Goal: Task Accomplishment & Management: Use online tool/utility

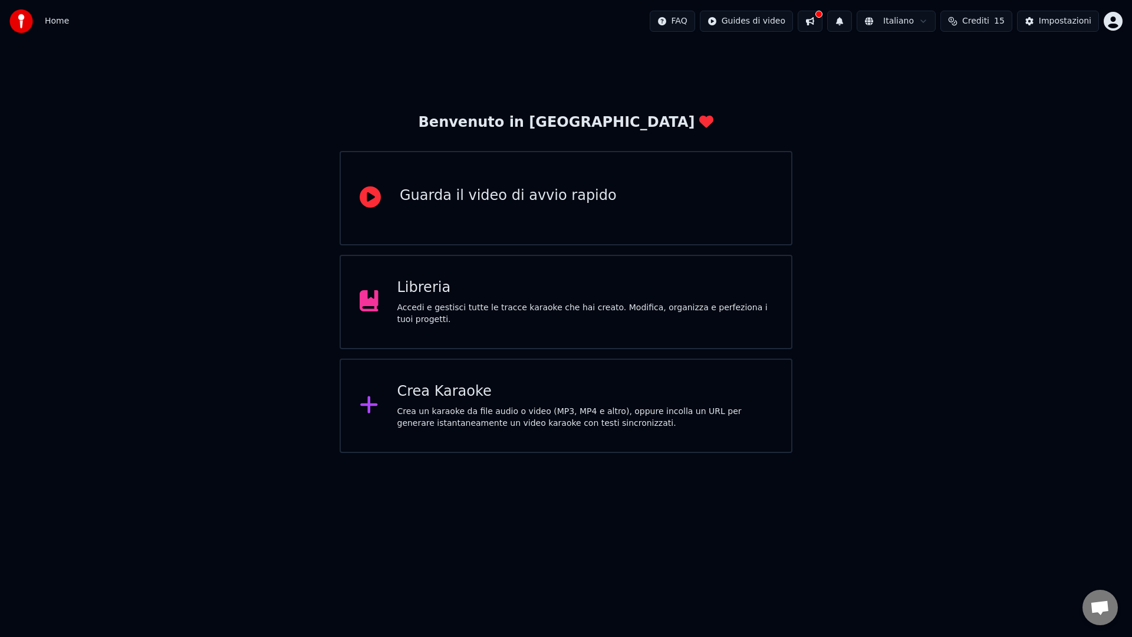
click at [671, 414] on div "Crea un karaoke da file audio o video (MP3, MP4 e altro), oppure incolla un URL…" at bounding box center [584, 418] width 375 height 24
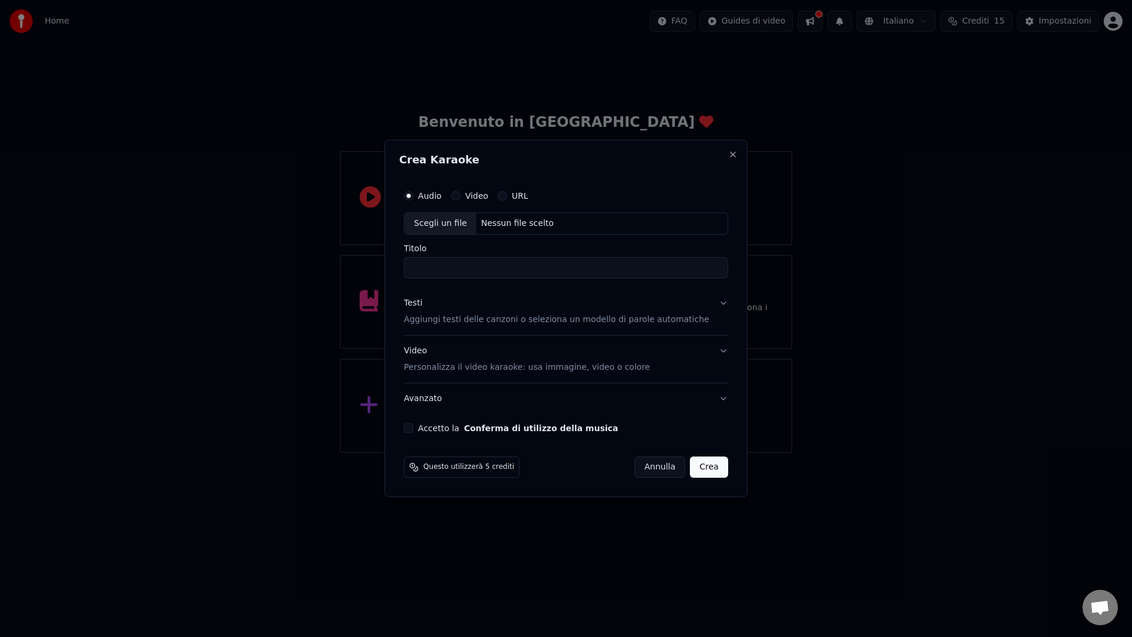
click at [455, 220] on div "Scegli un file" at bounding box center [440, 223] width 72 height 21
click at [463, 266] on input "**********" at bounding box center [566, 267] width 324 height 21
drag, startPoint x: 467, startPoint y: 268, endPoint x: 429, endPoint y: 263, distance: 39.2
click at [429, 263] on input "**********" at bounding box center [566, 267] width 324 height 21
drag, startPoint x: 468, startPoint y: 270, endPoint x: 530, endPoint y: 269, distance: 61.9
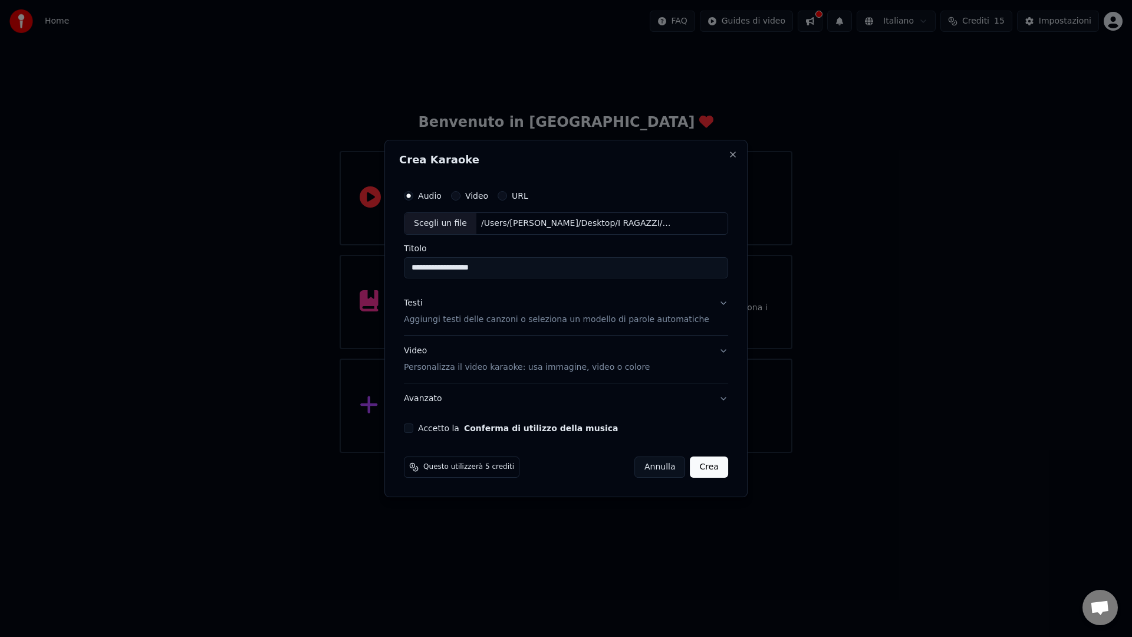
click at [530, 269] on input "**********" at bounding box center [566, 267] width 324 height 21
type input "**********"
click at [430, 321] on p "Aggiungi testi delle canzoni o seleziona un modello di parole automatiche" at bounding box center [556, 320] width 305 height 12
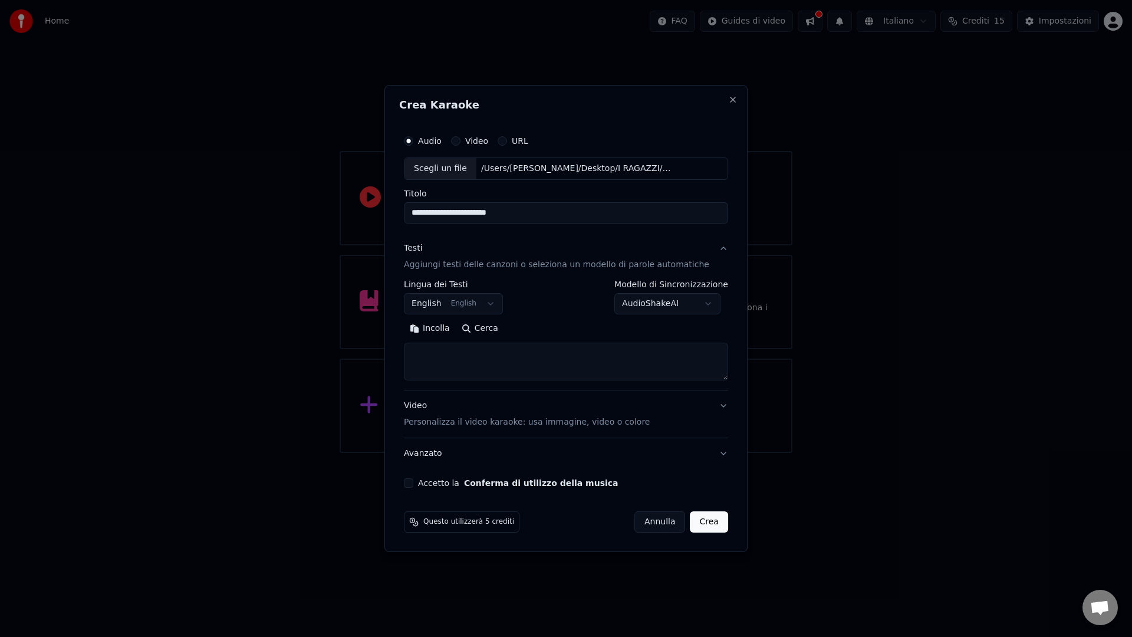
click at [431, 358] on textarea at bounding box center [566, 361] width 324 height 38
click at [435, 309] on body "**********" at bounding box center [566, 226] width 1132 height 453
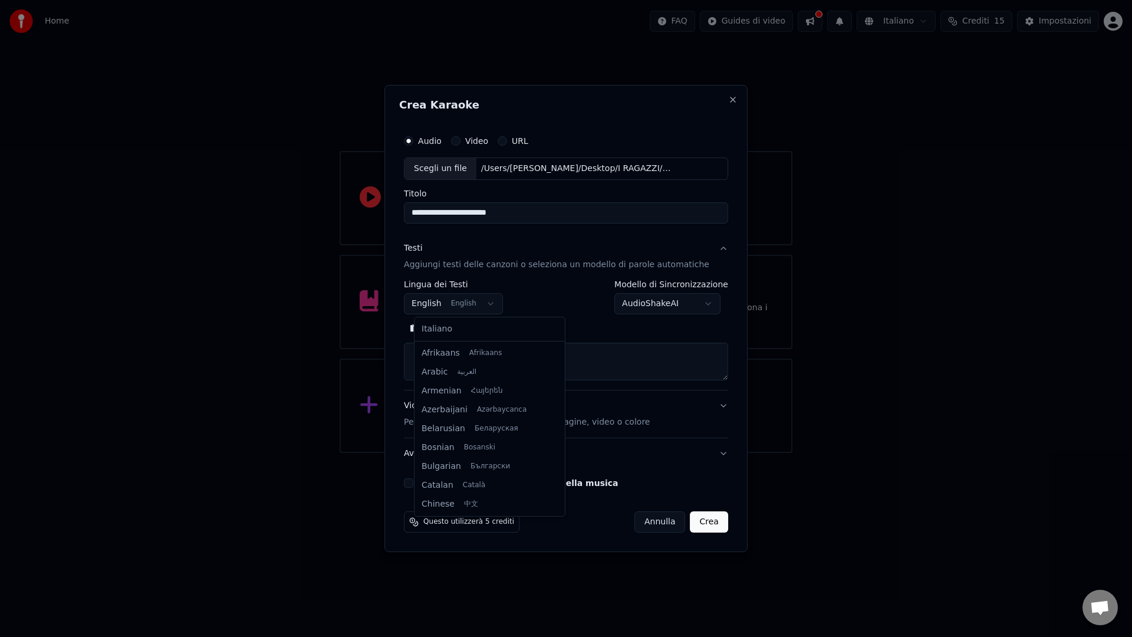
scroll to position [94, 0]
select select "**"
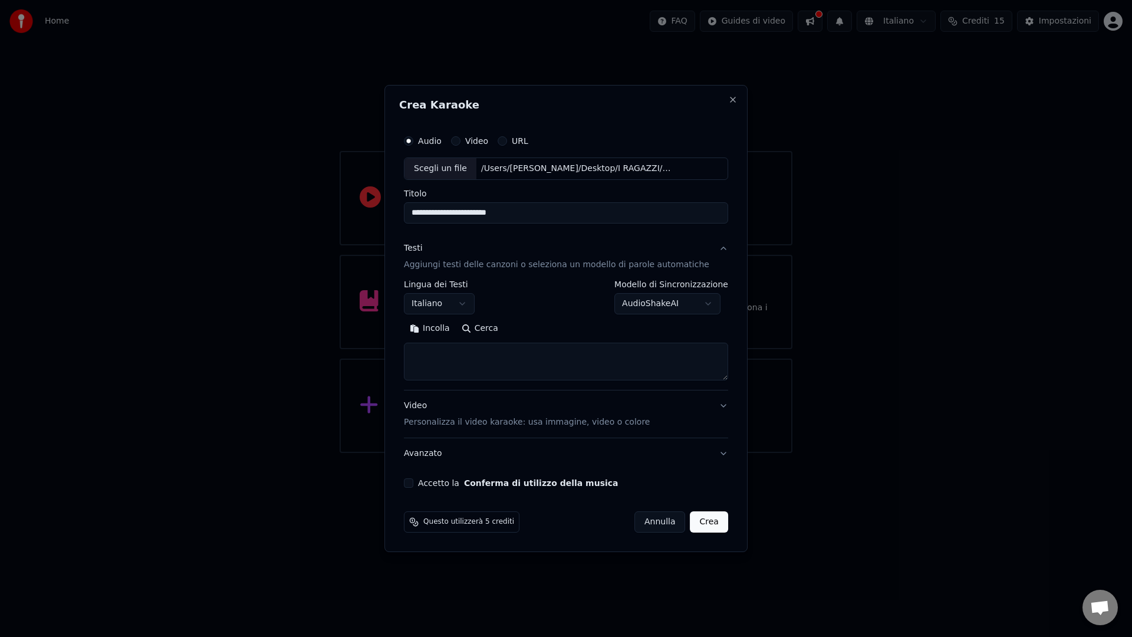
click at [456, 352] on textarea at bounding box center [566, 361] width 324 height 38
paste textarea "**********"
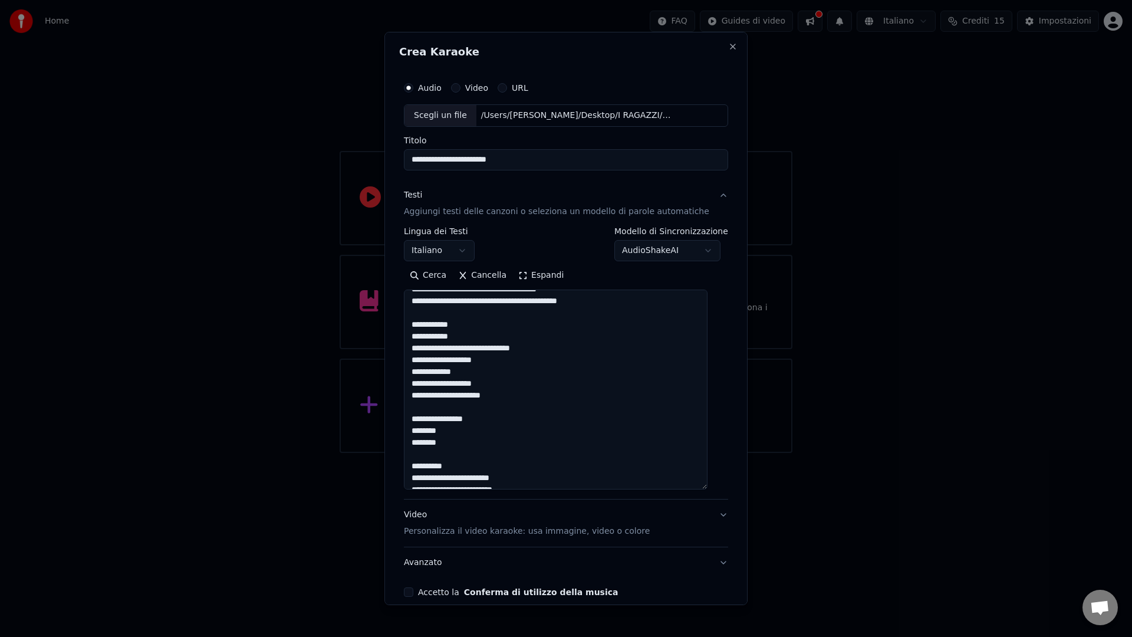
scroll to position [61, 0]
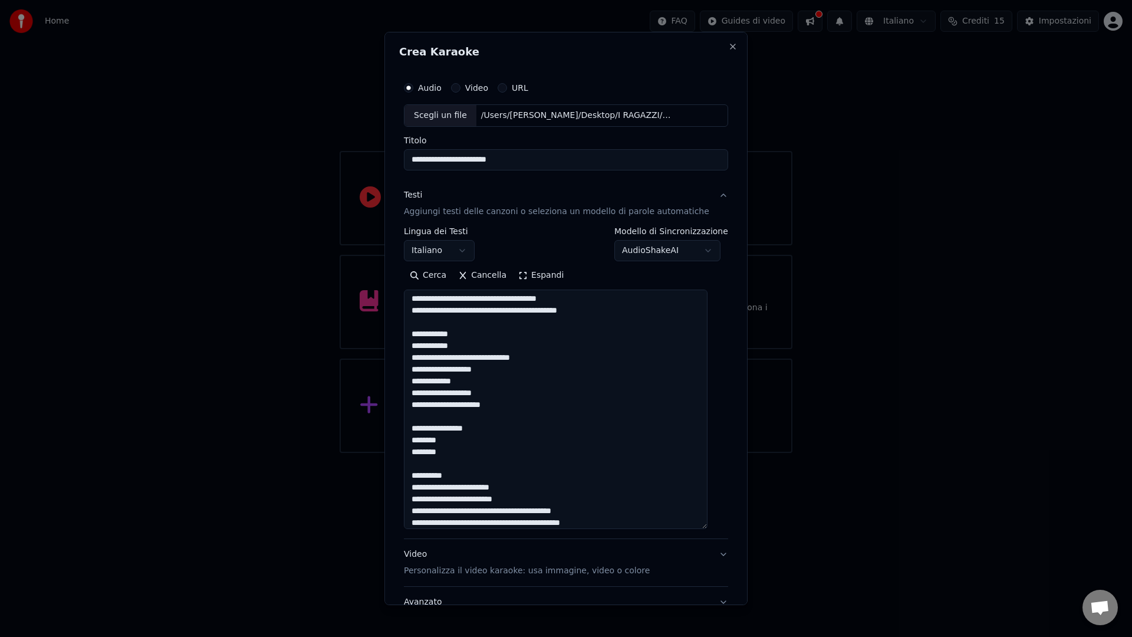
drag, startPoint x: 715, startPoint y: 378, endPoint x: 706, endPoint y: 521, distance: 143.5
click at [707, 526] on textarea "**********" at bounding box center [556, 408] width 304 height 239
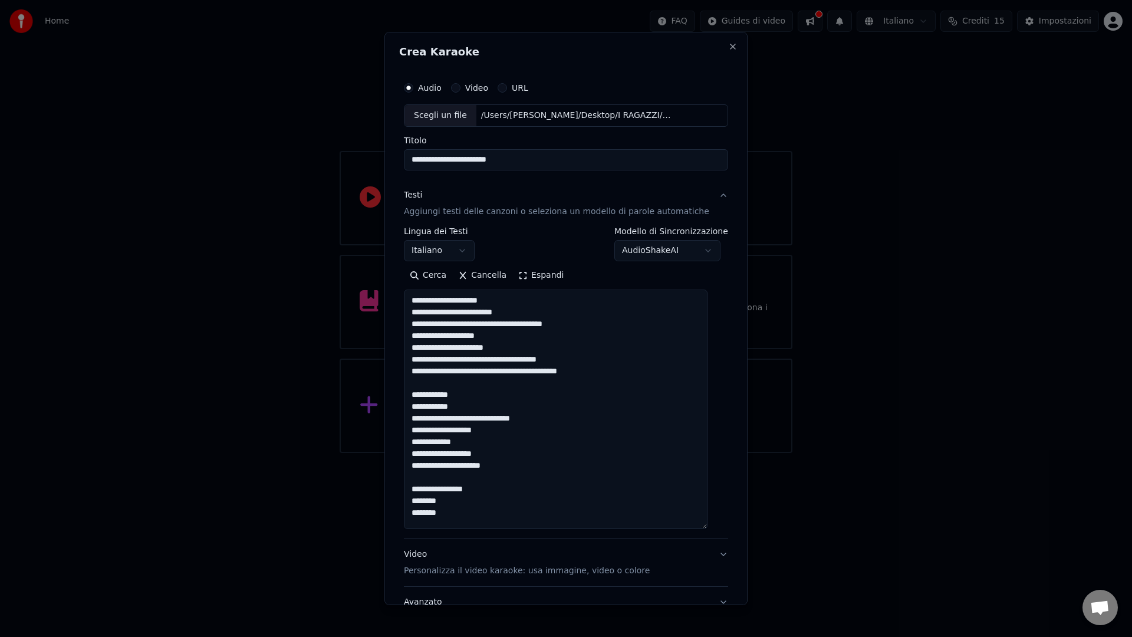
drag, startPoint x: 467, startPoint y: 396, endPoint x: 404, endPoint y: 392, distance: 63.8
click at [404, 392] on div "**********" at bounding box center [565, 318] width 363 height 573
drag, startPoint x: 500, startPoint y: 477, endPoint x: 406, endPoint y: 471, distance: 93.9
click at [406, 472] on div "**********" at bounding box center [566, 355] width 334 height 569
drag, startPoint x: 410, startPoint y: 506, endPoint x: 395, endPoint y: 507, distance: 15.3
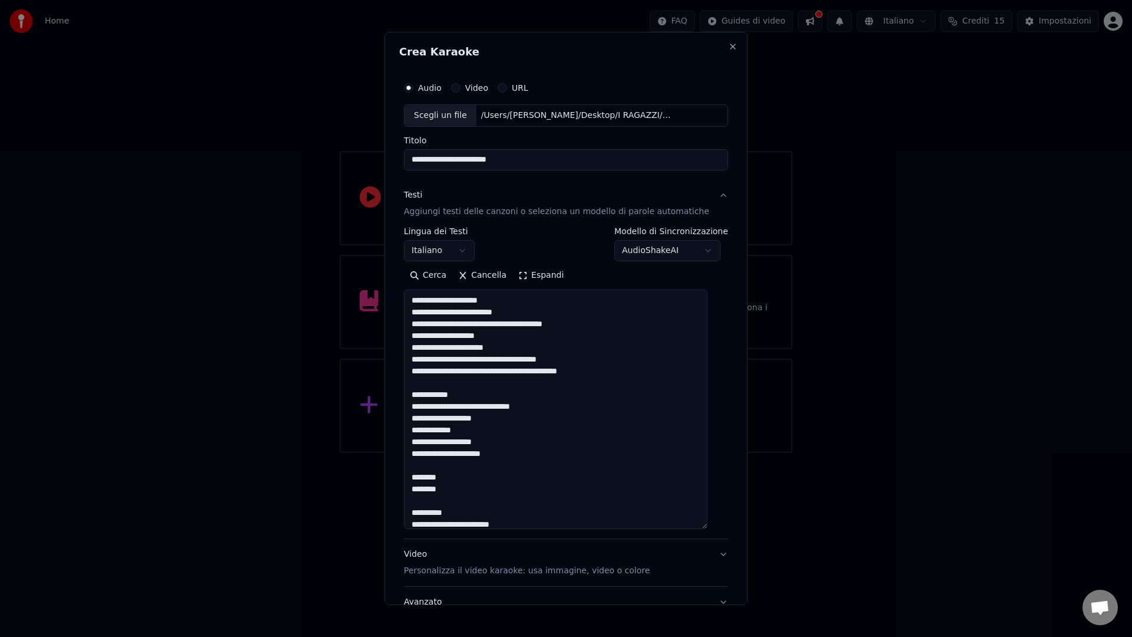
click at [395, 507] on div "**********" at bounding box center [565, 318] width 363 height 573
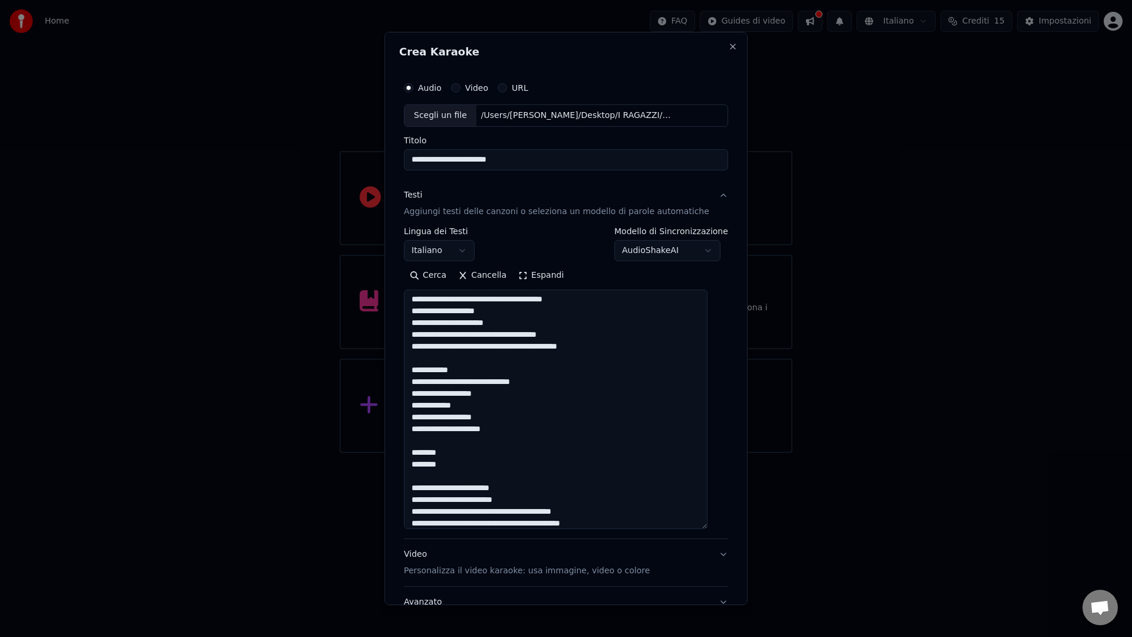
scroll to position [31, 0]
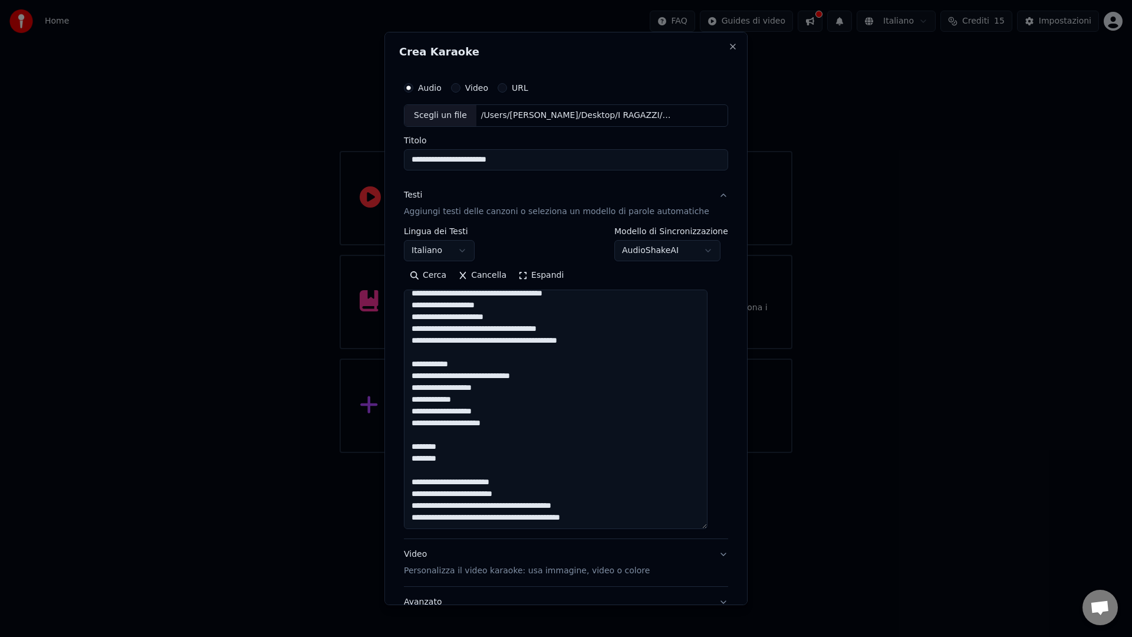
click at [597, 519] on textarea "**********" at bounding box center [556, 408] width 304 height 239
paste textarea "**********"
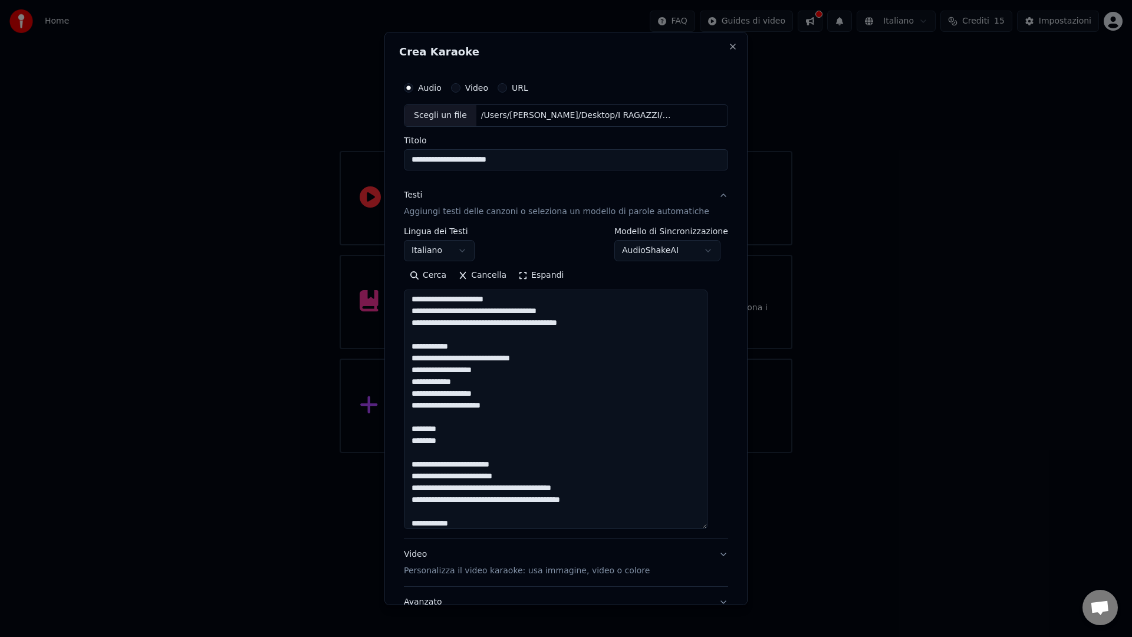
scroll to position [319, 0]
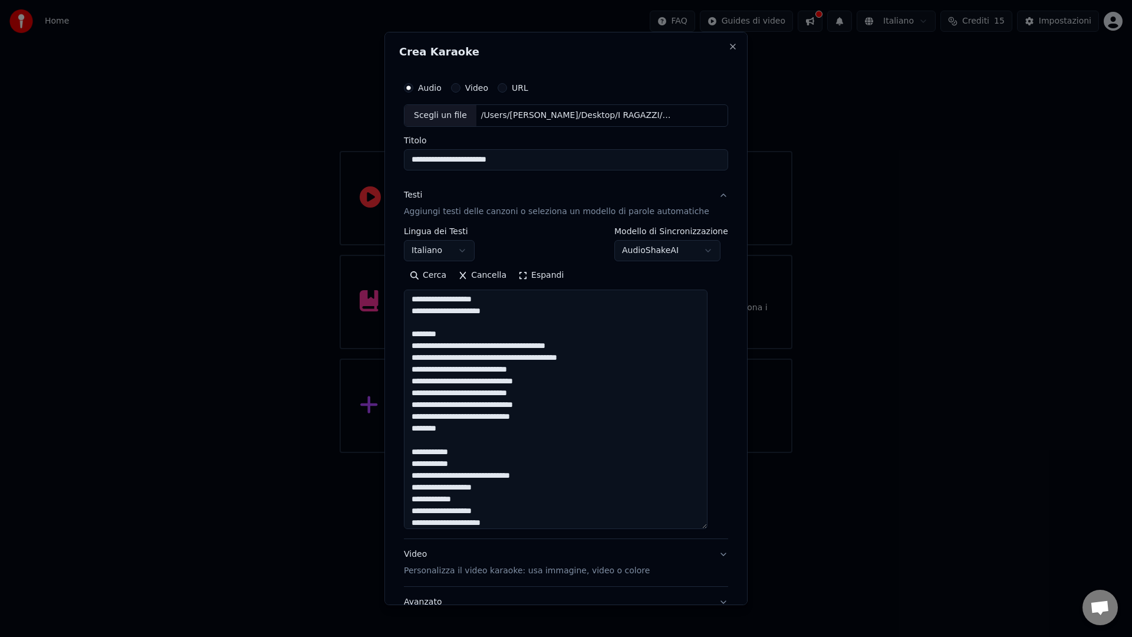
drag, startPoint x: 472, startPoint y: 452, endPoint x: 412, endPoint y: 444, distance: 60.0
click at [412, 444] on textarea at bounding box center [556, 408] width 304 height 239
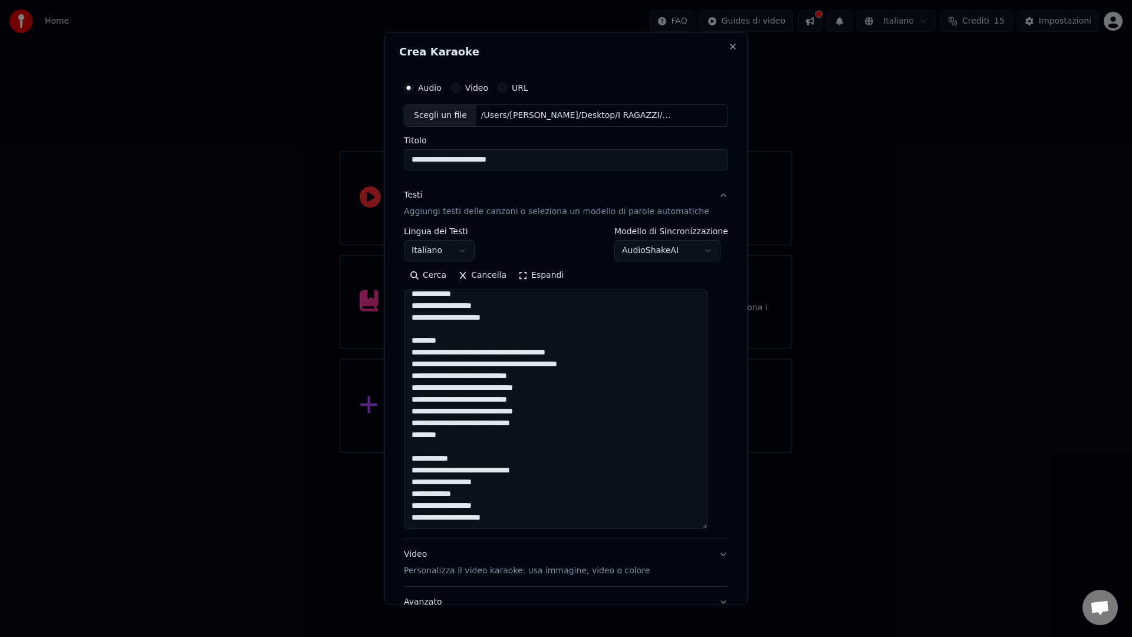
scroll to position [313, 0]
drag, startPoint x: 426, startPoint y: 335, endPoint x: 405, endPoint y: 332, distance: 20.9
click at [405, 332] on div "**********" at bounding box center [566, 355] width 334 height 569
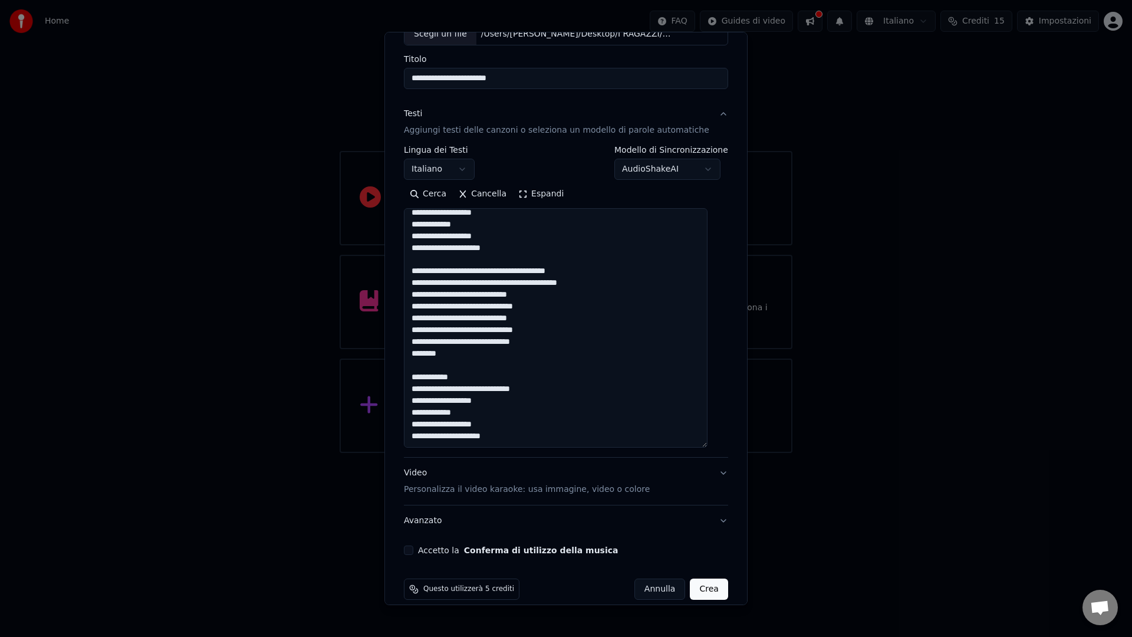
scroll to position [95, 0]
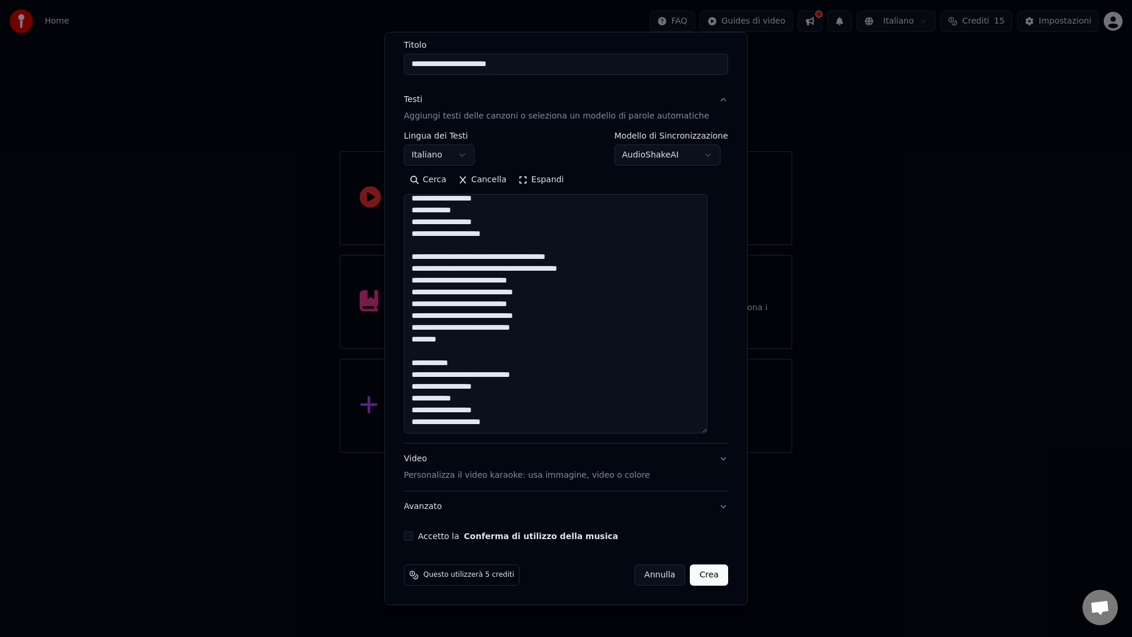
type textarea "**********"
click at [420, 538] on div "Accetto la Conferma di utilizzo della musica" at bounding box center [566, 535] width 324 height 9
click at [413, 538] on button "Accetto la Conferma di utilizzo della musica" at bounding box center [408, 535] width 9 height 9
click at [701, 575] on button "Crea" at bounding box center [709, 574] width 38 height 21
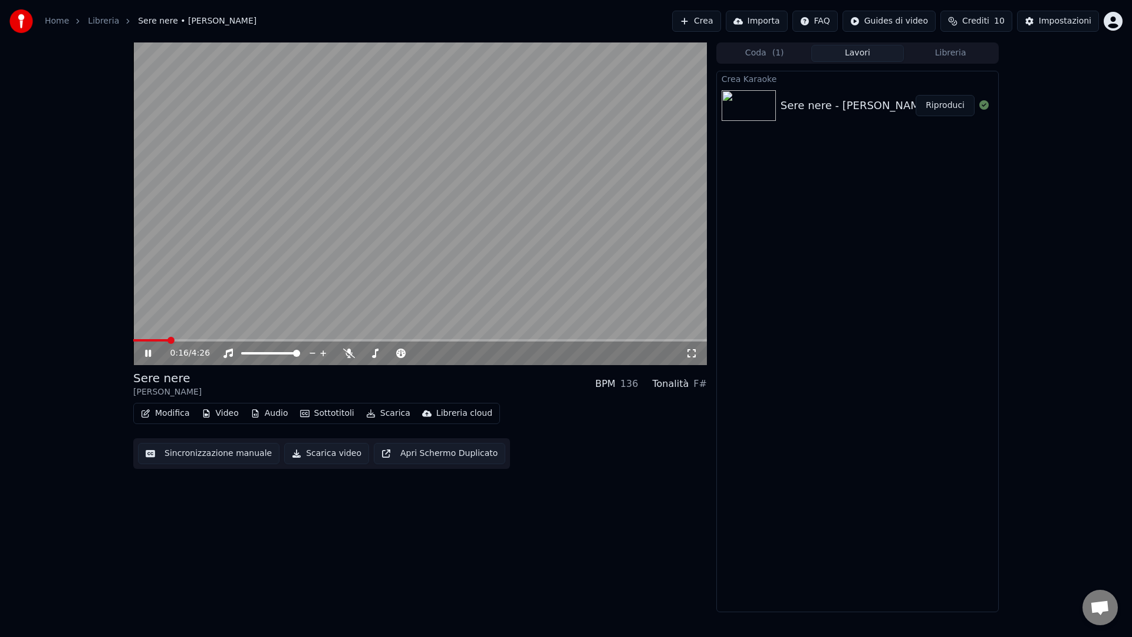
click at [337, 234] on video at bounding box center [420, 203] width 574 height 322
click at [180, 340] on span at bounding box center [420, 340] width 574 height 2
click at [150, 351] on icon at bounding box center [157, 352] width 28 height 9
click at [354, 356] on div "0:25 / 4:26" at bounding box center [427, 353] width 515 height 12
click at [351, 354] on icon at bounding box center [349, 352] width 12 height 9
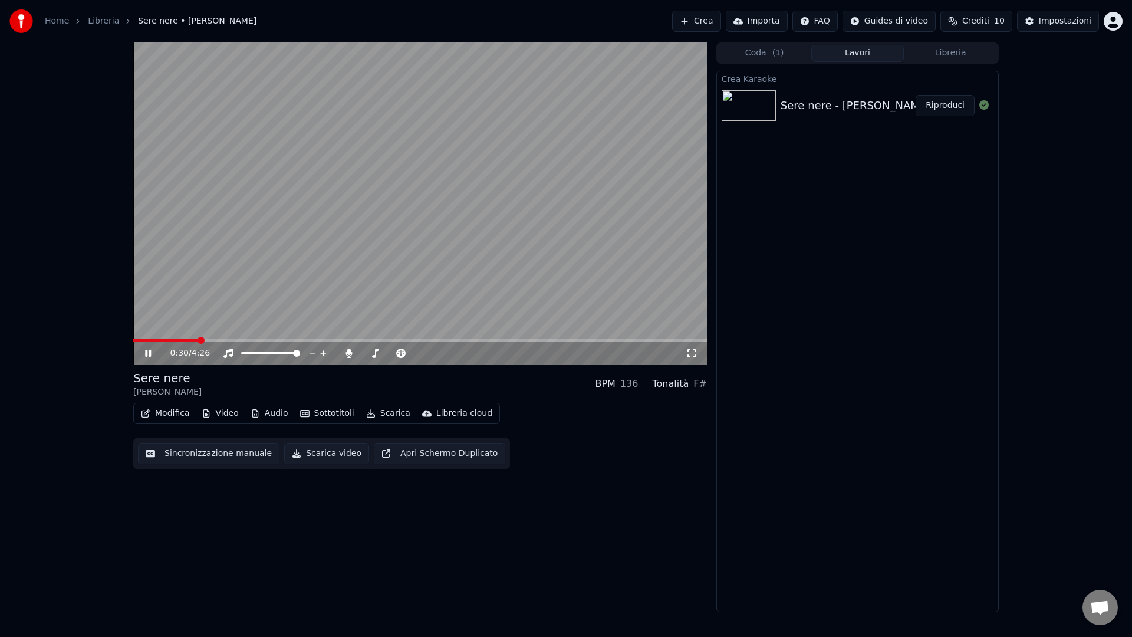
click at [255, 338] on video at bounding box center [420, 203] width 574 height 322
click at [258, 341] on span at bounding box center [420, 340] width 574 height 2
click at [444, 336] on video at bounding box center [420, 203] width 574 height 322
click at [457, 342] on div "0:58 / 4:26" at bounding box center [420, 353] width 574 height 24
click at [459, 340] on span at bounding box center [420, 340] width 574 height 2
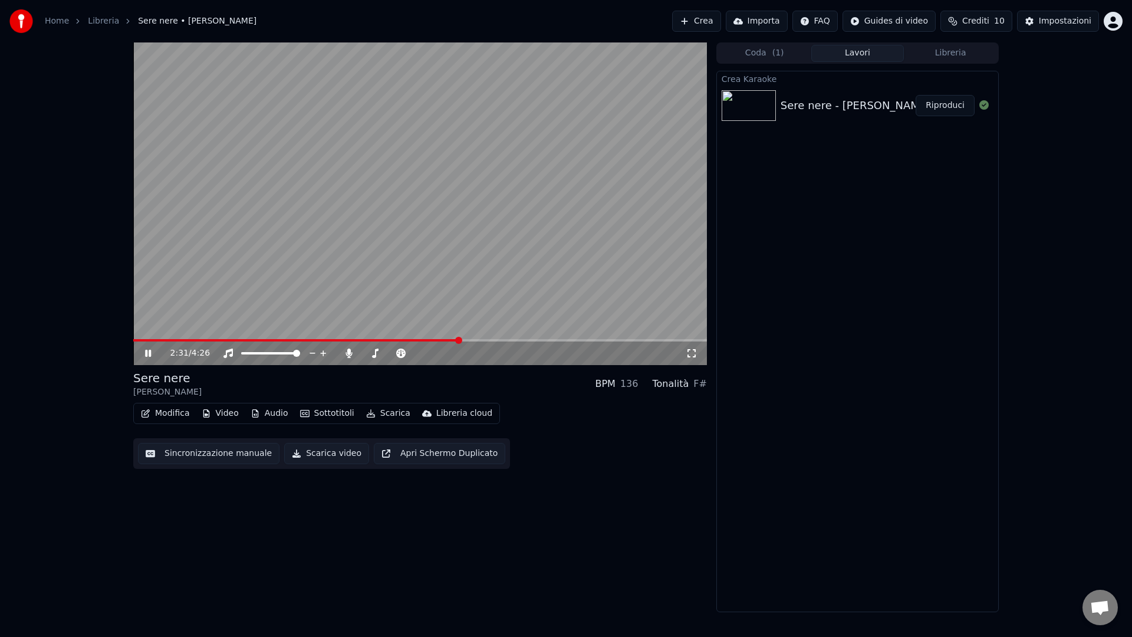
click at [590, 334] on video at bounding box center [420, 203] width 574 height 322
click at [591, 339] on span at bounding box center [420, 340] width 574 height 2
click at [500, 248] on video at bounding box center [420, 203] width 574 height 322
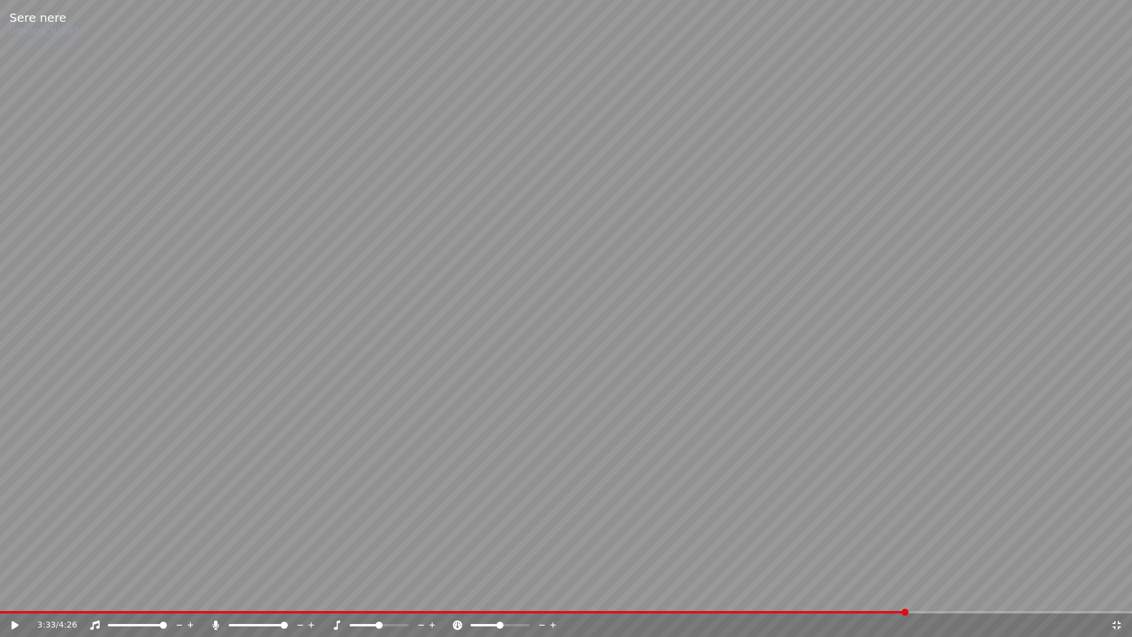
click at [1114, 623] on icon at bounding box center [1116, 625] width 8 height 8
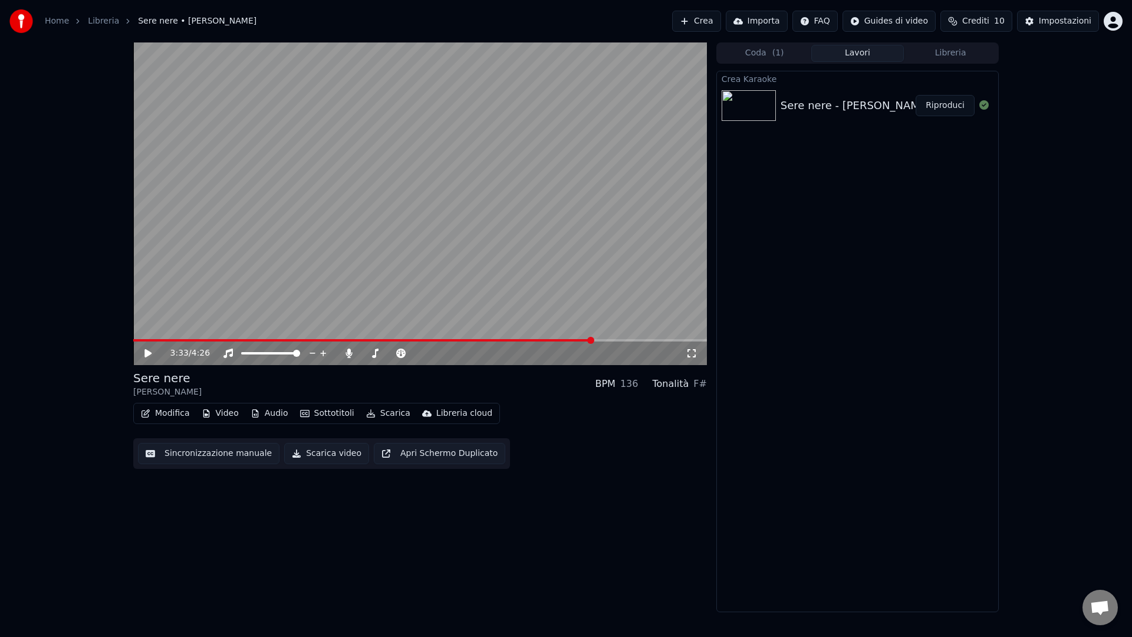
click at [309, 456] on button "Scarica video" at bounding box center [326, 453] width 85 height 21
click at [52, 23] on link "Home" at bounding box center [57, 21] width 24 height 12
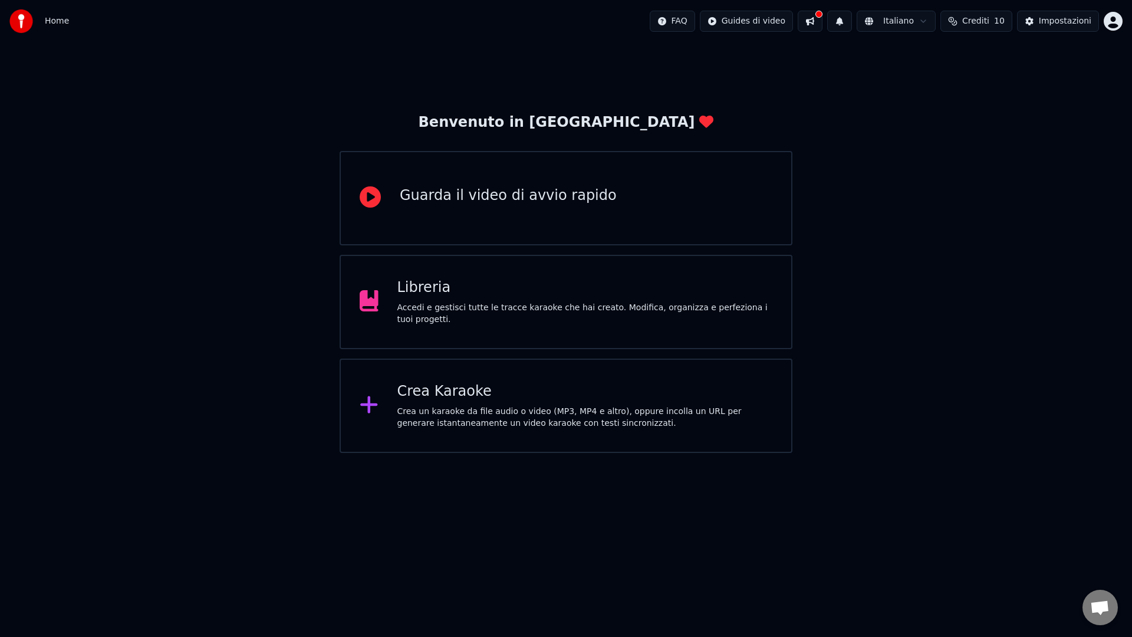
click at [413, 396] on div "Crea Karaoke" at bounding box center [584, 391] width 375 height 19
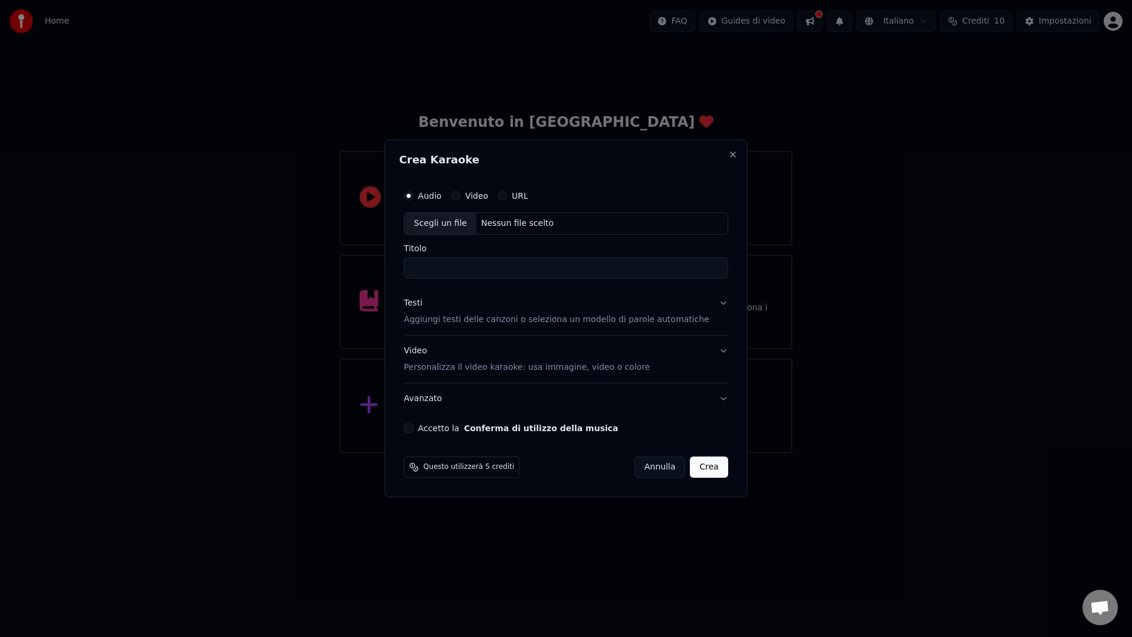
click at [484, 221] on div "Nessun file scelto" at bounding box center [517, 224] width 82 height 12
drag, startPoint x: 451, startPoint y: 266, endPoint x: 429, endPoint y: 265, distance: 21.9
click at [429, 265] on input "**********" at bounding box center [566, 267] width 324 height 21
drag, startPoint x: 454, startPoint y: 271, endPoint x: 551, endPoint y: 288, distance: 98.9
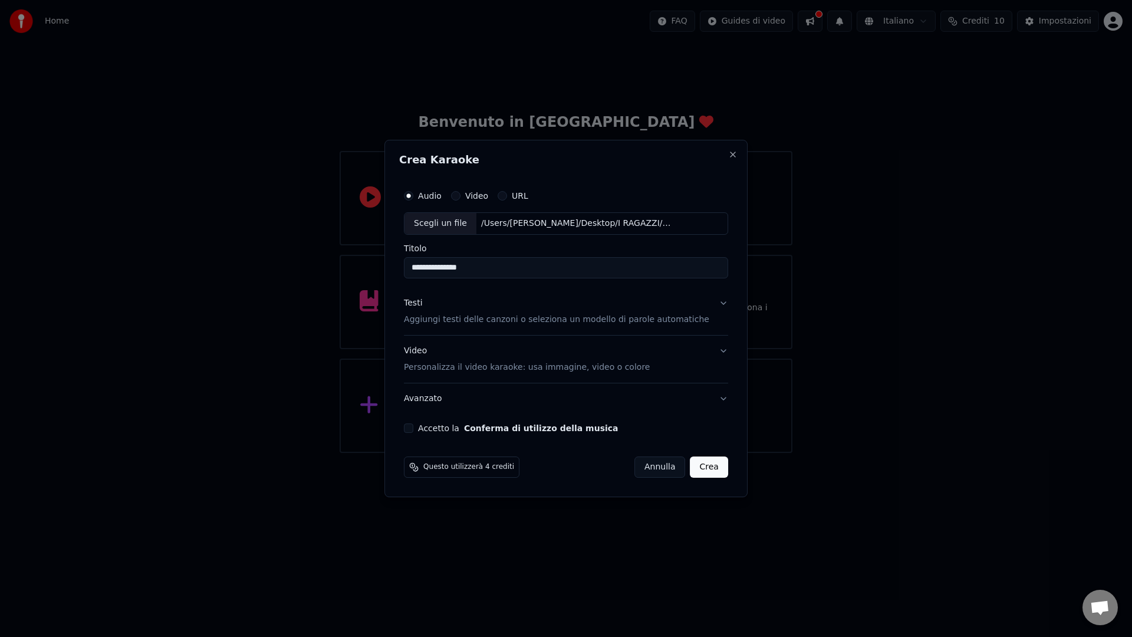
click at [551, 288] on div "**********" at bounding box center [566, 308] width 334 height 258
type input "**********"
click at [466, 315] on p "Aggiungi testi delle canzoni o seleziona un modello di parole automatiche" at bounding box center [556, 320] width 305 height 12
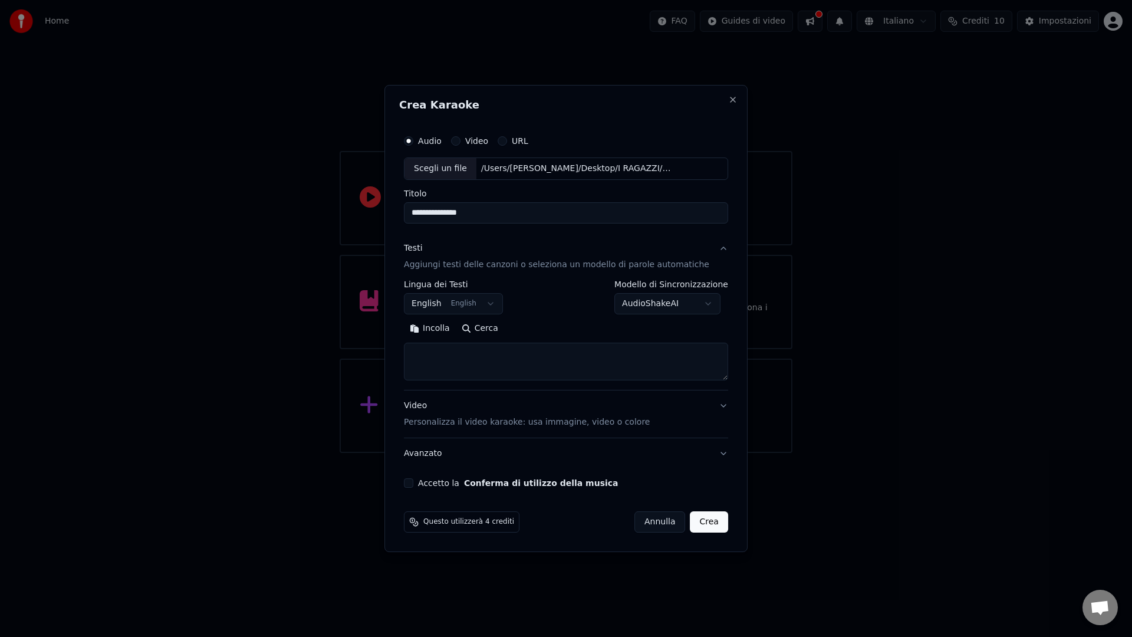
click at [444, 357] on textarea at bounding box center [566, 361] width 324 height 38
paste textarea "**********"
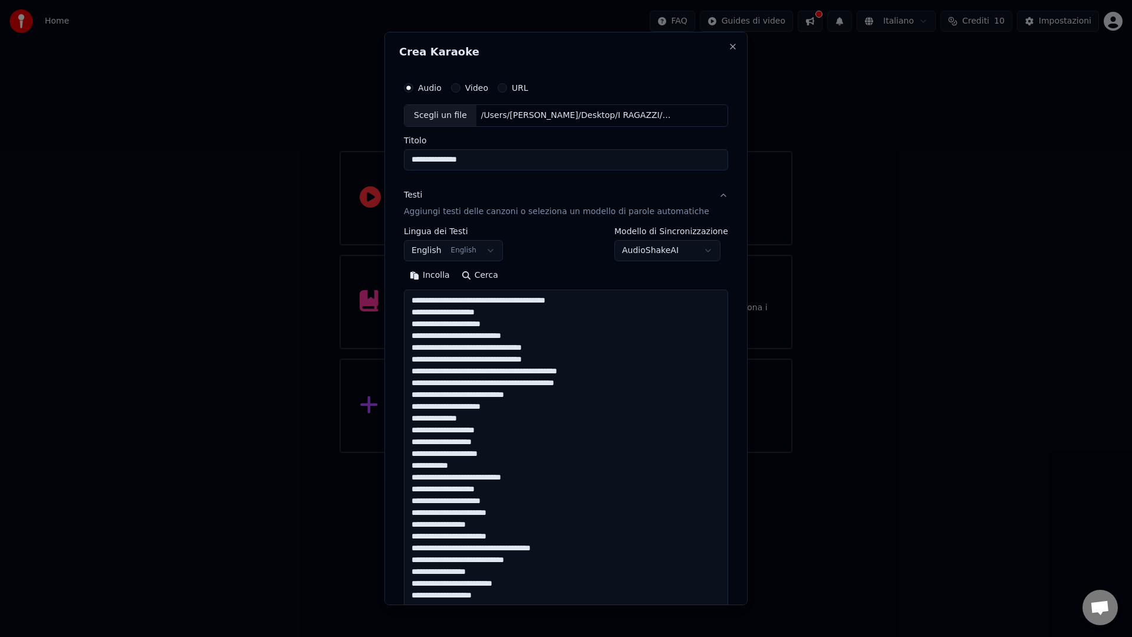
scroll to position [686, 0]
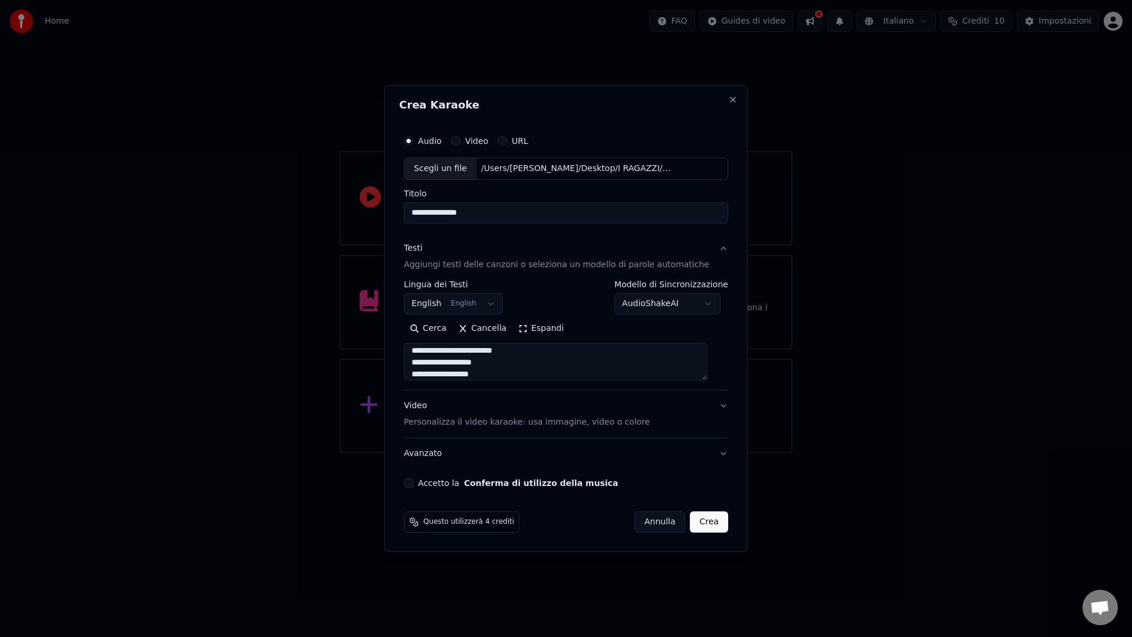
type textarea "**********"
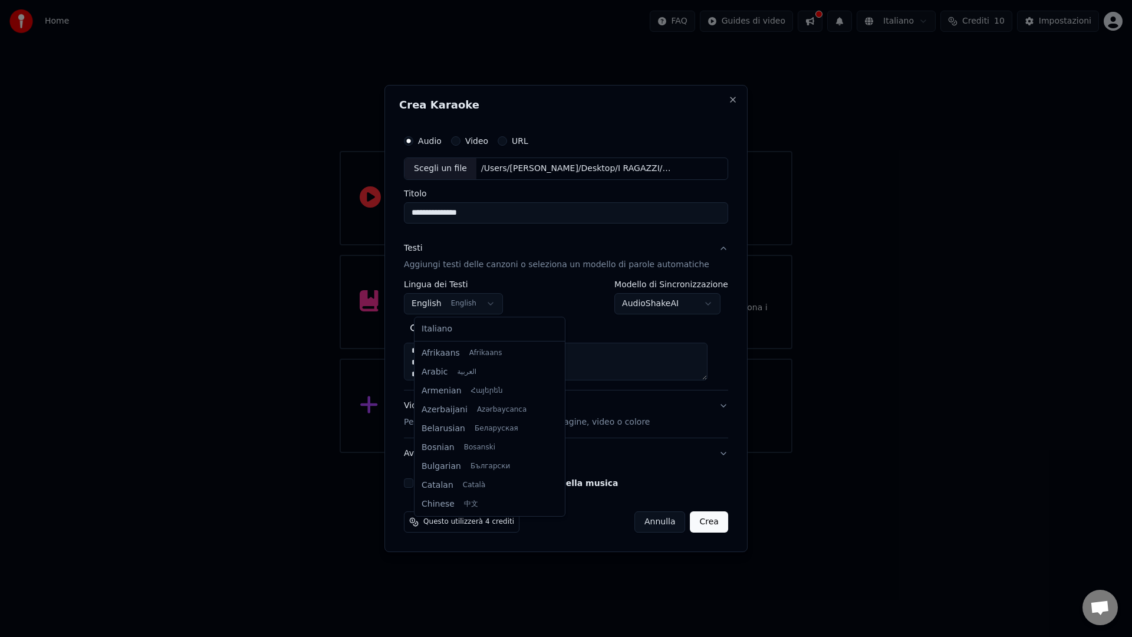
click at [478, 298] on body "**********" at bounding box center [566, 226] width 1132 height 453
select select "**"
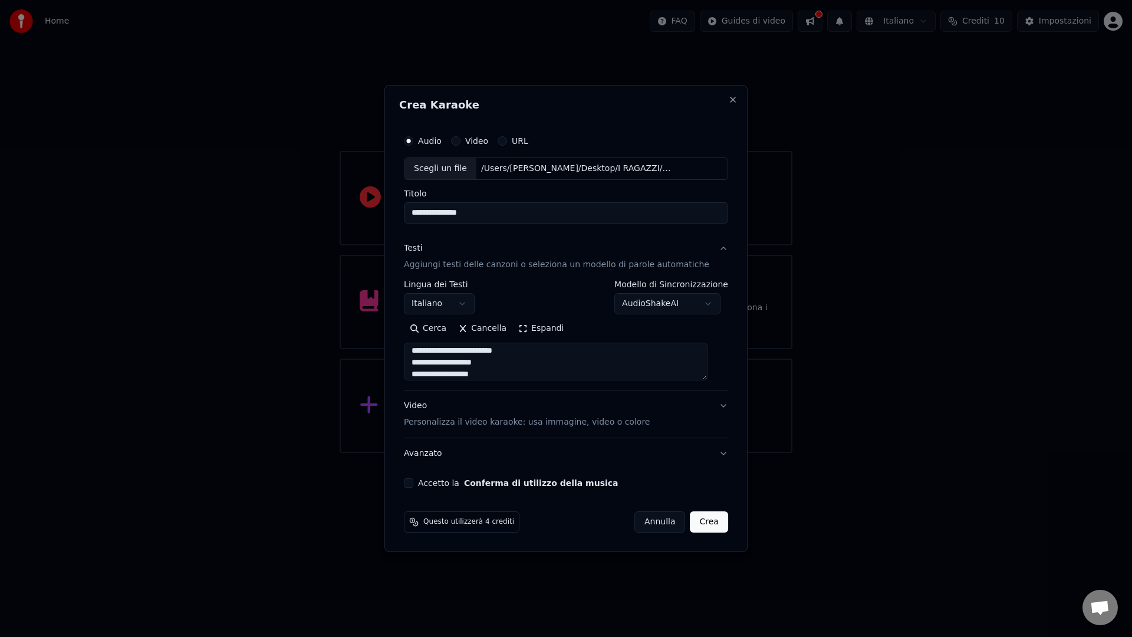
click at [413, 486] on button "Accetto la Conferma di utilizzo della musica" at bounding box center [408, 482] width 9 height 9
click at [692, 516] on button "Crea" at bounding box center [709, 521] width 38 height 21
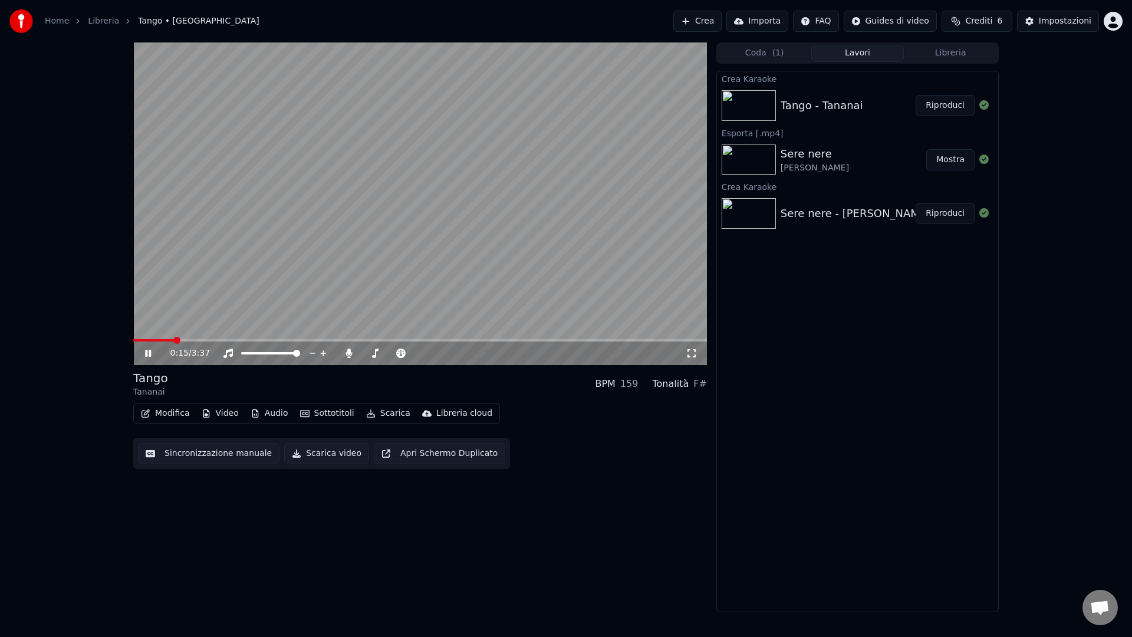
click at [146, 355] on icon at bounding box center [148, 353] width 6 height 7
click at [133, 341] on span at bounding box center [134, 340] width 2 height 2
click at [141, 354] on div "0:00 / 3:37" at bounding box center [420, 353] width 564 height 12
click at [144, 355] on icon at bounding box center [157, 352] width 28 height 9
click at [149, 354] on icon at bounding box center [148, 353] width 6 height 7
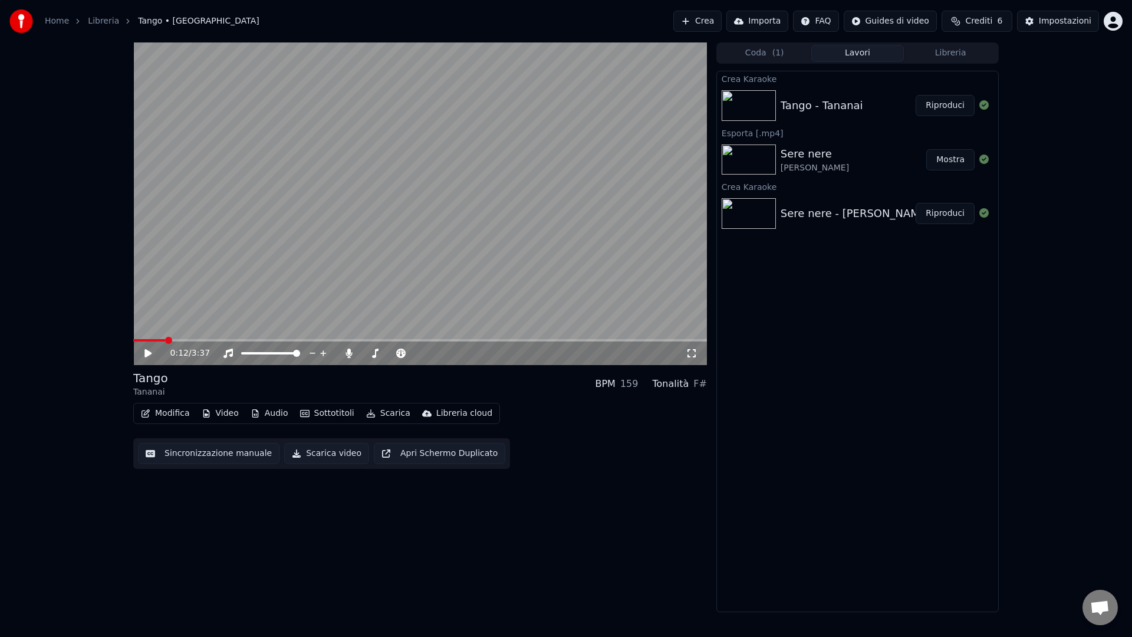
click at [253, 342] on div "0:12 / 3:37" at bounding box center [420, 353] width 574 height 24
click at [256, 340] on span at bounding box center [420, 340] width 574 height 2
drag, startPoint x: 477, startPoint y: 347, endPoint x: 485, endPoint y: 342, distance: 8.5
click at [477, 347] on div "0:47 / 3:37" at bounding box center [427, 353] width 515 height 12
click at [490, 340] on span at bounding box center [420, 340] width 574 height 2
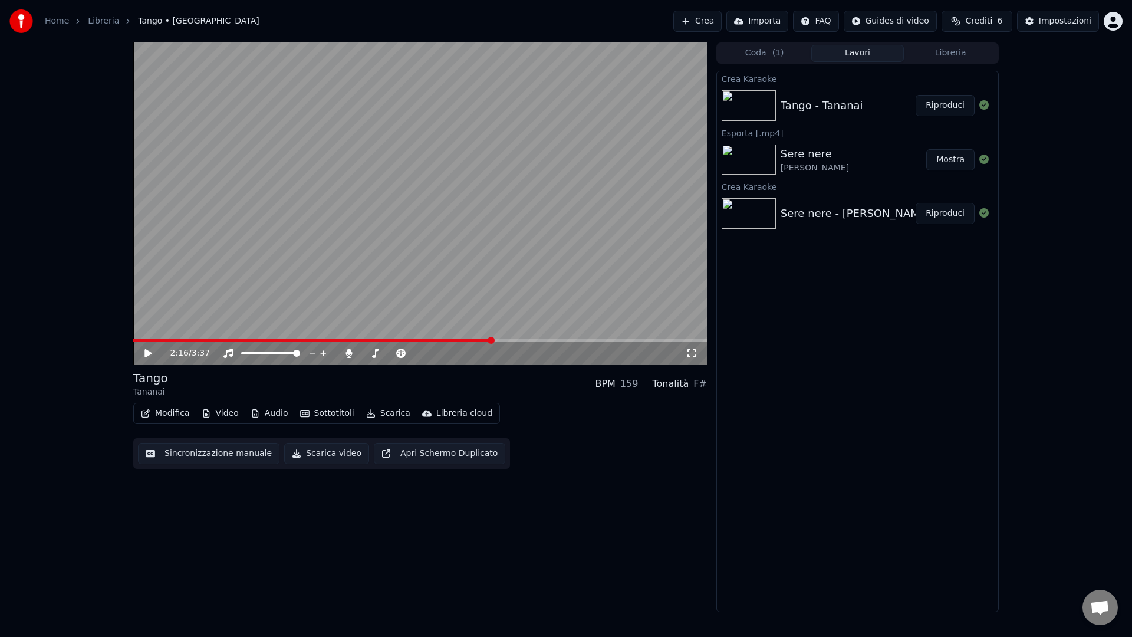
click at [321, 459] on button "Scarica video" at bounding box center [326, 453] width 85 height 21
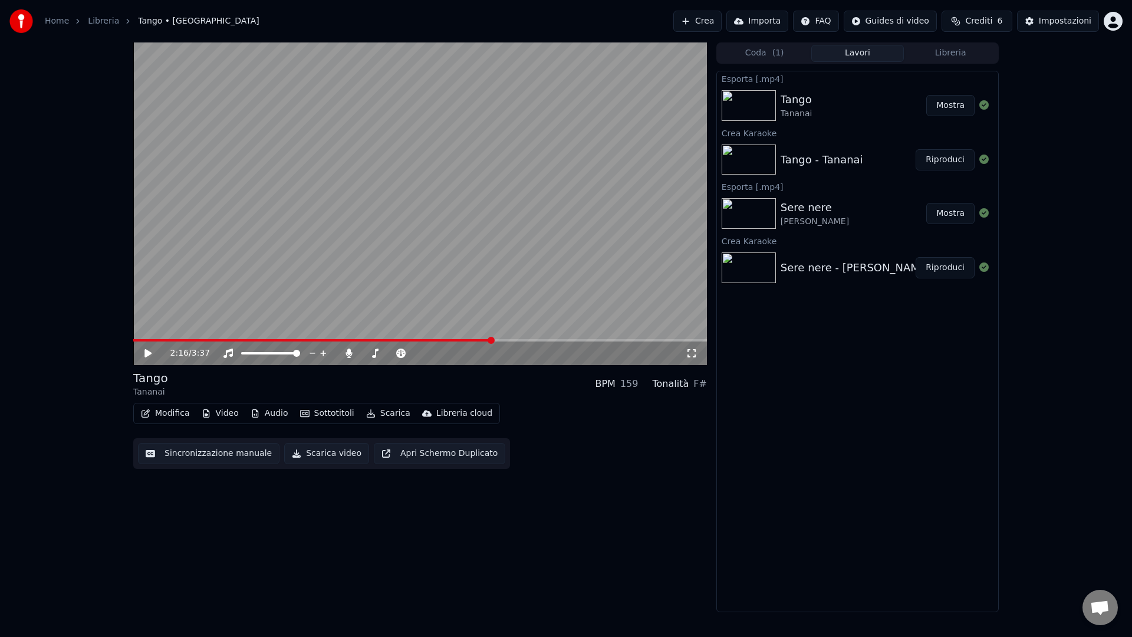
click at [61, 22] on link "Home" at bounding box center [57, 21] width 24 height 12
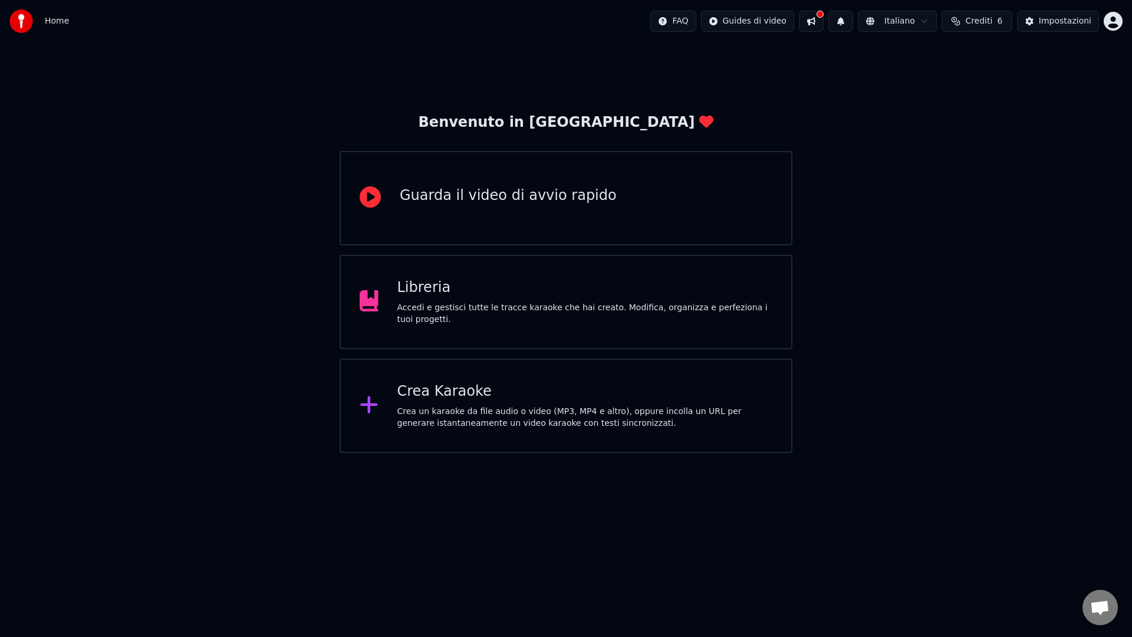
click at [455, 409] on div "Crea un karaoke da file audio o video (MP3, MP4 e altro), oppure incolla un URL…" at bounding box center [584, 418] width 375 height 24
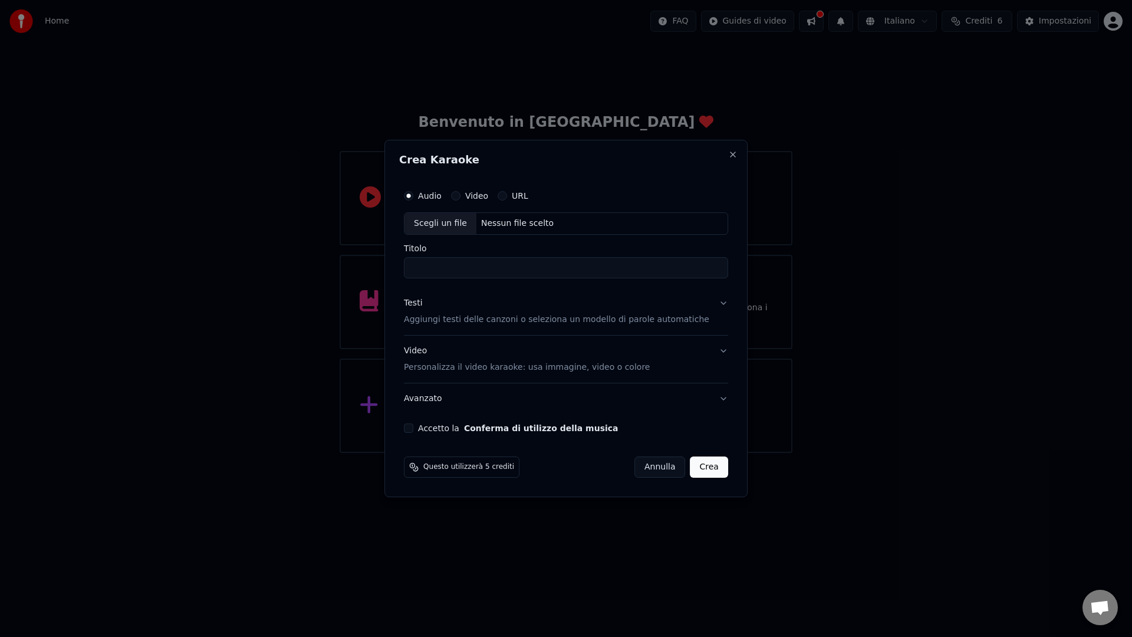
click at [484, 225] on div "Nessun file scelto" at bounding box center [517, 224] width 82 height 12
drag, startPoint x: 429, startPoint y: 270, endPoint x: 492, endPoint y: 269, distance: 63.1
click at [492, 269] on input "**********" at bounding box center [566, 267] width 324 height 21
drag, startPoint x: 489, startPoint y: 268, endPoint x: 526, endPoint y: 272, distance: 37.9
click at [526, 272] on input "**********" at bounding box center [566, 267] width 324 height 21
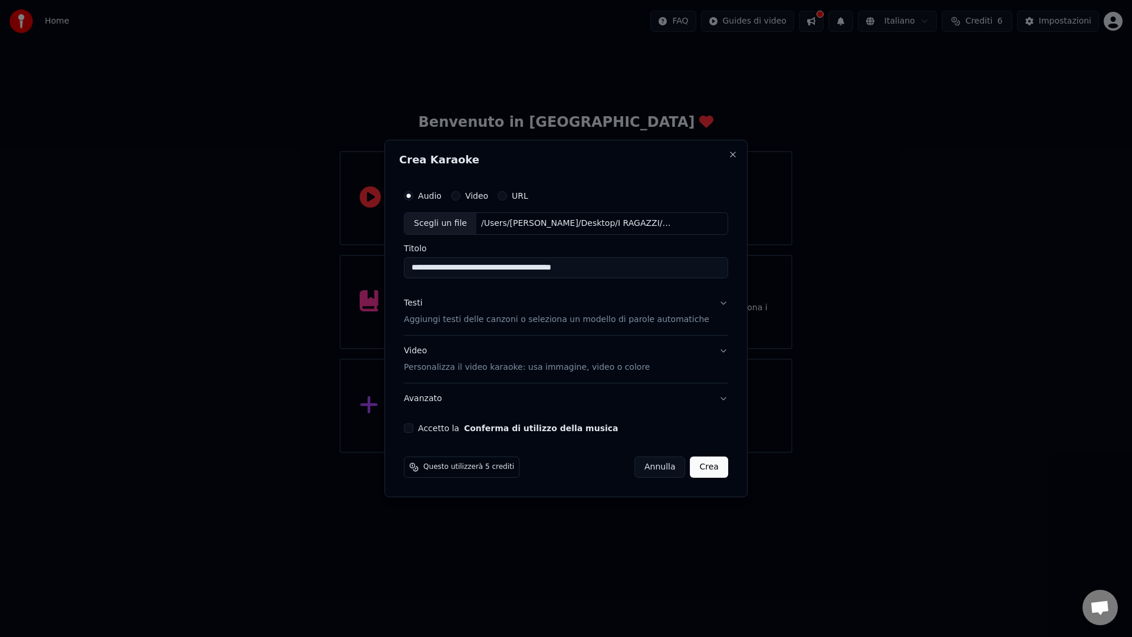
type input "**********"
click at [461, 319] on p "Aggiungi testi delle canzoni o seleziona un modello di parole automatiche" at bounding box center [556, 320] width 305 height 12
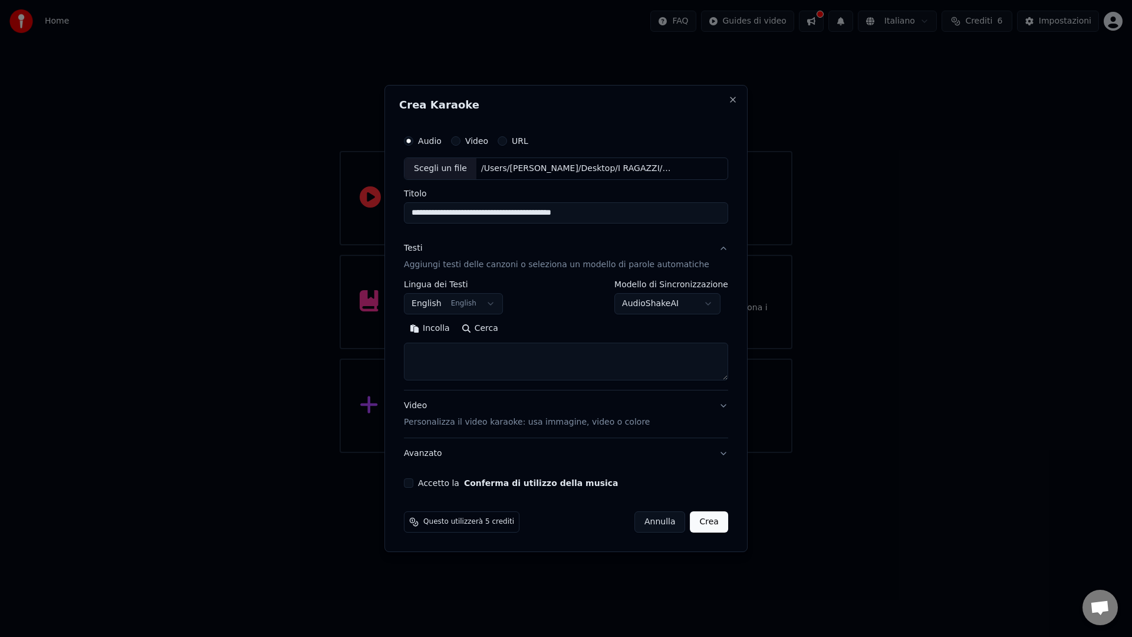
click at [443, 301] on body "**********" at bounding box center [566, 226] width 1132 height 453
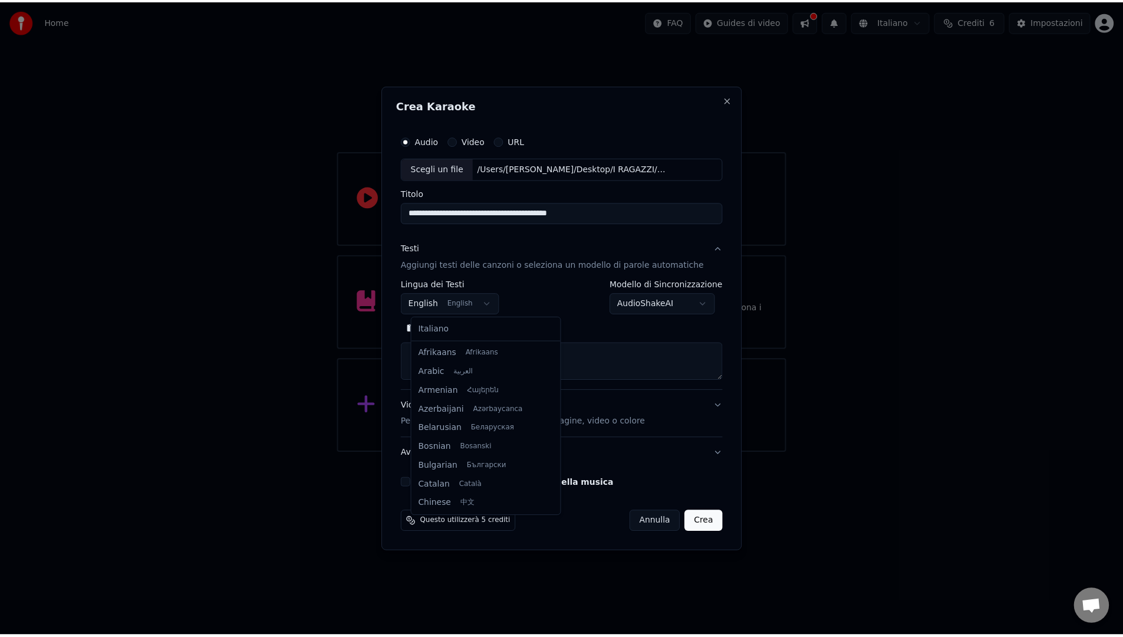
scroll to position [94, 0]
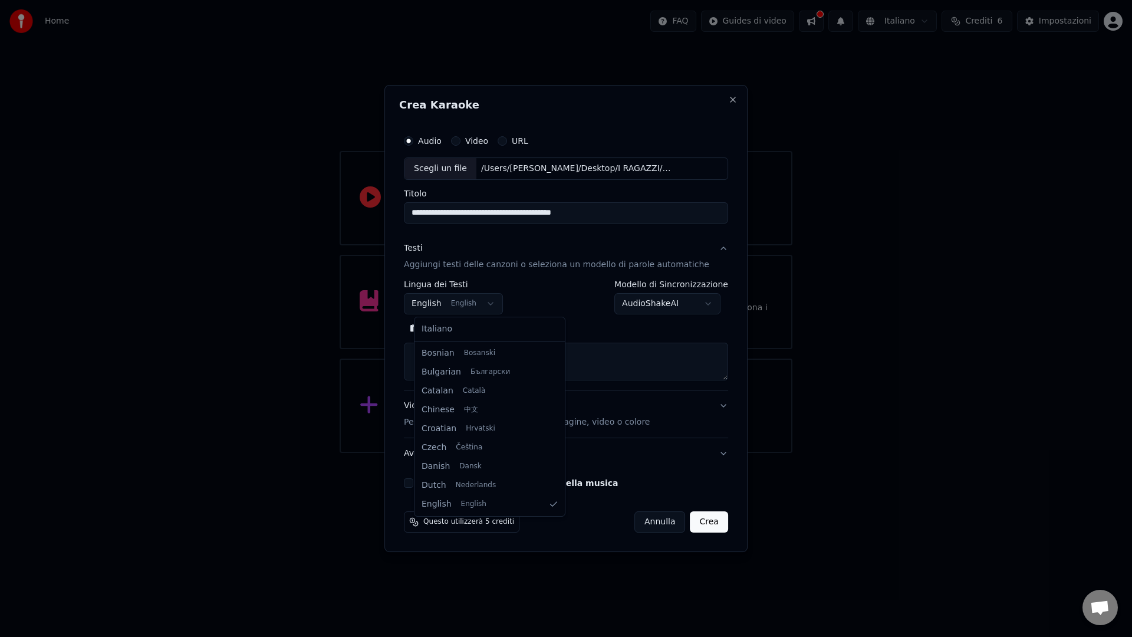
select select "**"
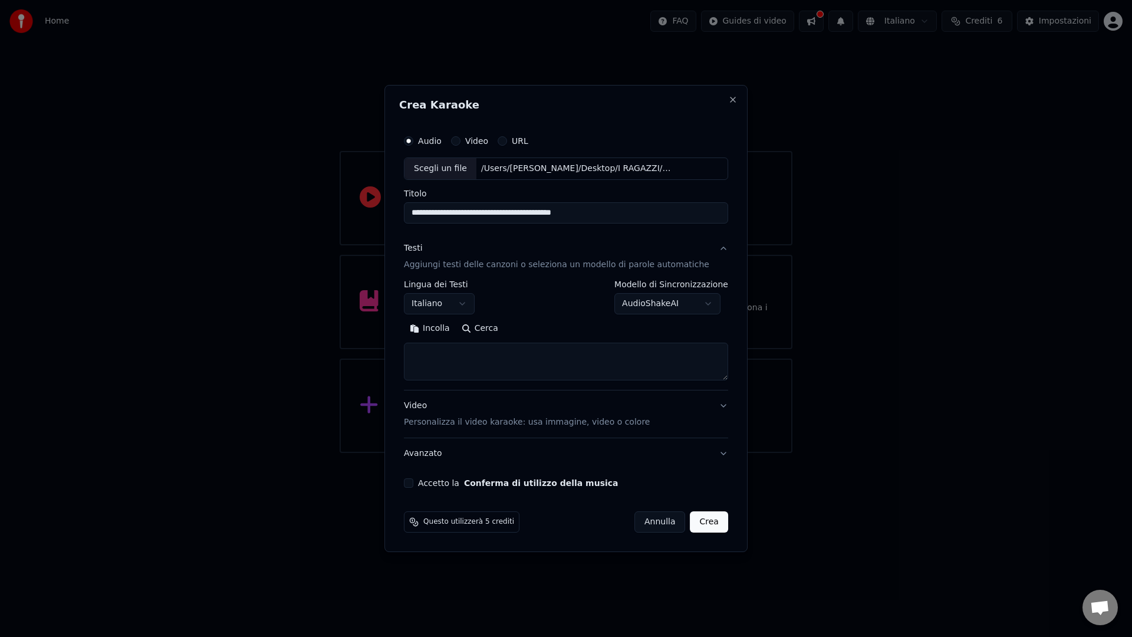
click at [456, 319] on button "Incolla" at bounding box center [430, 328] width 52 height 19
type textarea "**********"
click at [413, 486] on button "Accetto la Conferma di utilizzo della musica" at bounding box center [408, 482] width 9 height 9
click at [698, 522] on button "Crea" at bounding box center [709, 521] width 38 height 21
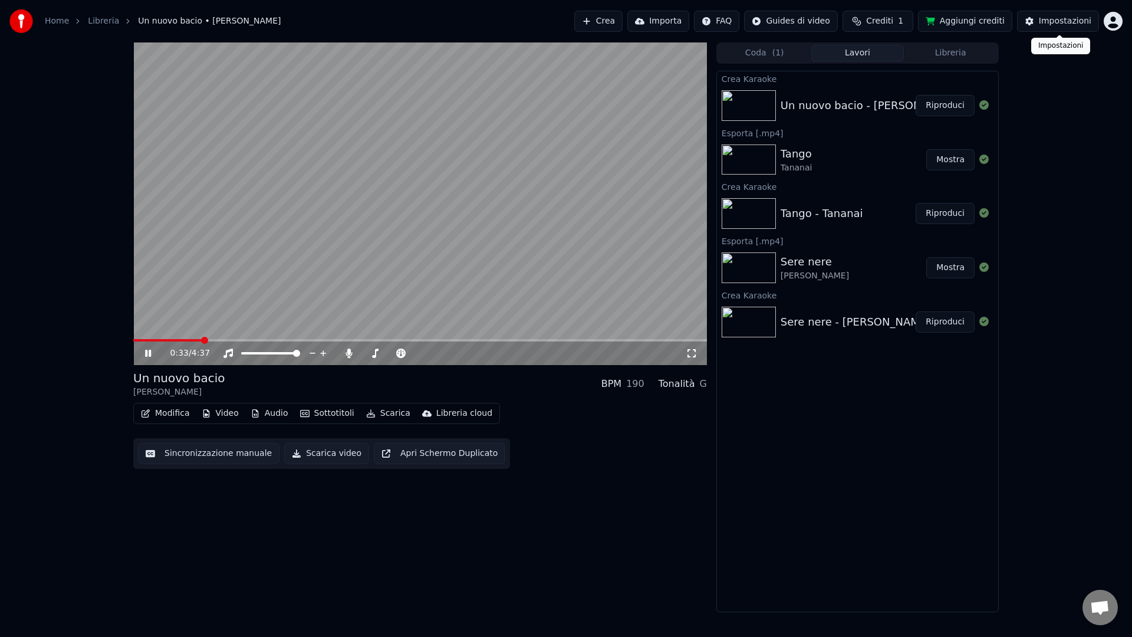
click at [1077, 19] on div "Impostazioni" at bounding box center [1065, 21] width 52 height 12
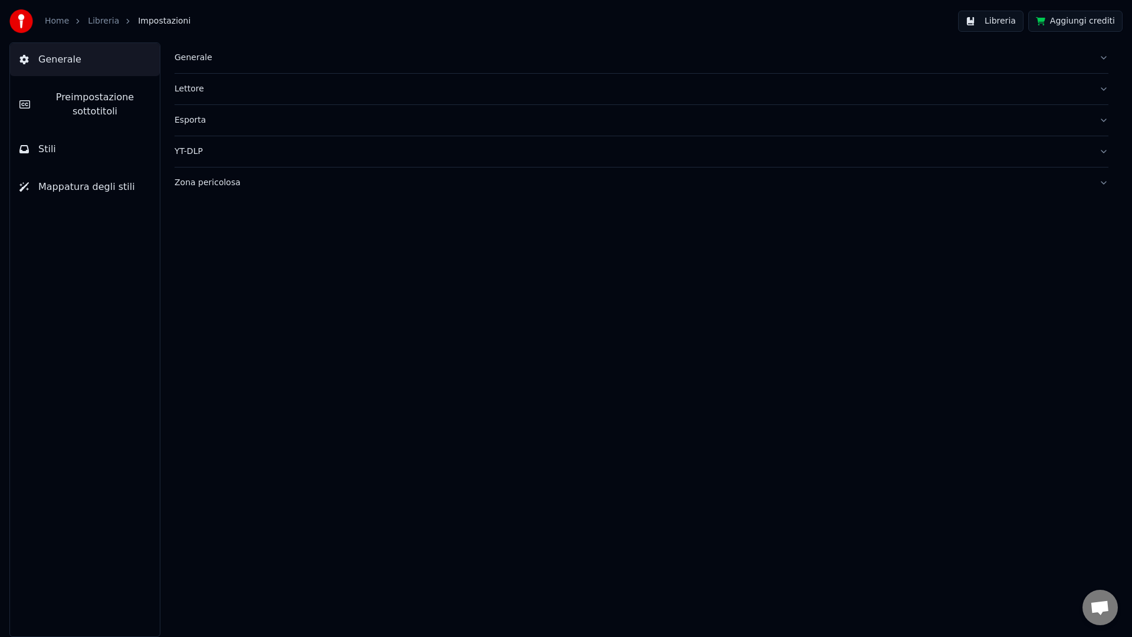
click at [74, 147] on button "Stili" at bounding box center [85, 149] width 150 height 33
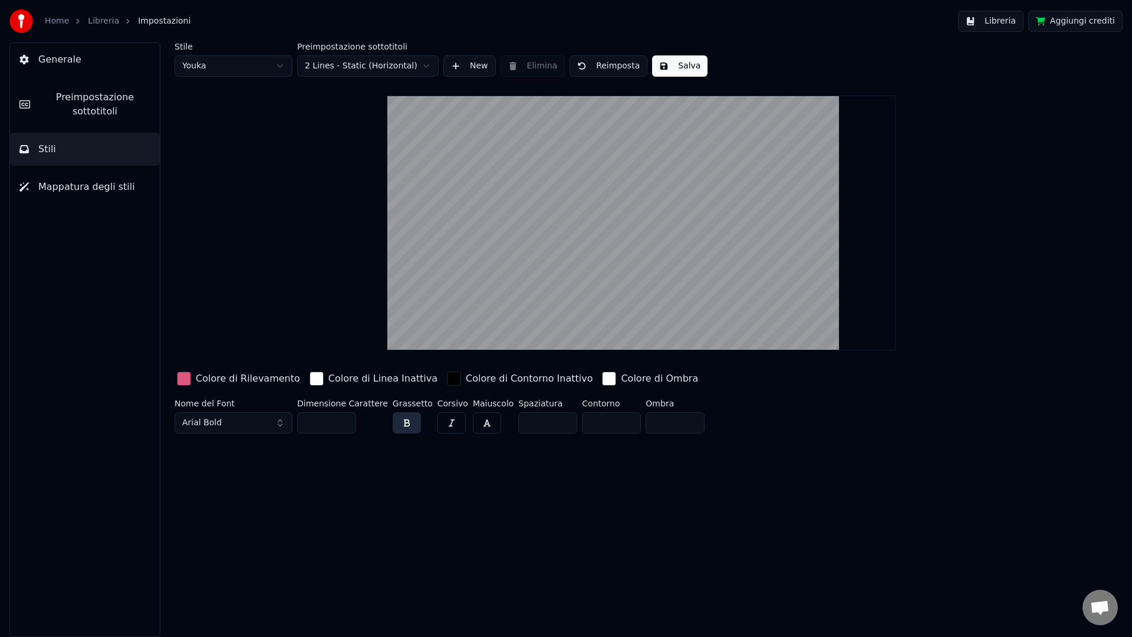
click at [124, 95] on span "Preimpostazione sottotitoli" at bounding box center [94, 104] width 111 height 28
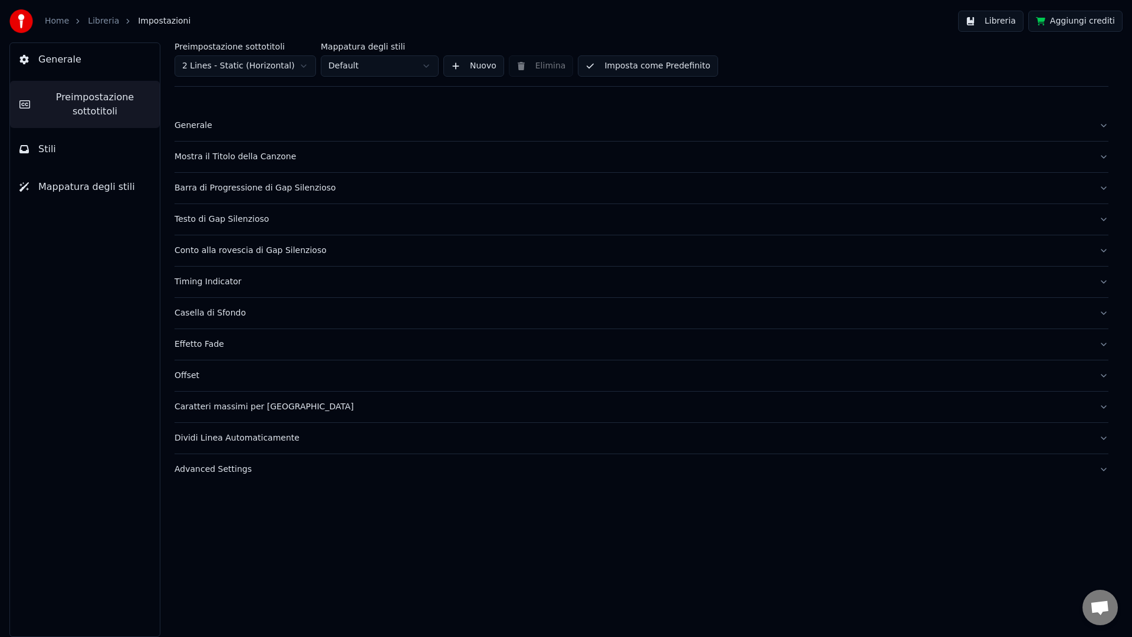
click at [64, 138] on button "Stili" at bounding box center [85, 149] width 150 height 33
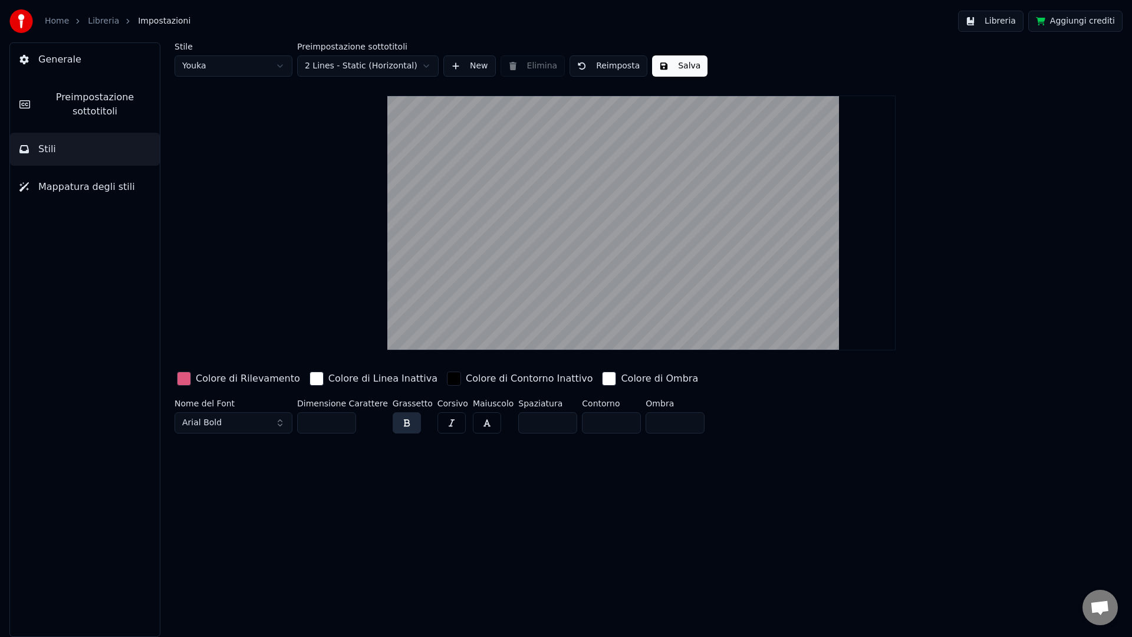
click at [83, 187] on span "Mappatura degli stili" at bounding box center [86, 187] width 97 height 14
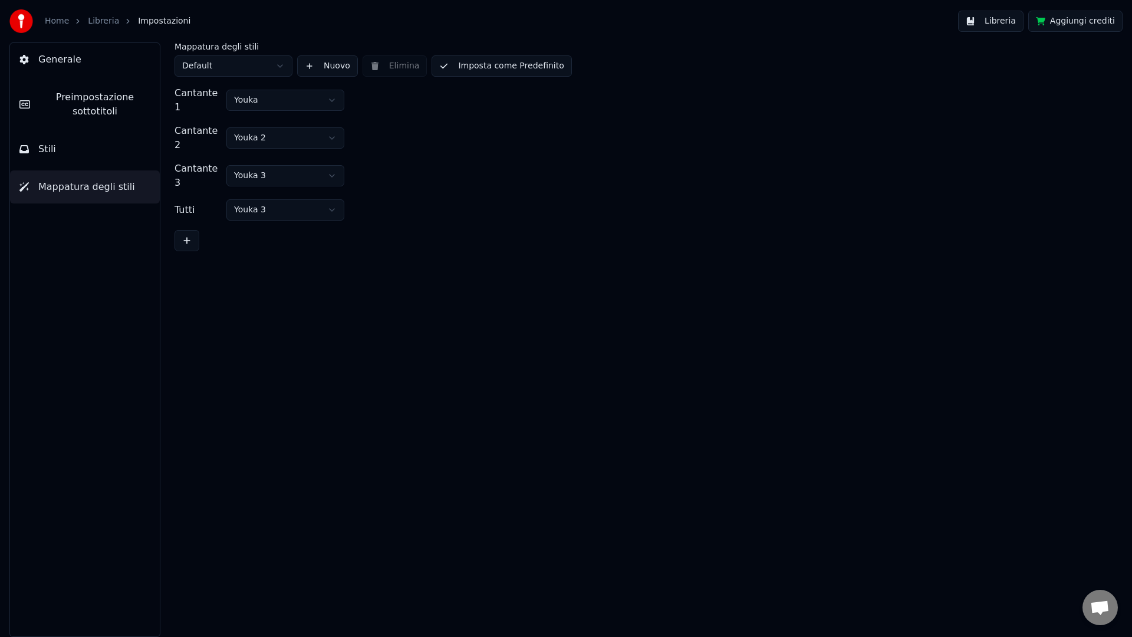
click at [259, 126] on html "Home Libreria Impostazioni Libreria Aggiungi crediti Generale Preimpostazione s…" at bounding box center [566, 318] width 1132 height 637
click at [285, 154] on html "Home Libreria Impostazioni Libreria Aggiungi crediti Generale Preimpostazione s…" at bounding box center [566, 318] width 1132 height 637
click at [282, 155] on html "Home Libreria Impostazioni Libreria Aggiungi crediti Generale Preimpostazione s…" at bounding box center [566, 318] width 1132 height 637
click at [88, 150] on button "Stili" at bounding box center [85, 149] width 150 height 33
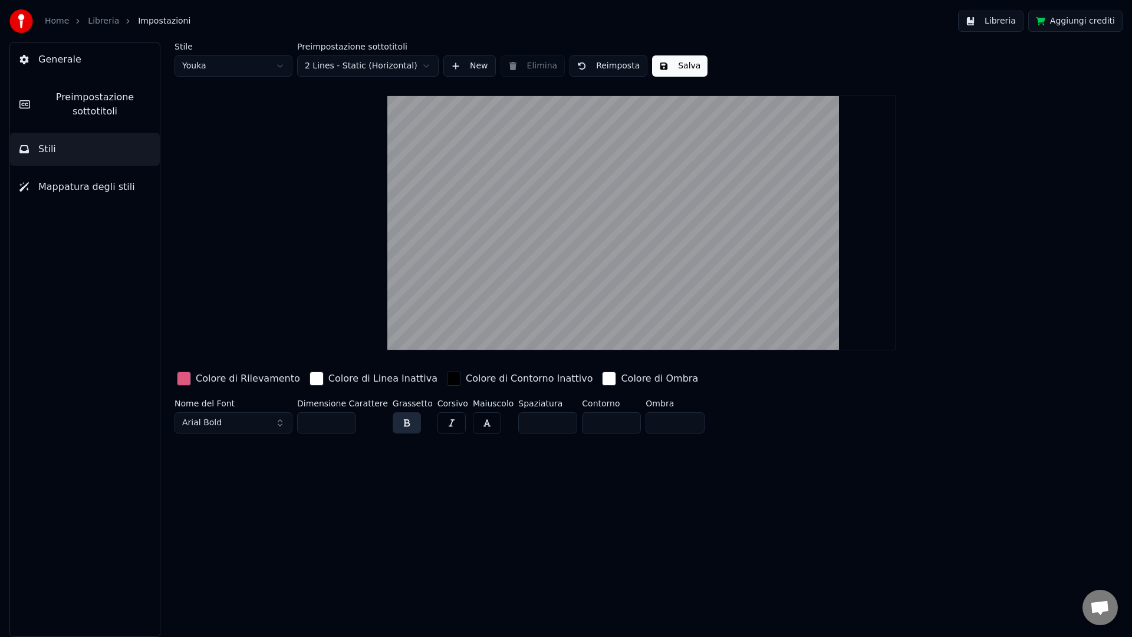
click at [247, 67] on html "Home Libreria Impostazioni Libreria Aggiungi crediti Generale Preimpostazione s…" at bounding box center [566, 318] width 1132 height 637
type input "**"
click at [186, 379] on div "button" at bounding box center [184, 378] width 14 height 14
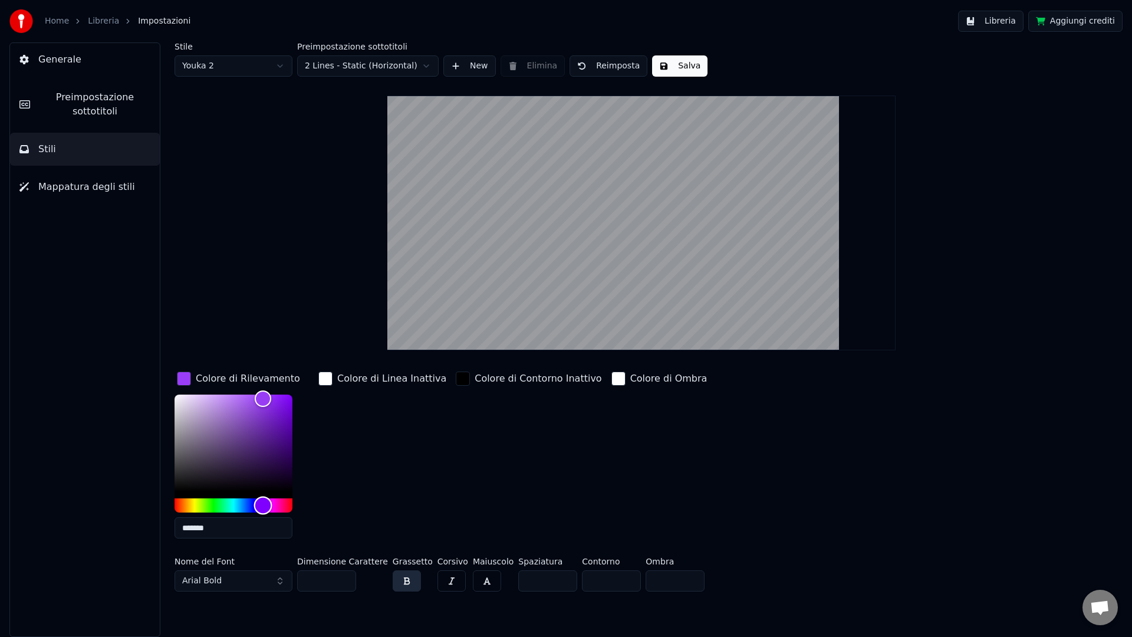
click at [198, 502] on div "Hue" at bounding box center [233, 505] width 118 height 14
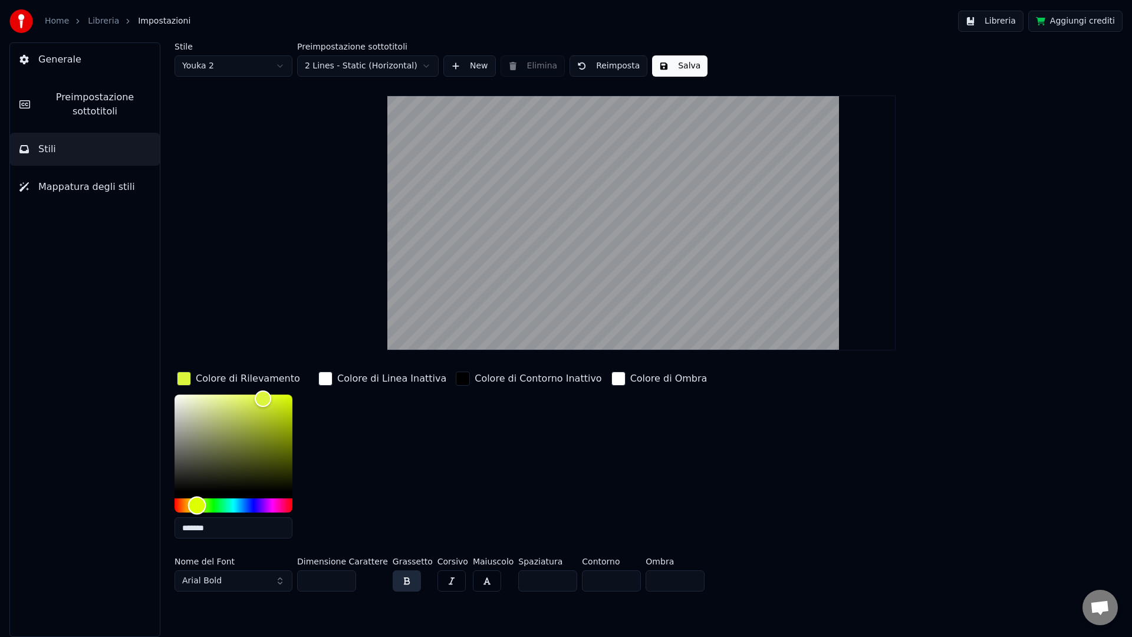
type input "*******"
click at [196, 502] on div "Hue" at bounding box center [196, 505] width 18 height 18
click at [216, 67] on html "Home Libreria Impostazioni Libreria Aggiungi crediti Generale Preimpostazione s…" at bounding box center [566, 318] width 1132 height 637
type input "***"
type input "*******"
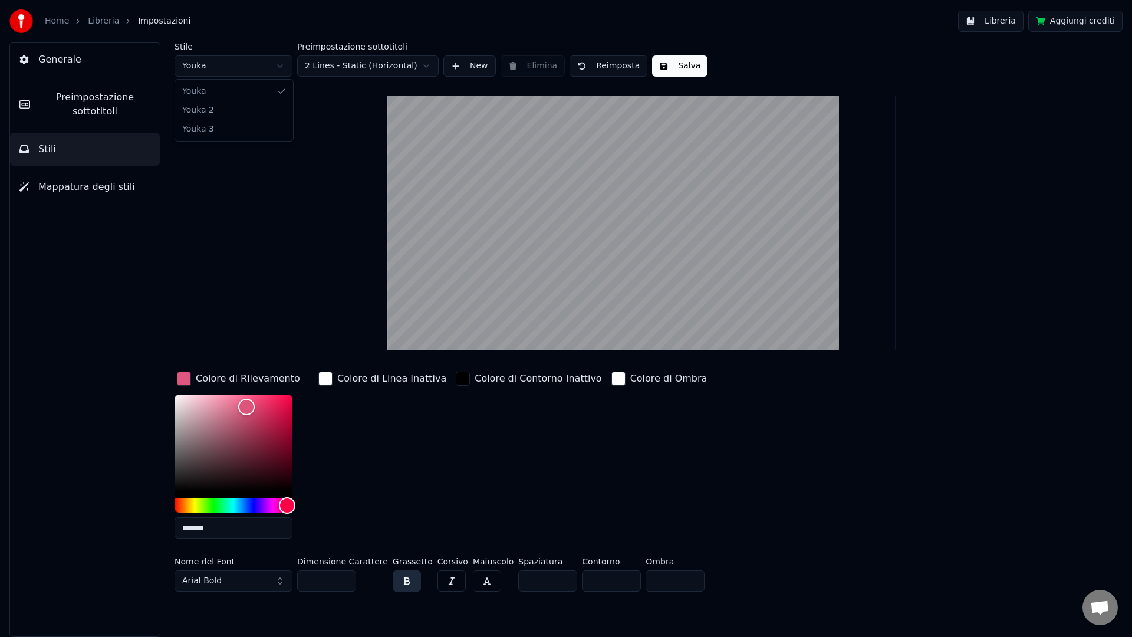
click at [227, 68] on html "Home Libreria Impostazioni Libreria Aggiungi crediti Generale Preimpostazione s…" at bounding box center [566, 318] width 1132 height 637
type input "**"
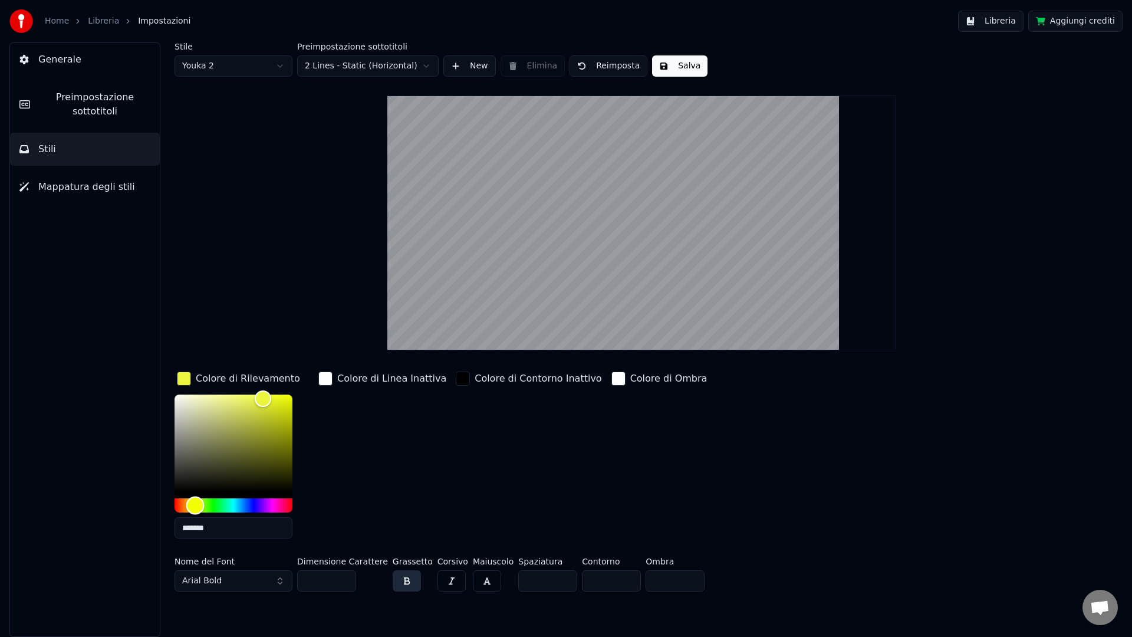
click at [195, 505] on div "Hue" at bounding box center [195, 505] width 18 height 18
type input "*******"
drag, startPoint x: 267, startPoint y: 398, endPoint x: 312, endPoint y: 381, distance: 47.9
click at [312, 381] on div "Colore di Rilevamento ******* Colore di Linea Inattiva Colore di Contorno Inatt…" at bounding box center [570, 458] width 792 height 179
click at [671, 68] on button "Salva" at bounding box center [679, 65] width 55 height 21
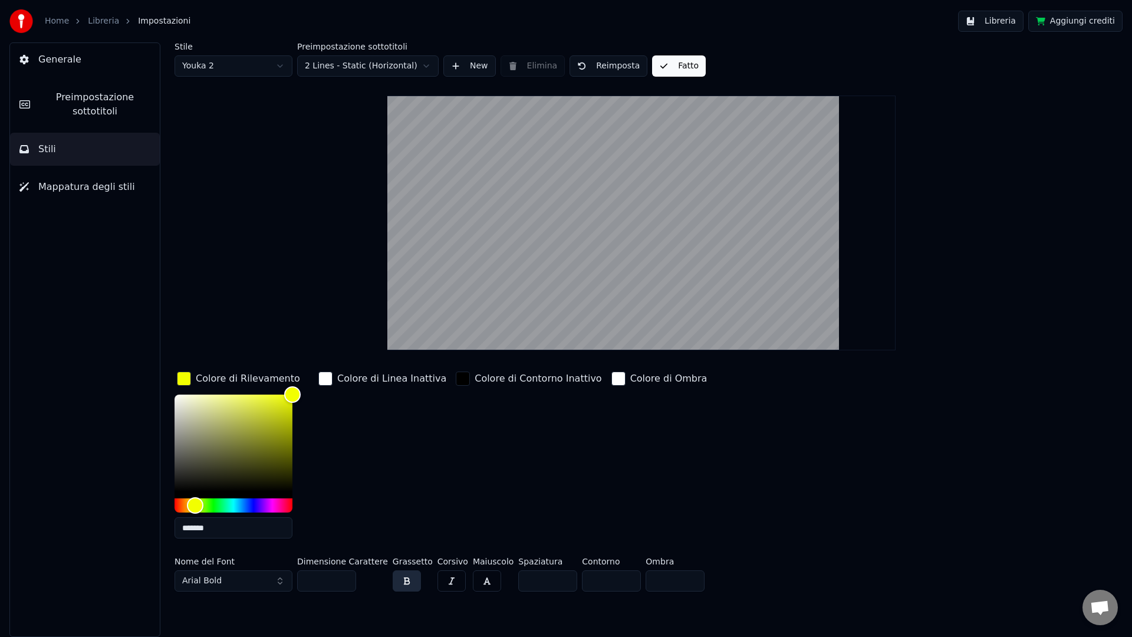
click at [988, 19] on button "Libreria" at bounding box center [990, 21] width 65 height 21
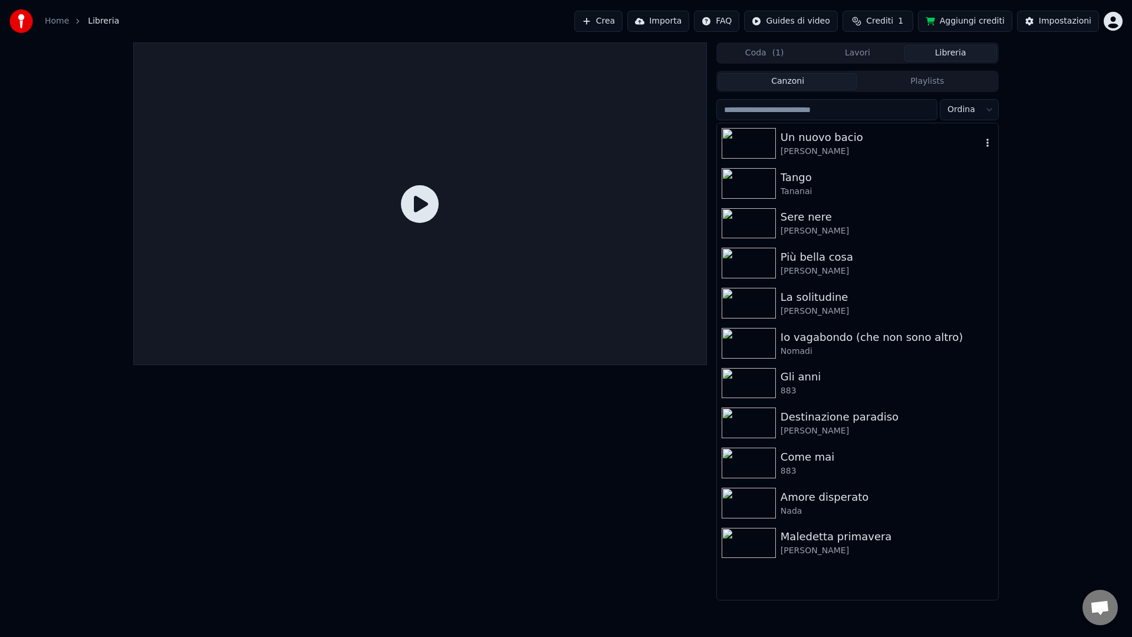
click at [830, 134] on div "Un nuovo bacio" at bounding box center [880, 137] width 201 height 17
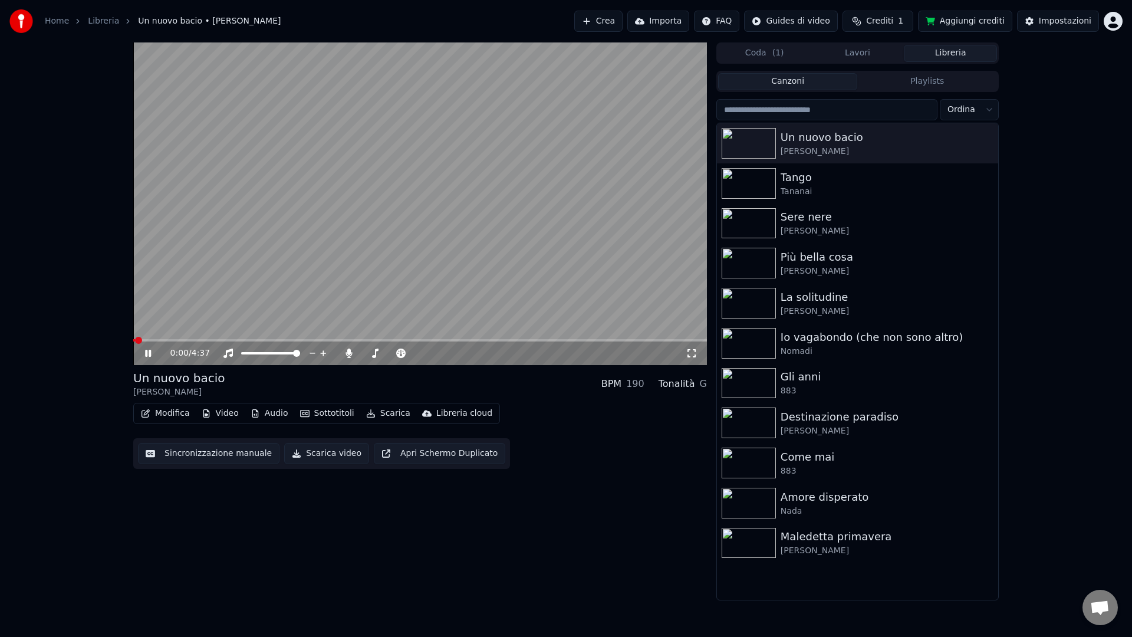
click at [147, 340] on span at bounding box center [420, 340] width 574 height 2
click at [164, 341] on span at bounding box center [420, 340] width 574 height 2
click at [176, 342] on div "0:15 / 4:37" at bounding box center [420, 353] width 574 height 24
click at [193, 341] on span at bounding box center [420, 340] width 574 height 2
click at [331, 257] on video at bounding box center [420, 203] width 574 height 322
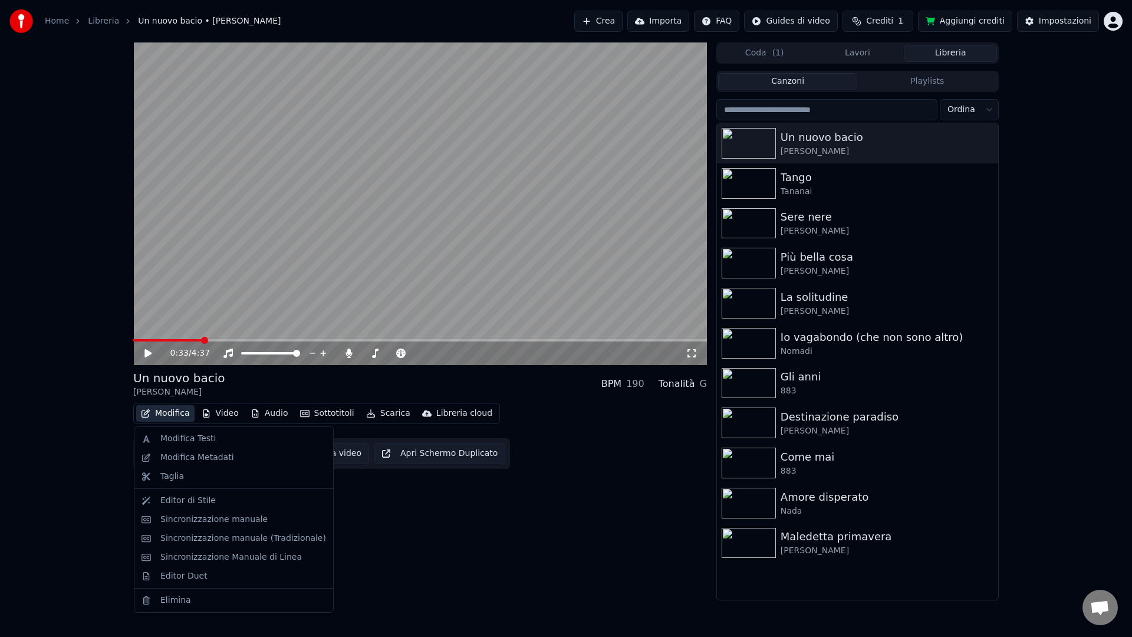
click at [179, 414] on button "Modifica" at bounding box center [165, 413] width 58 height 17
click at [236, 500] on div "Editor di Stile" at bounding box center [243, 501] width 166 height 12
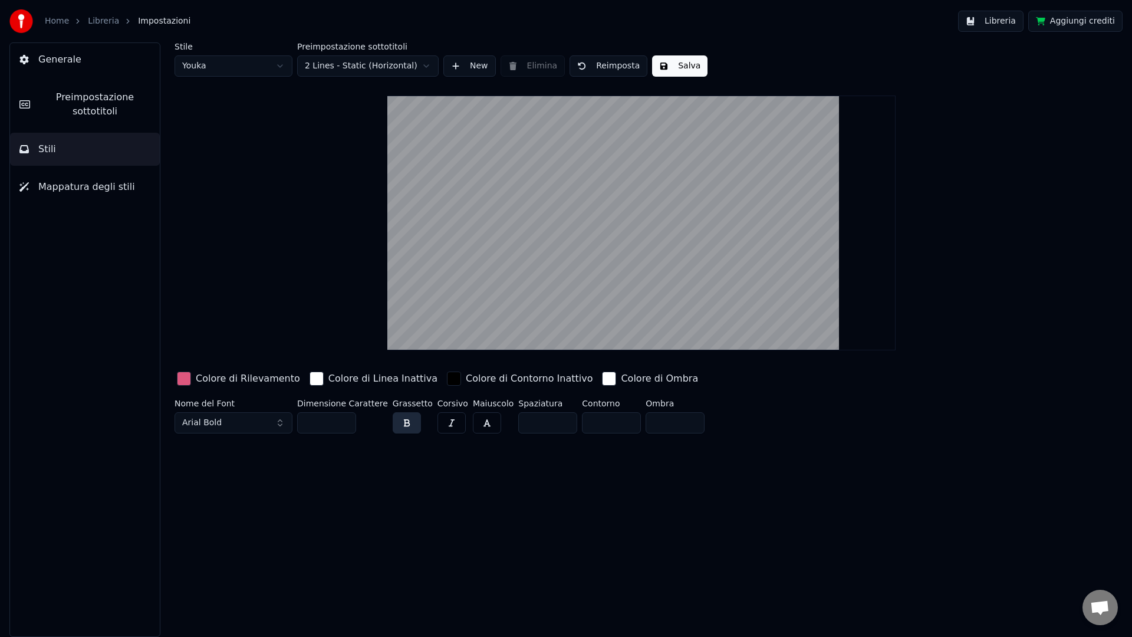
click at [984, 22] on button "Libreria" at bounding box center [990, 21] width 65 height 21
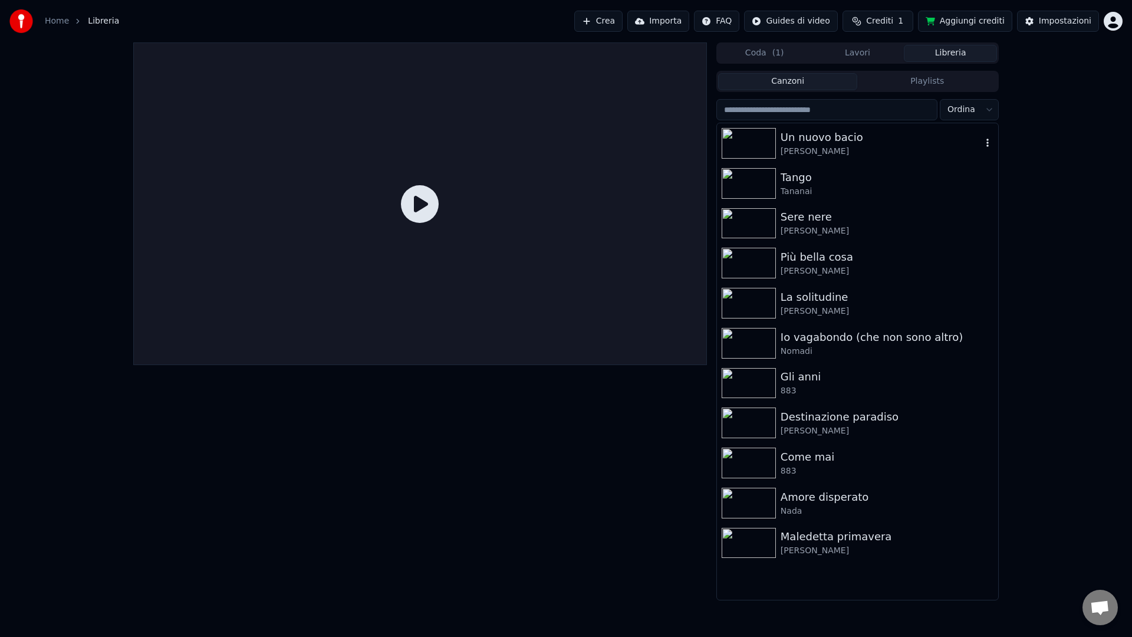
click at [880, 144] on div "Un nuovo bacio" at bounding box center [880, 137] width 201 height 17
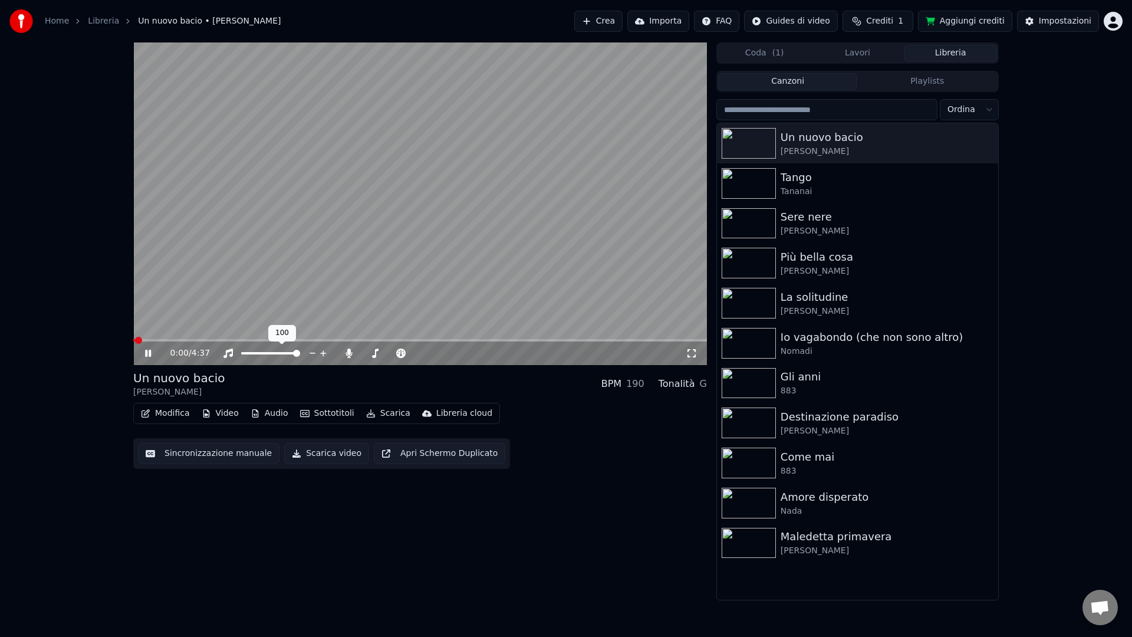
click at [318, 256] on video at bounding box center [420, 203] width 574 height 322
click at [151, 416] on button "Modifica" at bounding box center [165, 413] width 58 height 17
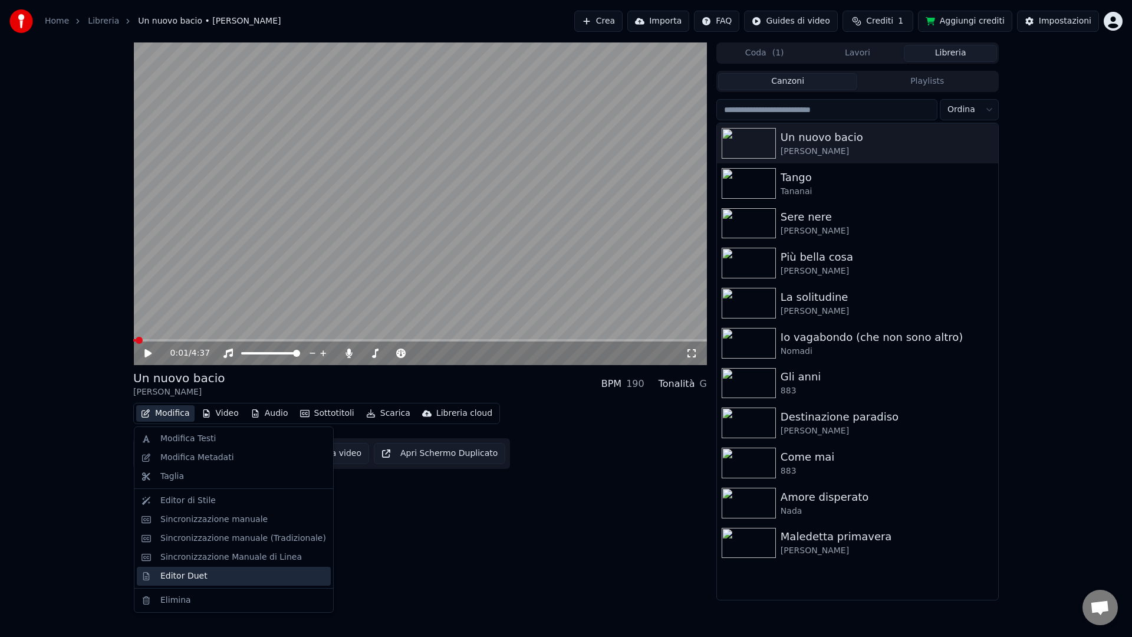
click at [205, 578] on div "Editor Duet" at bounding box center [243, 576] width 166 height 12
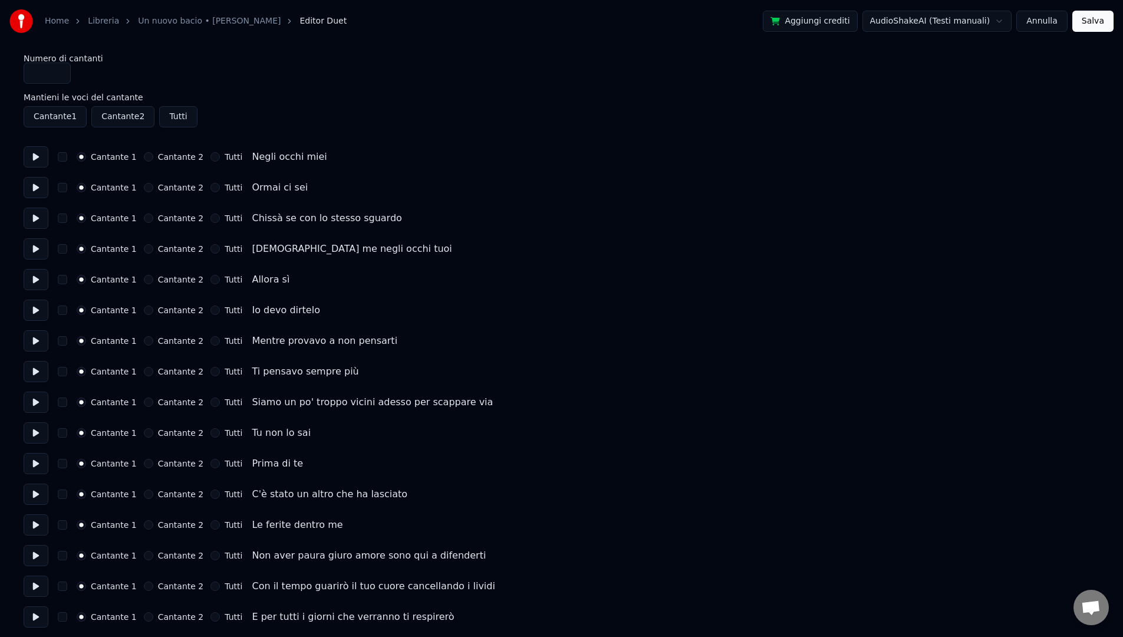
scroll to position [2, 0]
click at [149, 278] on div "Cantante 2" at bounding box center [174, 276] width 60 height 9
click at [146, 278] on button "Cantante 2" at bounding box center [148, 276] width 9 height 9
type button "1"
click at [144, 272] on button "Cantante 2" at bounding box center [148, 276] width 9 height 9
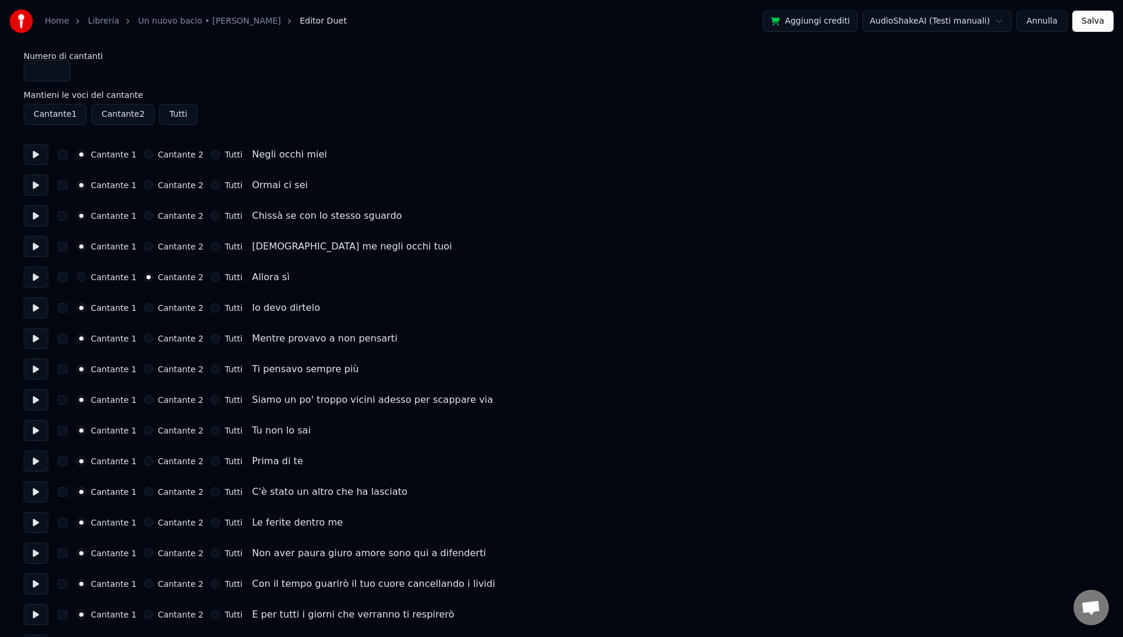
click at [41, 276] on button at bounding box center [36, 276] width 25 height 21
click at [30, 304] on button at bounding box center [36, 307] width 25 height 21
click at [146, 308] on button "Cantante 2" at bounding box center [148, 307] width 9 height 9
click at [38, 340] on button at bounding box center [36, 338] width 25 height 21
click at [144, 341] on button "Cantante 2" at bounding box center [148, 338] width 9 height 9
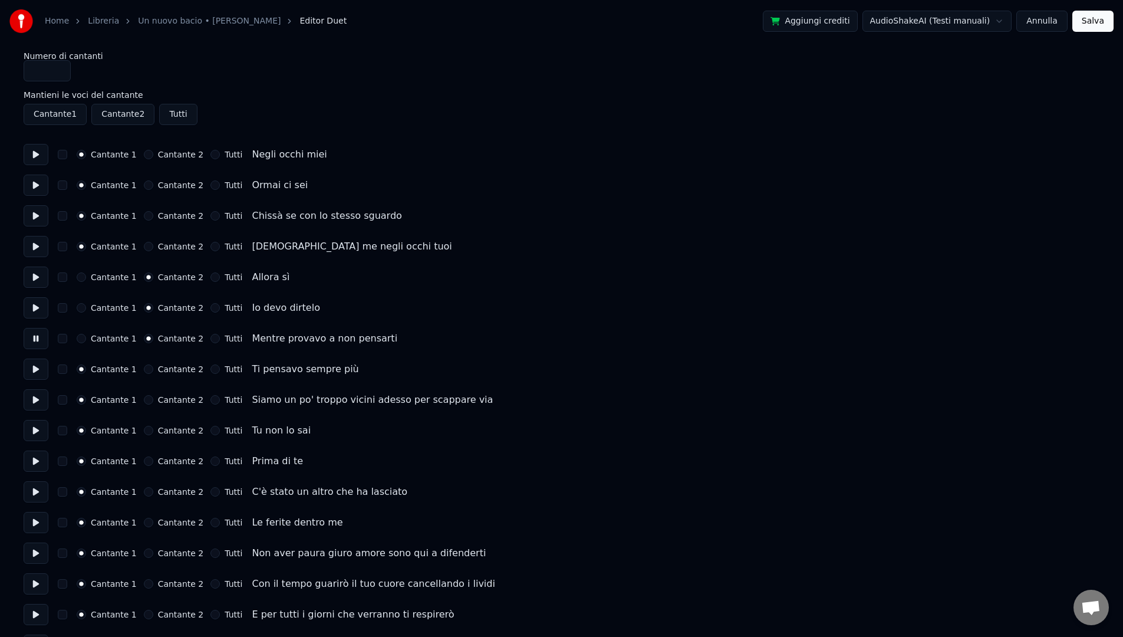
click at [37, 371] on button at bounding box center [36, 368] width 25 height 21
click at [149, 368] on button "Cantante 2" at bounding box center [148, 368] width 9 height 9
click at [32, 407] on button at bounding box center [36, 399] width 25 height 21
click at [32, 433] on button at bounding box center [36, 430] width 25 height 21
click at [147, 433] on button "Cantante 2" at bounding box center [148, 430] width 9 height 9
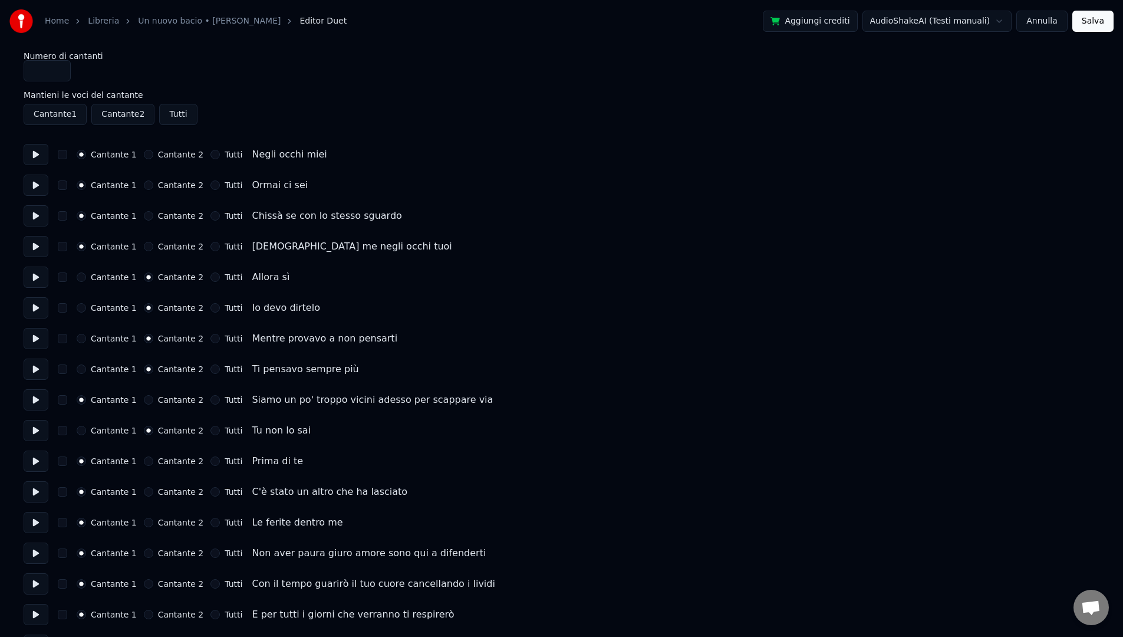
click at [32, 459] on button at bounding box center [36, 460] width 25 height 21
click at [146, 462] on button "Cantante 2" at bounding box center [148, 460] width 9 height 9
click at [31, 494] on button at bounding box center [36, 491] width 25 height 21
click at [148, 492] on button "Cantante 2" at bounding box center [148, 491] width 9 height 9
click at [43, 523] on button at bounding box center [36, 522] width 25 height 21
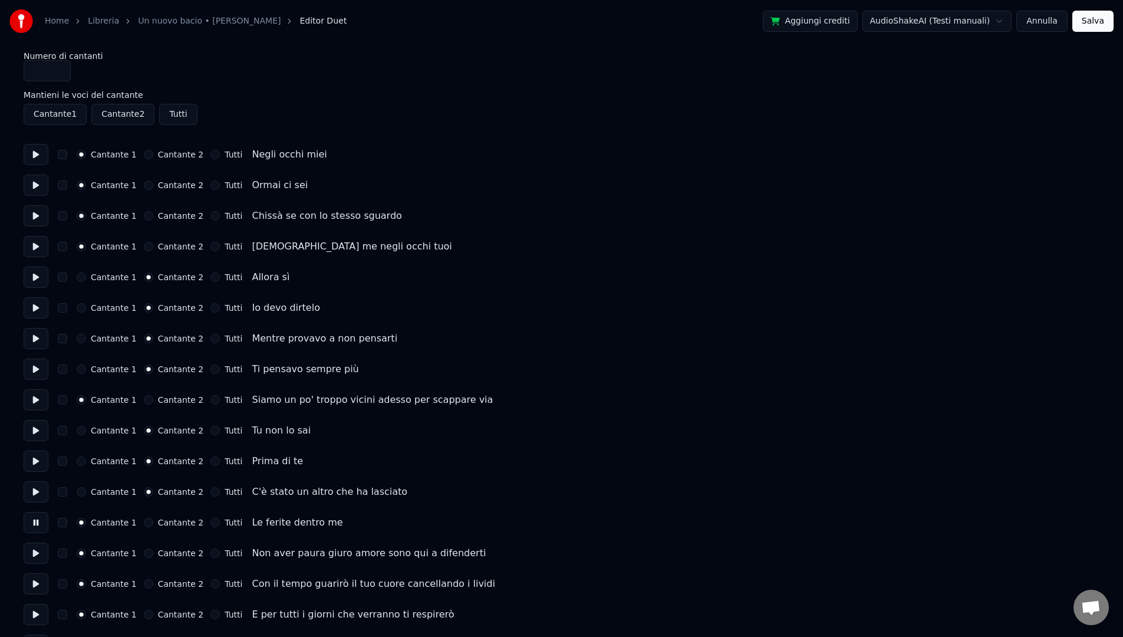
click at [144, 525] on button "Cantante 2" at bounding box center [148, 522] width 9 height 9
click at [44, 553] on button at bounding box center [36, 552] width 25 height 21
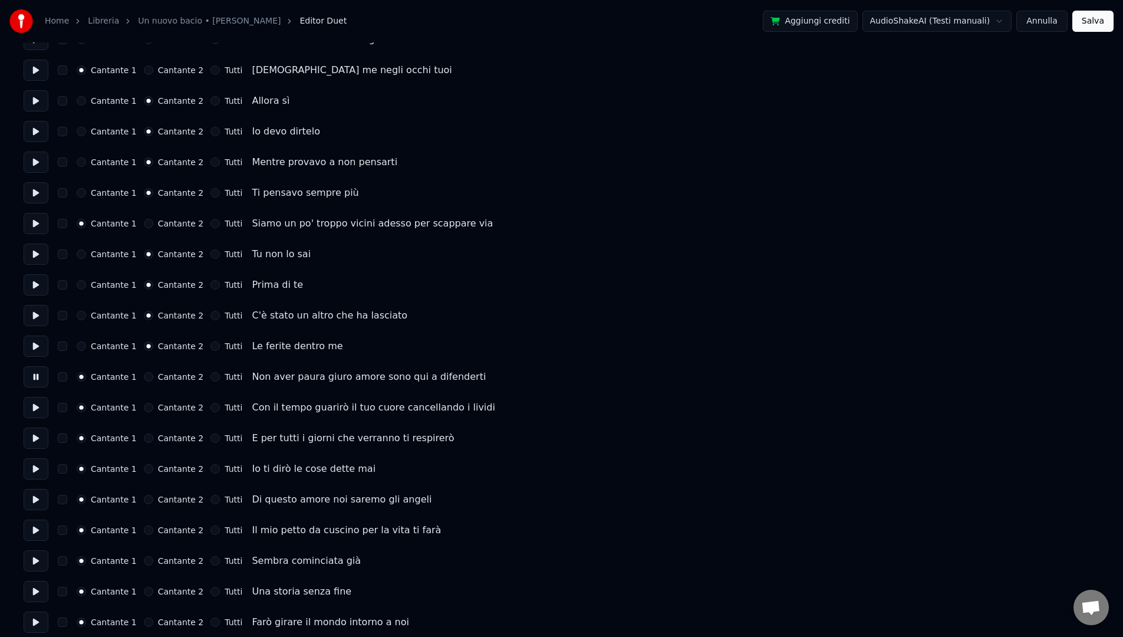
scroll to position [218, 0]
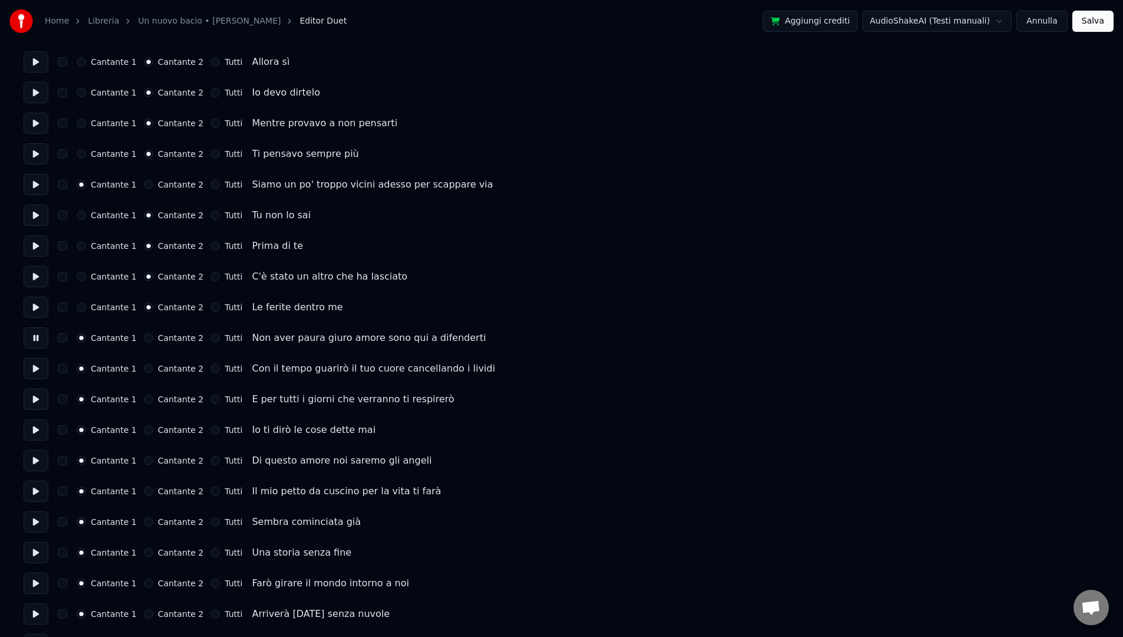
click at [42, 371] on button at bounding box center [36, 368] width 25 height 21
click at [34, 401] on button at bounding box center [36, 398] width 25 height 21
click at [31, 433] on button at bounding box center [36, 429] width 25 height 21
click at [210, 430] on button "Tutti" at bounding box center [214, 429] width 9 height 9
click at [39, 464] on button at bounding box center [36, 460] width 25 height 21
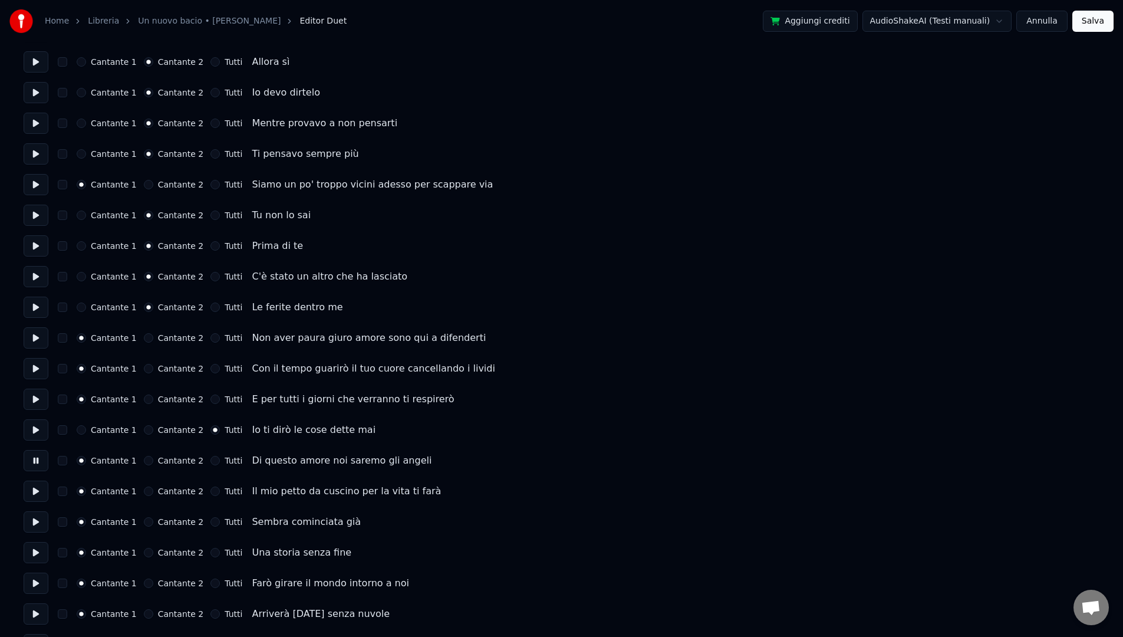
click at [212, 461] on button "Tutti" at bounding box center [214, 460] width 9 height 9
click at [40, 493] on button at bounding box center [36, 490] width 25 height 21
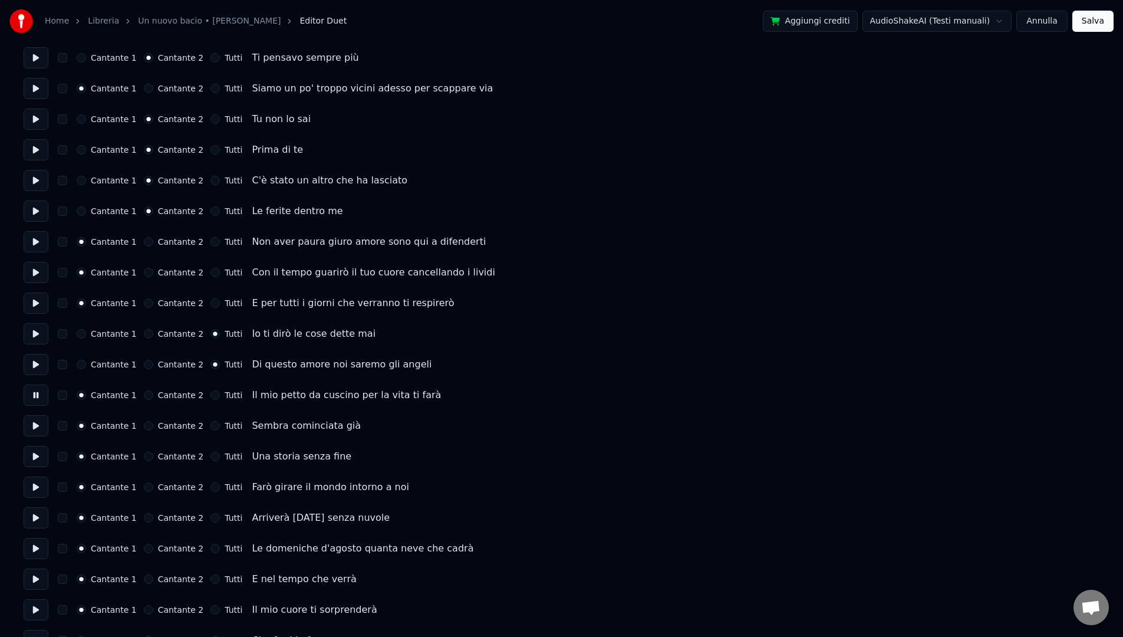
scroll to position [350, 0]
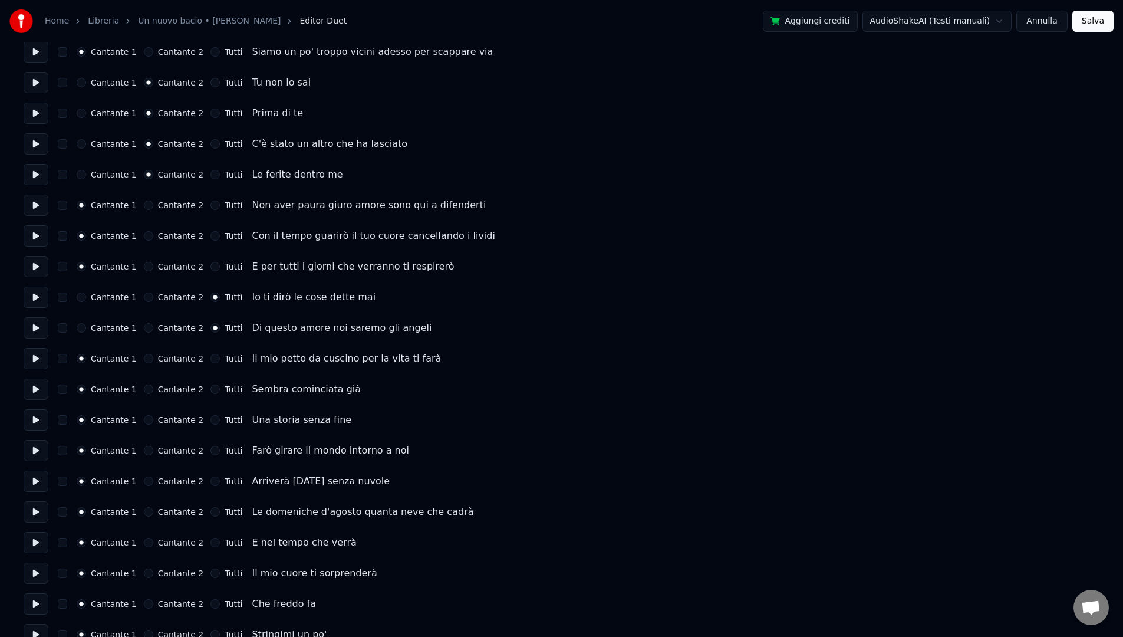
click at [45, 392] on button at bounding box center [36, 388] width 25 height 21
click at [151, 388] on div "Cantante 2" at bounding box center [174, 388] width 60 height 9
click at [147, 391] on button "Cantante 2" at bounding box center [148, 388] width 9 height 9
click at [42, 416] on button at bounding box center [36, 419] width 25 height 21
click at [212, 418] on button "Tutti" at bounding box center [214, 419] width 9 height 9
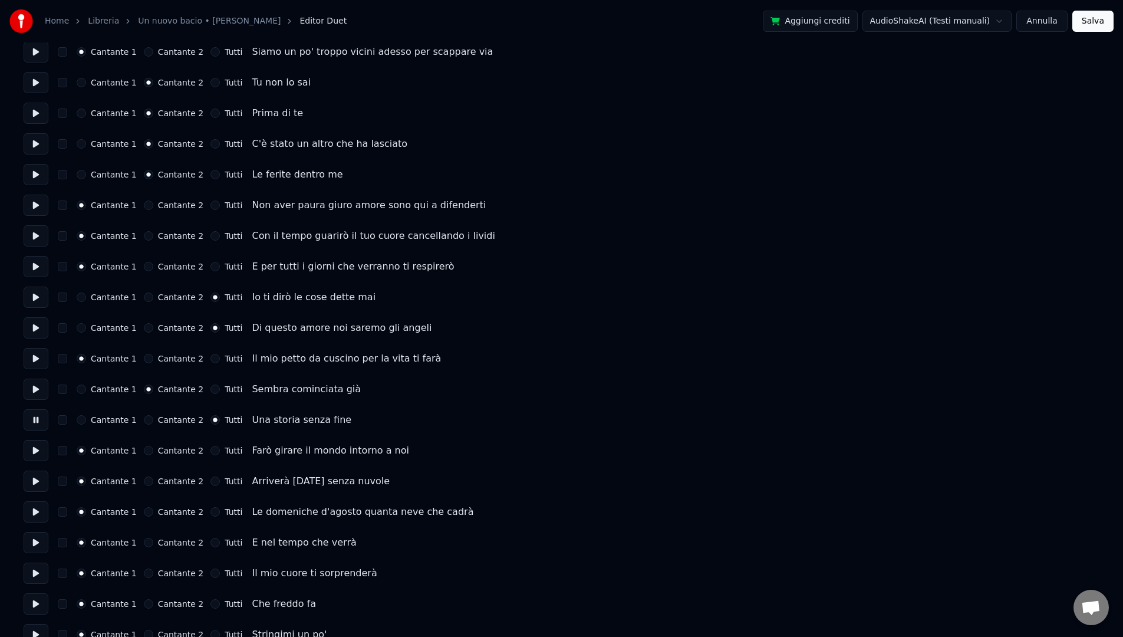
click at [45, 449] on button at bounding box center [36, 450] width 25 height 21
click at [211, 453] on button "Tutti" at bounding box center [214, 450] width 9 height 9
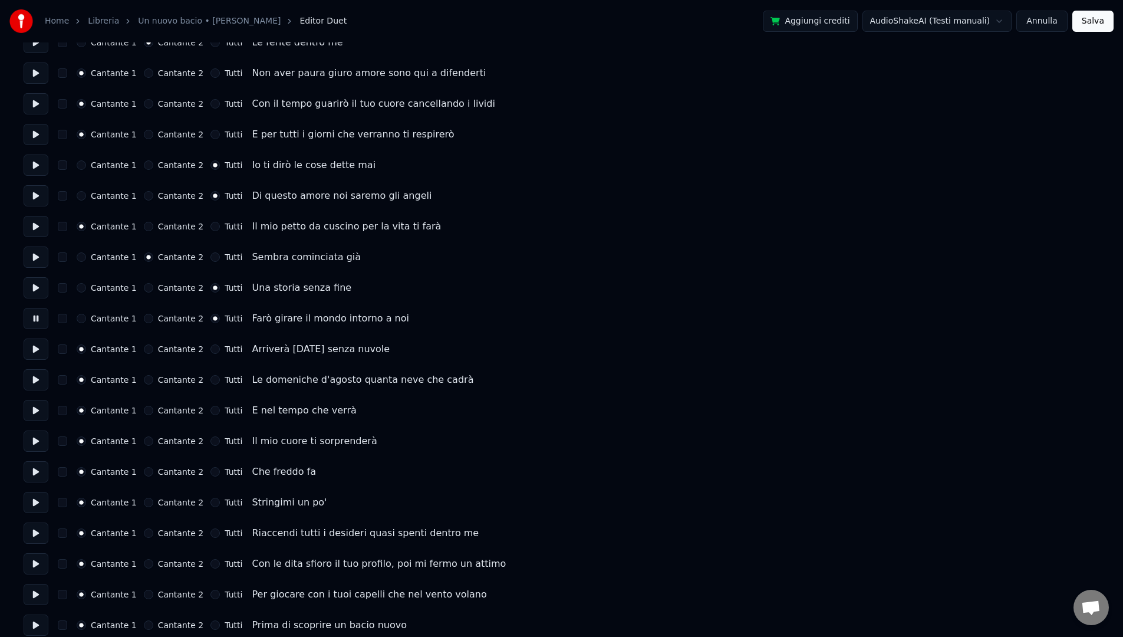
scroll to position [496, 0]
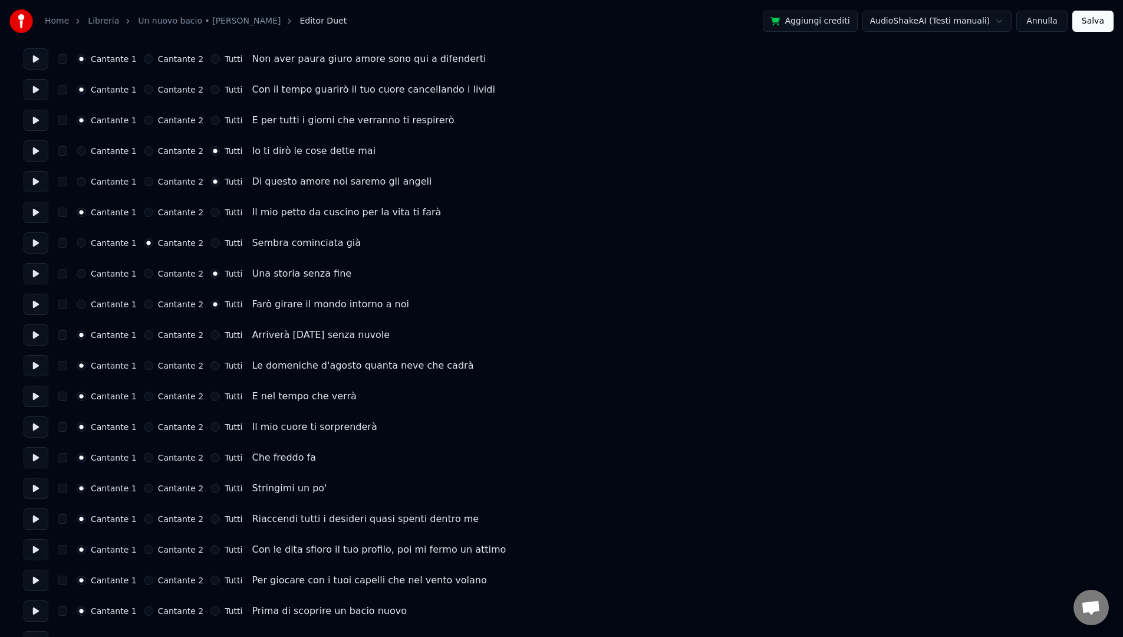
click at [38, 339] on button at bounding box center [36, 334] width 25 height 21
click at [210, 335] on button "Tutti" at bounding box center [214, 334] width 9 height 9
click at [39, 371] on button at bounding box center [36, 365] width 25 height 21
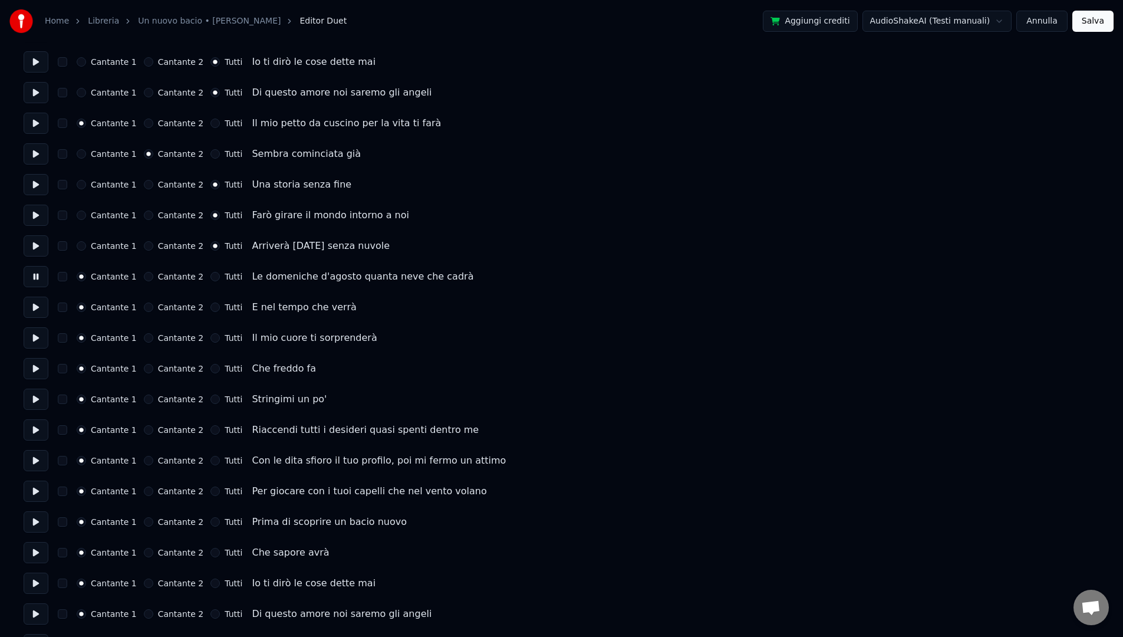
scroll to position [589, 0]
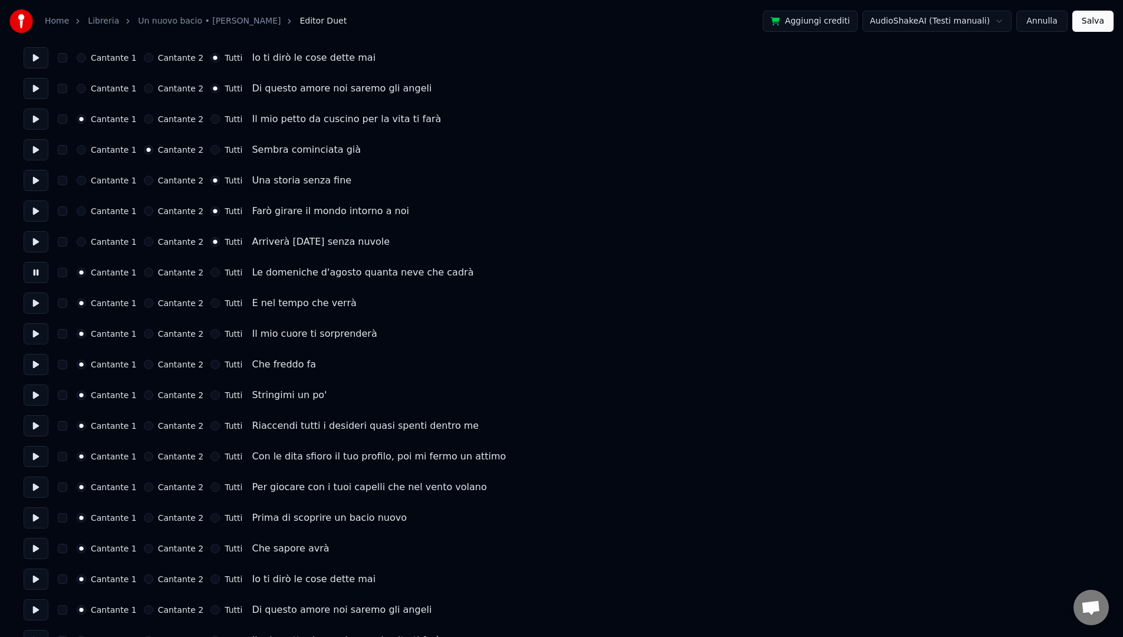
click at [37, 310] on button at bounding box center [36, 302] width 25 height 21
click at [151, 304] on div "Cantante 2" at bounding box center [174, 302] width 60 height 9
click at [145, 306] on button "Cantante 2" at bounding box center [148, 302] width 9 height 9
click at [13, 344] on div "Home Libreria Un nuovo bacio • Gigi d'[PERSON_NAME] Editor Duet Aggiungi credit…" at bounding box center [561, 184] width 1123 height 1547
click at [26, 340] on button at bounding box center [36, 333] width 25 height 21
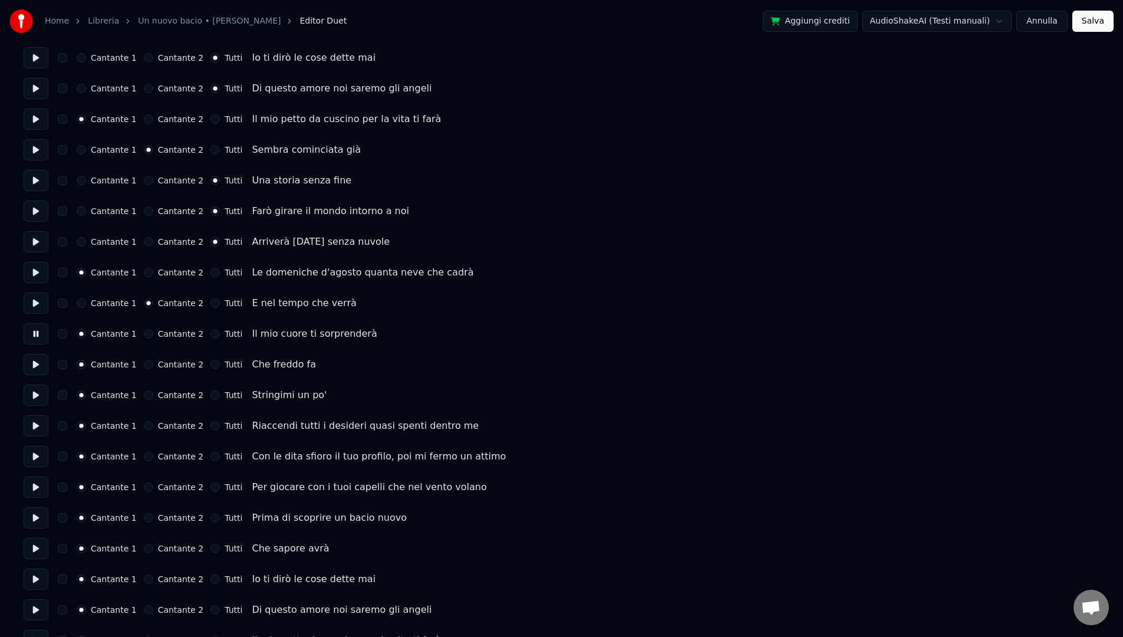
click at [210, 336] on button "Tutti" at bounding box center [214, 333] width 9 height 9
click at [39, 366] on button at bounding box center [36, 364] width 25 height 21
click at [155, 369] on div "Cantante 1 Cantante 2 Tutti Che freddo fa" at bounding box center [562, 364] width 1076 height 21
click at [149, 366] on div "Cantante 2" at bounding box center [174, 364] width 60 height 9
click at [147, 366] on button "Cantante 2" at bounding box center [148, 364] width 9 height 9
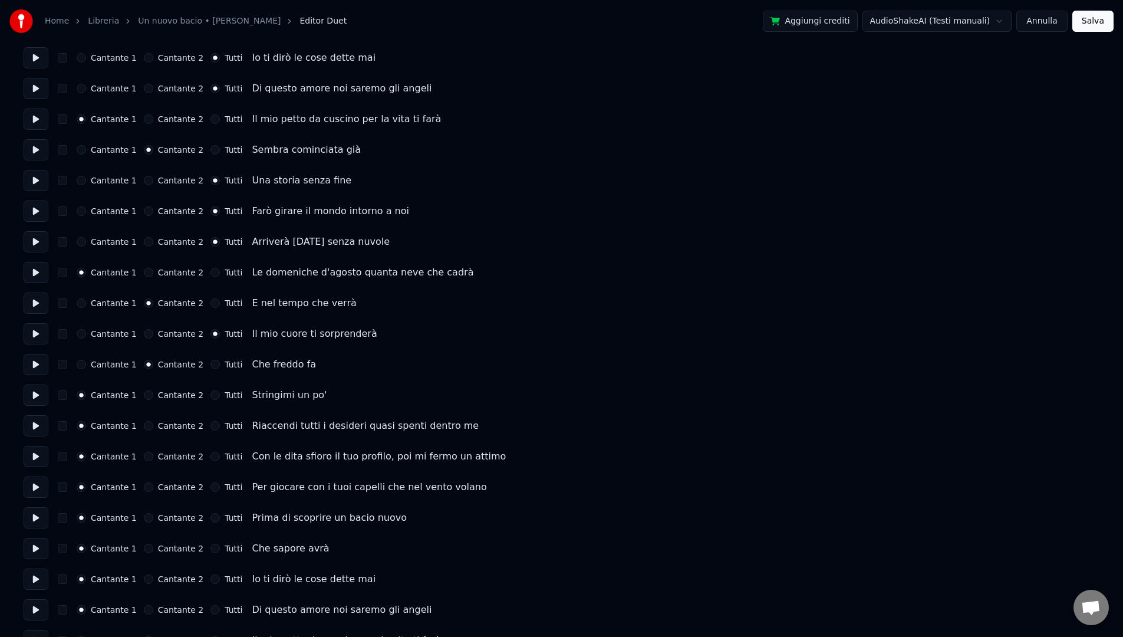
click at [36, 397] on button at bounding box center [36, 394] width 25 height 21
click at [149, 397] on div "Cantante 2" at bounding box center [174, 394] width 60 height 9
click at [147, 397] on button "Cantante 2" at bounding box center [148, 394] width 9 height 9
click at [35, 425] on button at bounding box center [36, 425] width 25 height 21
click at [145, 426] on button "Cantante 2" at bounding box center [148, 425] width 9 height 9
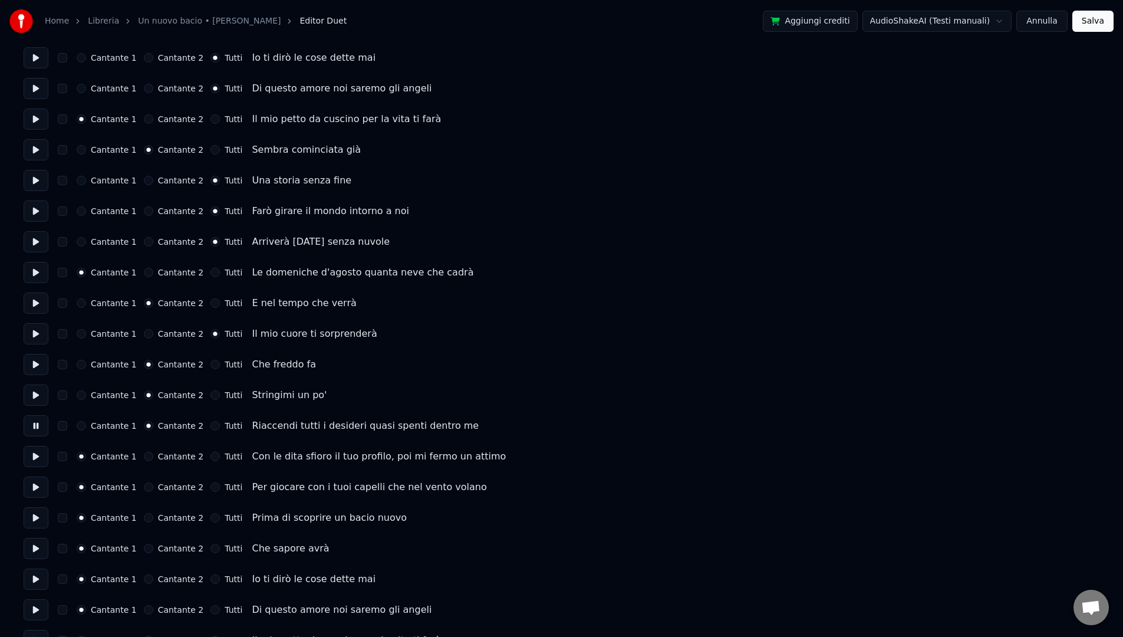
click at [39, 463] on button at bounding box center [36, 456] width 25 height 21
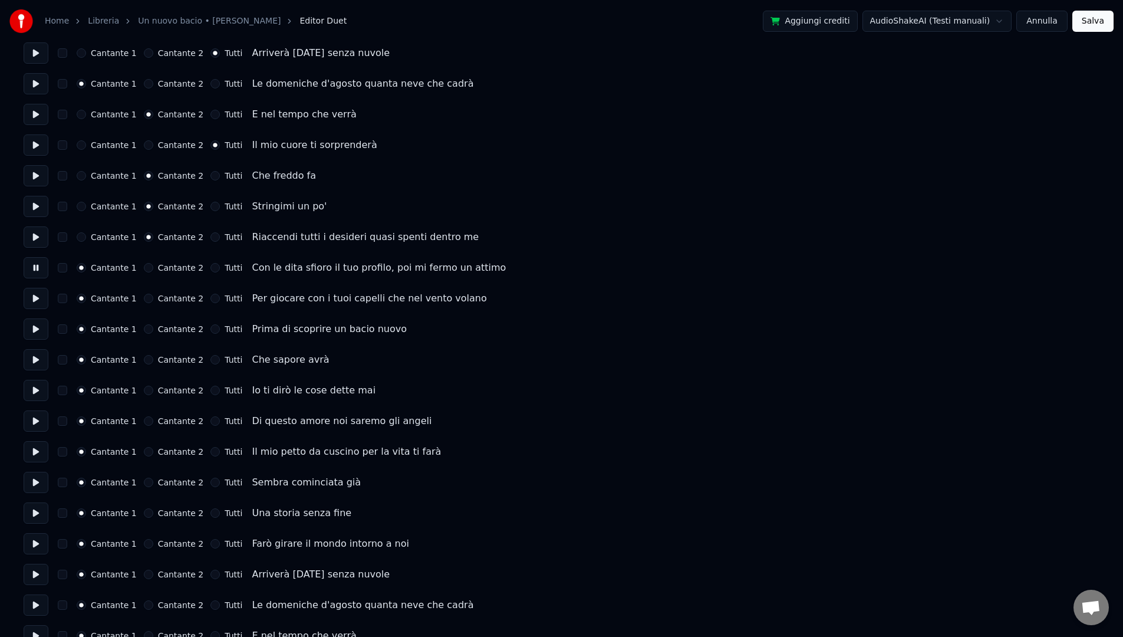
scroll to position [793, 0]
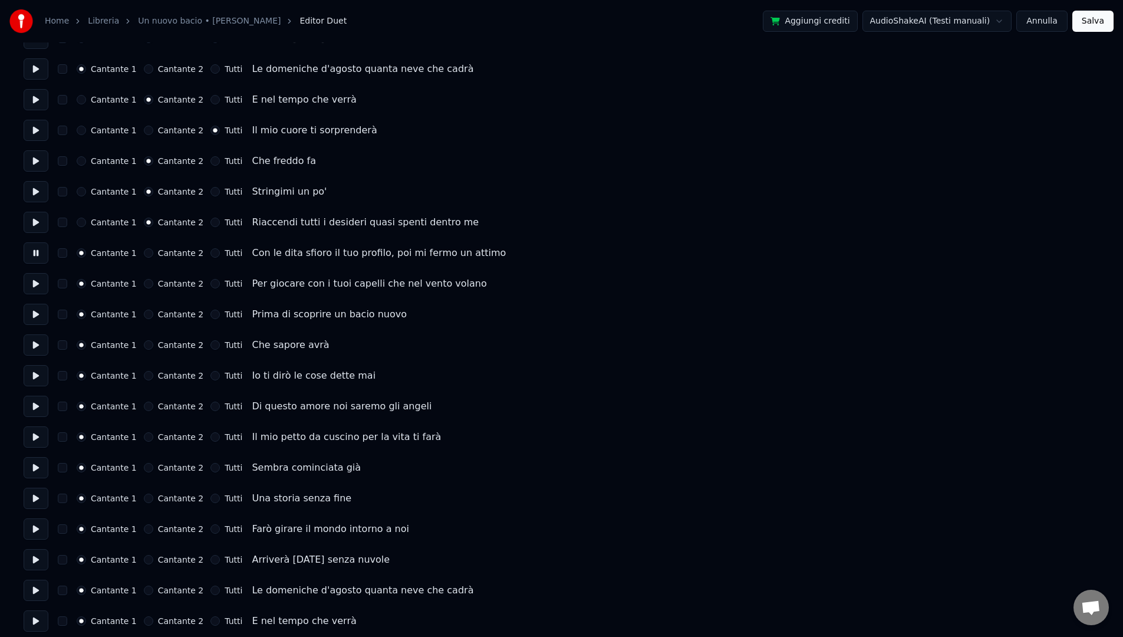
click at [38, 286] on button at bounding box center [36, 283] width 25 height 21
click at [29, 315] on button at bounding box center [36, 314] width 25 height 21
click at [37, 349] on button at bounding box center [36, 344] width 25 height 21
click at [41, 377] on button at bounding box center [36, 375] width 25 height 21
click at [210, 377] on button "Tutti" at bounding box center [214, 375] width 9 height 9
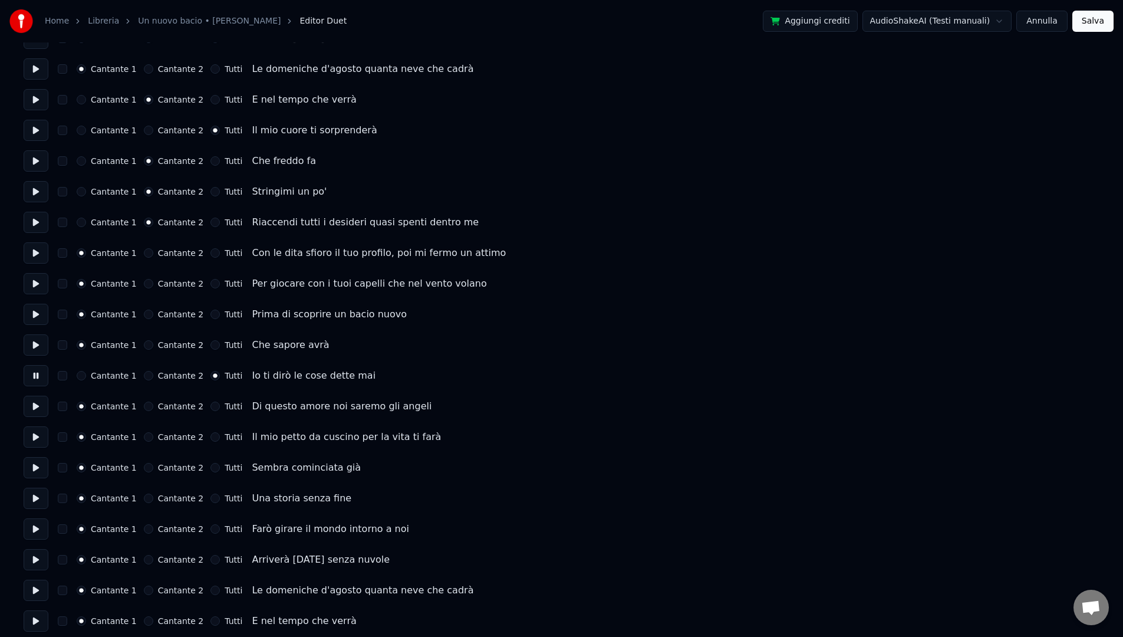
click at [210, 407] on button "Tutti" at bounding box center [214, 405] width 9 height 9
click at [33, 403] on button at bounding box center [36, 406] width 25 height 21
click at [37, 437] on button at bounding box center [36, 436] width 25 height 21
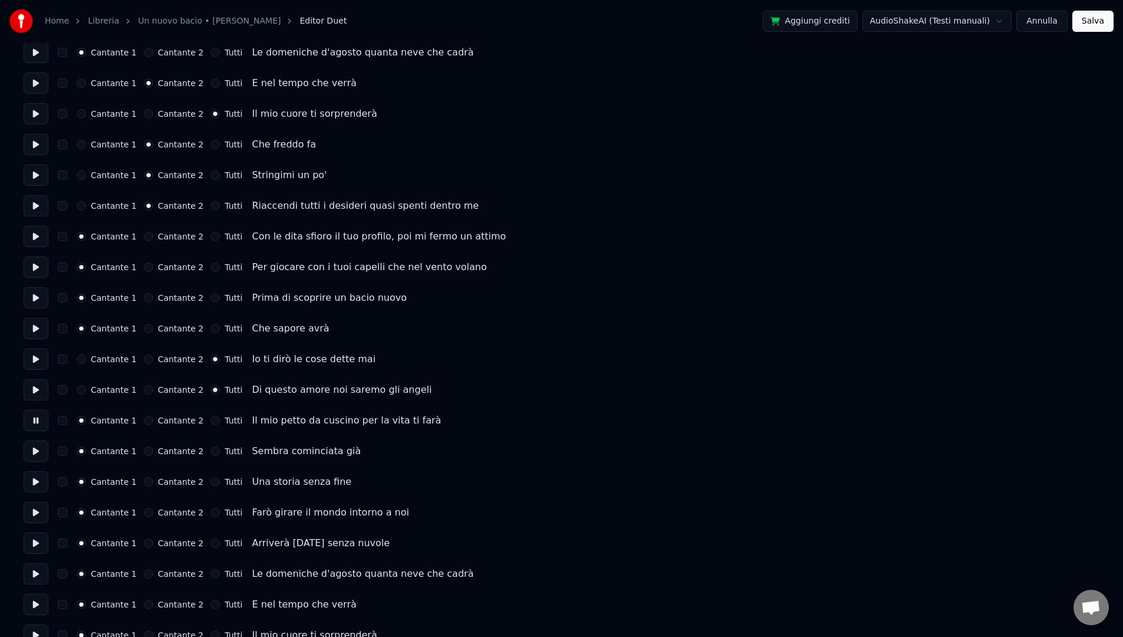
scroll to position [813, 0]
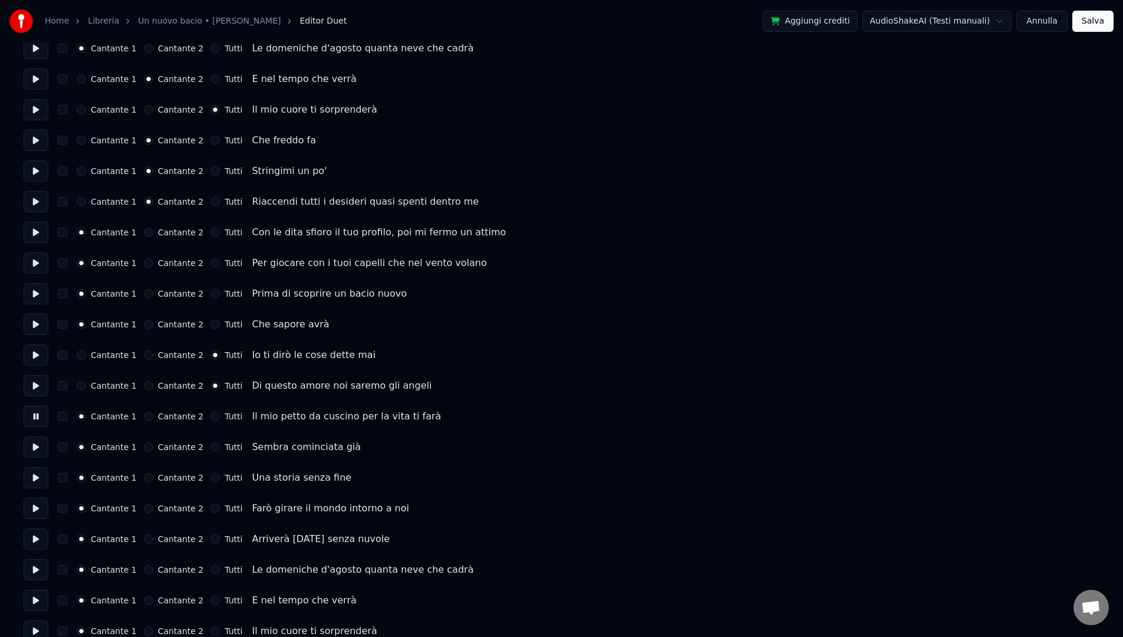
click at [42, 450] on button at bounding box center [36, 446] width 25 height 21
click at [144, 449] on button "Cantante 2" at bounding box center [148, 446] width 9 height 9
click at [42, 479] on button at bounding box center [36, 477] width 25 height 21
click at [210, 479] on button "Tutti" at bounding box center [214, 477] width 9 height 9
click at [210, 509] on button "Tutti" at bounding box center [214, 507] width 9 height 9
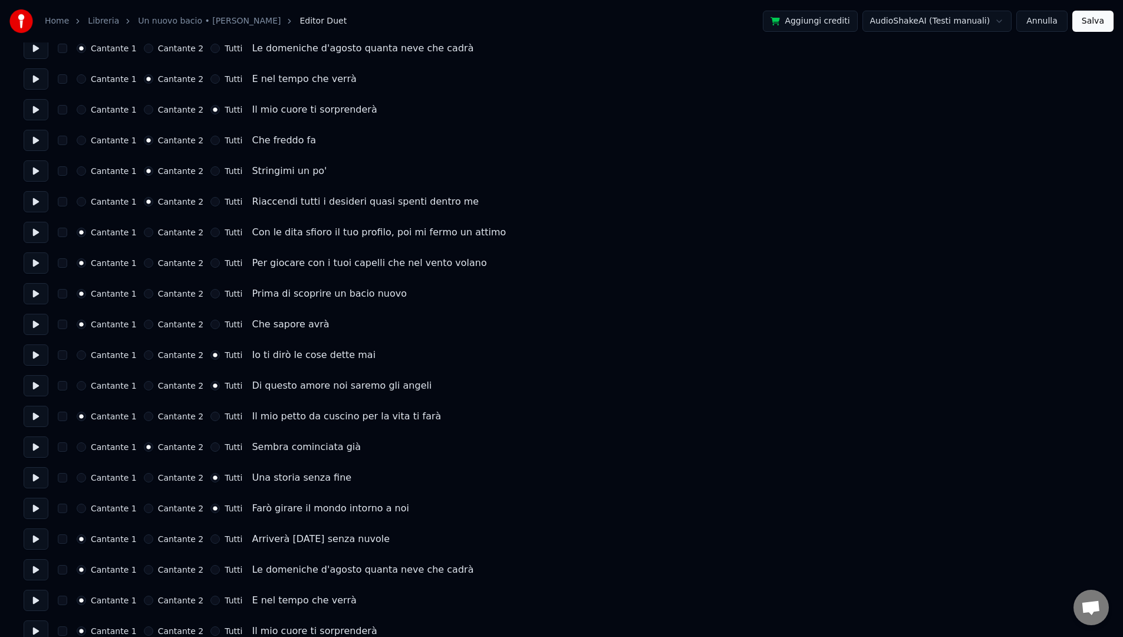
click at [37, 515] on button at bounding box center [36, 507] width 25 height 21
click at [42, 534] on button at bounding box center [36, 538] width 25 height 21
click at [210, 541] on button "Tutti" at bounding box center [214, 538] width 9 height 9
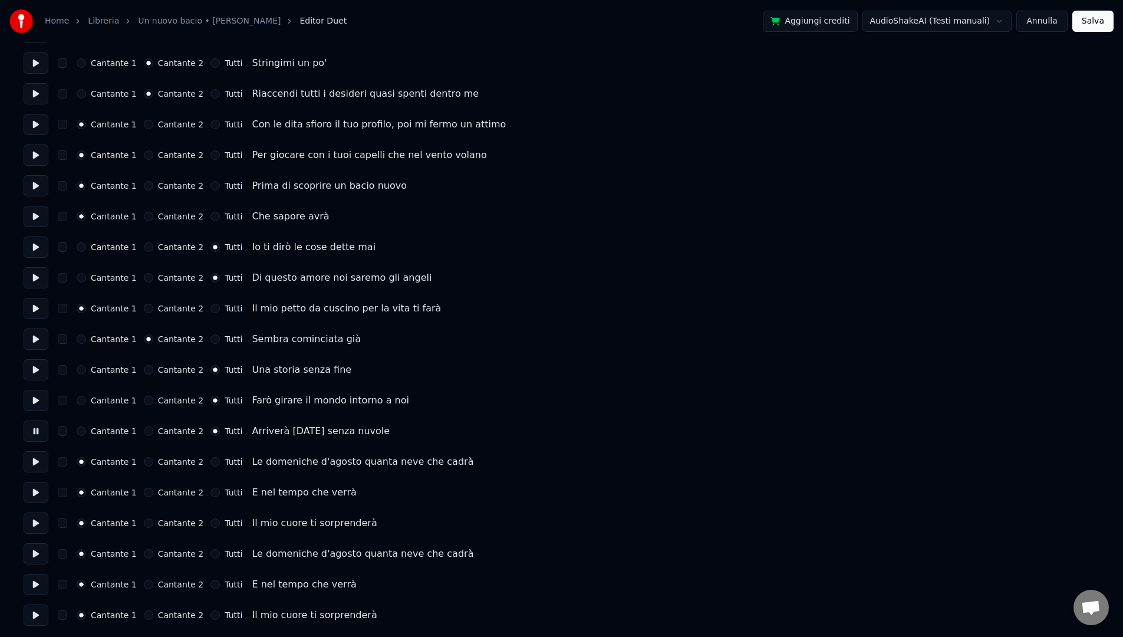
scroll to position [922, 0]
click at [40, 463] on button at bounding box center [36, 460] width 25 height 21
click at [40, 494] on button at bounding box center [36, 491] width 25 height 21
click at [145, 492] on button "Cantante 2" at bounding box center [148, 491] width 9 height 9
click at [30, 524] on button at bounding box center [36, 522] width 25 height 21
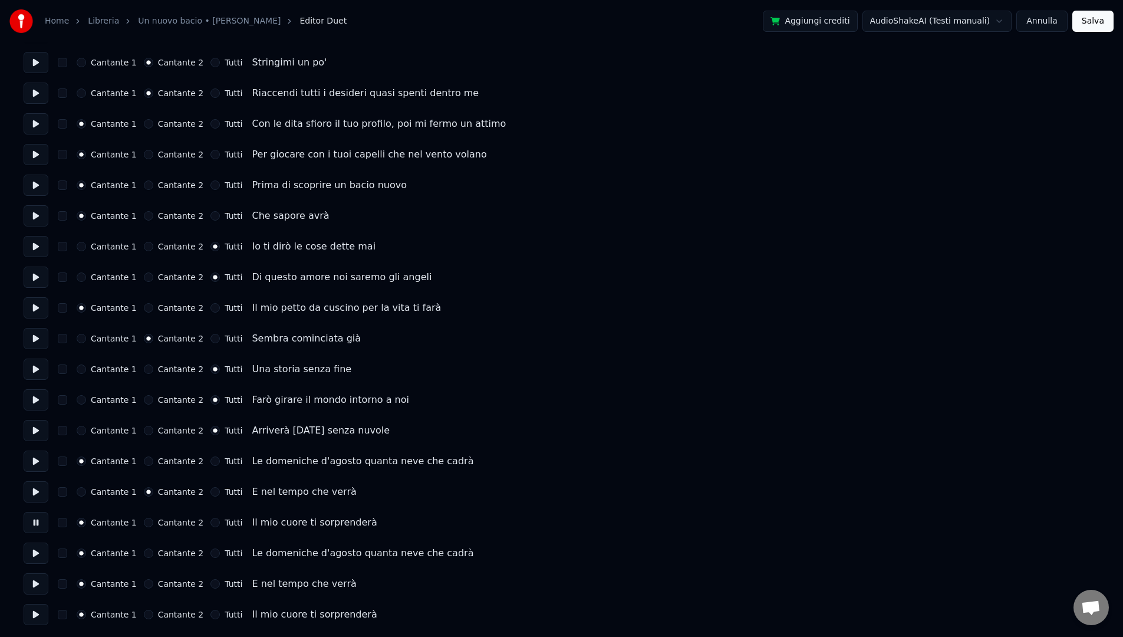
click at [210, 523] on button "Tutti" at bounding box center [214, 522] width 9 height 9
click at [38, 555] on button at bounding box center [36, 552] width 25 height 21
click at [35, 588] on button at bounding box center [36, 583] width 25 height 21
click at [144, 584] on button "Cantante 2" at bounding box center [148, 583] width 9 height 9
click at [209, 619] on div "Cantante 1 Cantante 2 Tutti Il mio cuore ti sorprenderà" at bounding box center [562, 614] width 1076 height 21
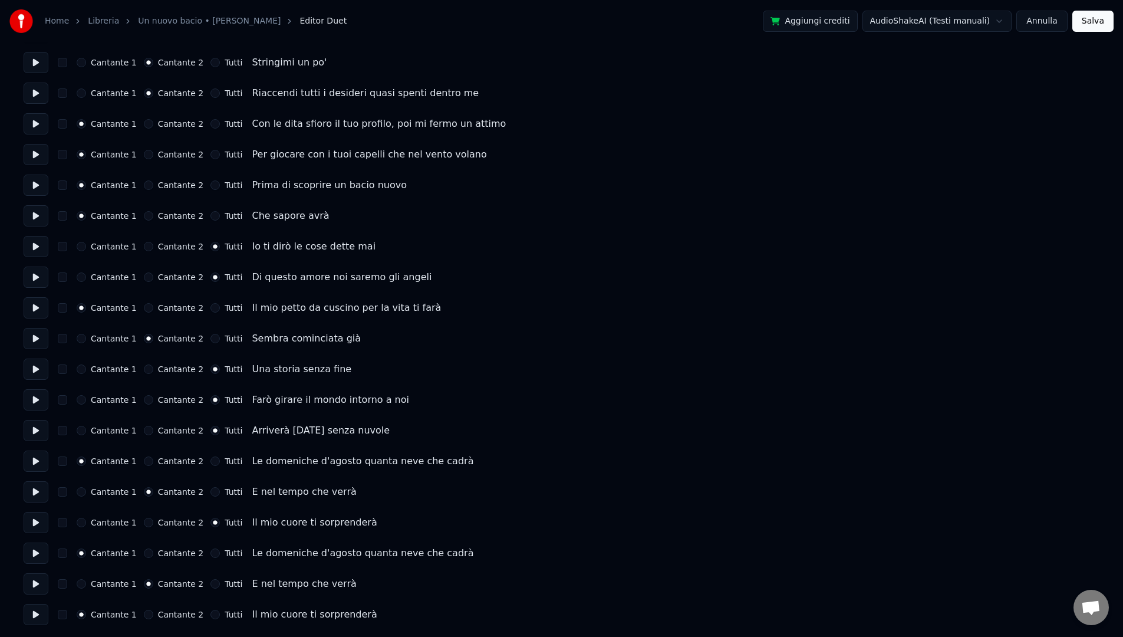
click at [210, 614] on button "Tutti" at bounding box center [214, 613] width 9 height 9
click at [29, 615] on button at bounding box center [36, 614] width 25 height 21
click at [1096, 22] on button "Salva" at bounding box center [1092, 21] width 41 height 21
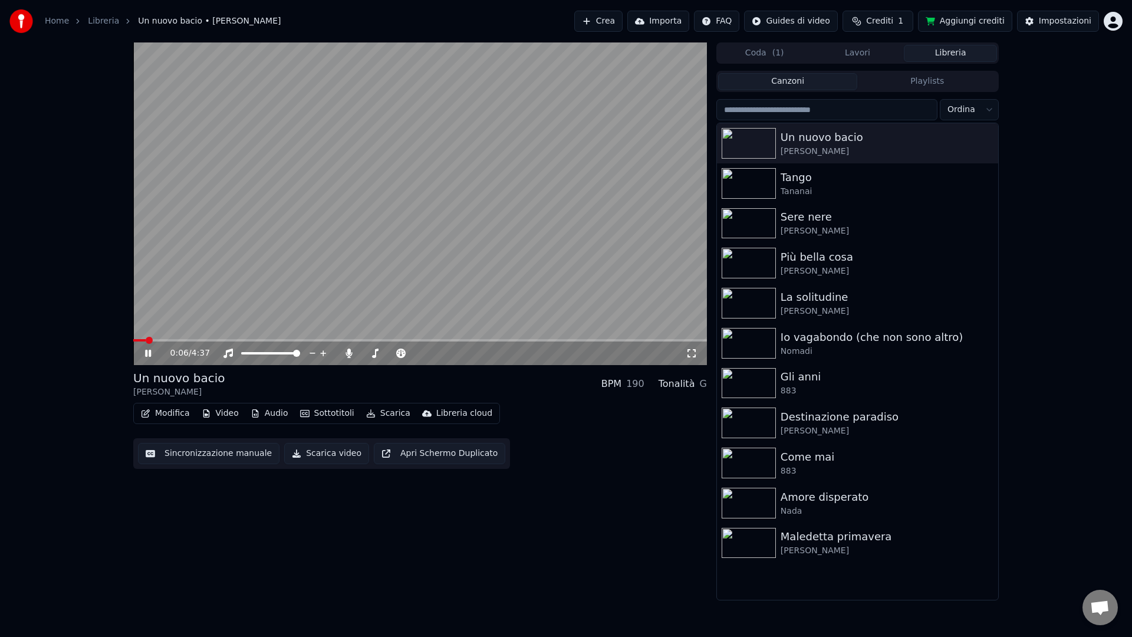
click at [153, 343] on span at bounding box center [149, 340] width 7 height 7
drag, startPoint x: 178, startPoint y: 341, endPoint x: 191, endPoint y: 339, distance: 13.2
click at [191, 339] on div "0:17 / 4:37" at bounding box center [420, 352] width 574 height 26
click at [177, 337] on span at bounding box center [173, 340] width 7 height 7
click at [200, 337] on span at bounding box center [196, 340] width 7 height 7
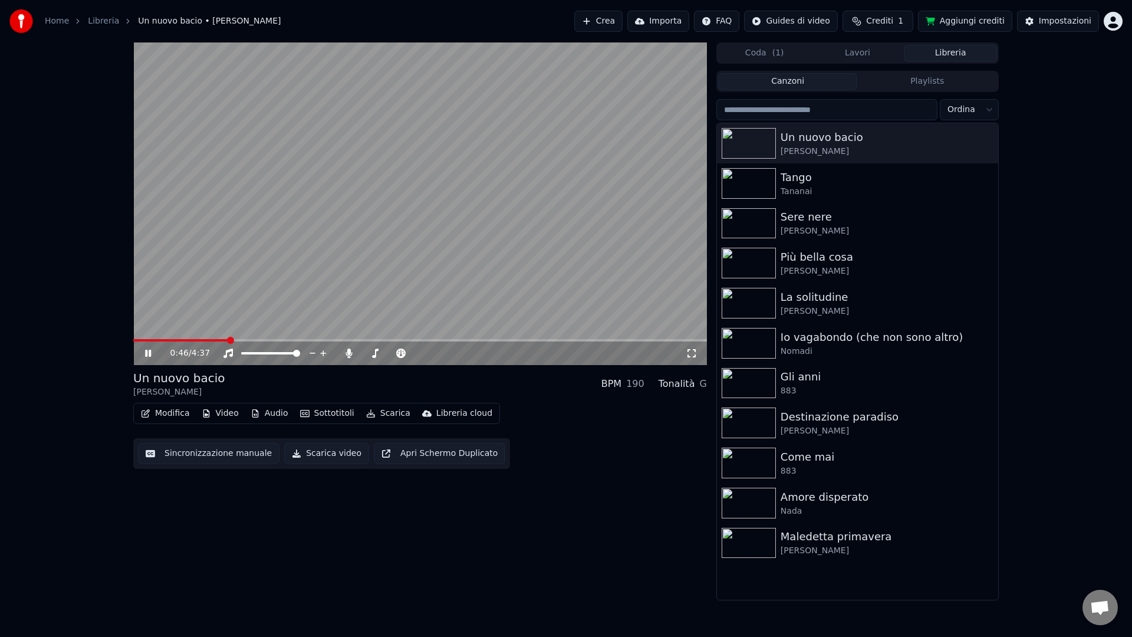
click at [234, 338] on span at bounding box center [230, 340] width 7 height 7
click at [259, 338] on span at bounding box center [255, 340] width 7 height 7
click at [288, 337] on span at bounding box center [285, 340] width 7 height 7
click at [313, 339] on span at bounding box center [314, 340] width 7 height 7
click at [319, 337] on span at bounding box center [315, 340] width 7 height 7
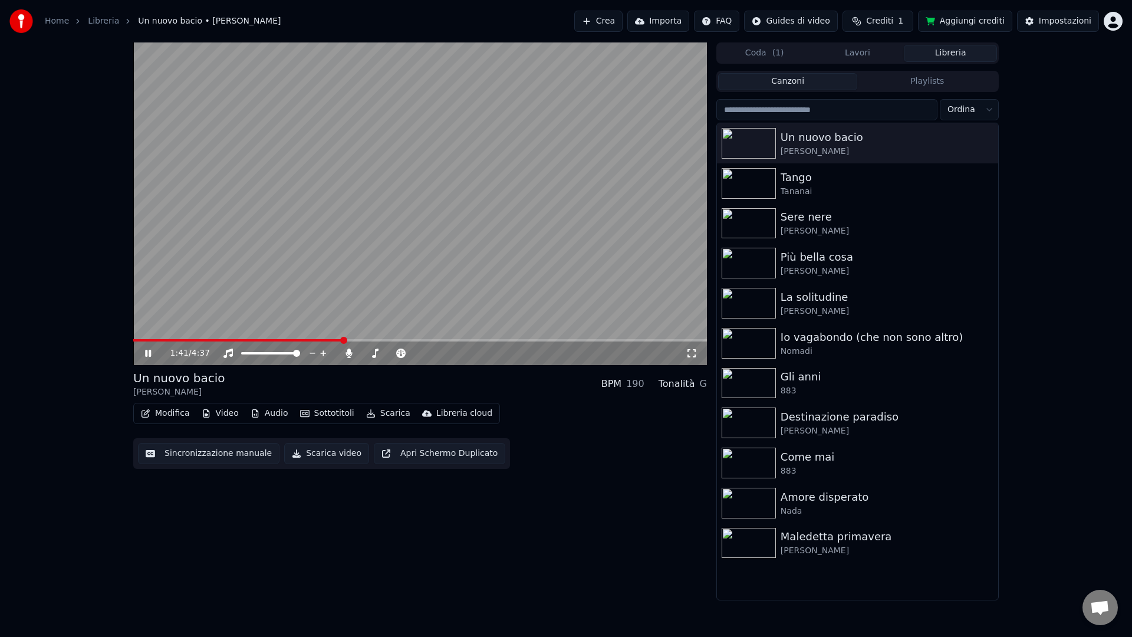
click at [347, 337] on span at bounding box center [343, 340] width 7 height 7
click at [435, 289] on video at bounding box center [420, 203] width 574 height 322
drag, startPoint x: 475, startPoint y: 342, endPoint x: 481, endPoint y: 342, distance: 5.9
click at [475, 342] on div "1:52 / 4:37" at bounding box center [420, 353] width 574 height 24
click at [510, 341] on div "1:52 / 4:37" at bounding box center [420, 353] width 574 height 24
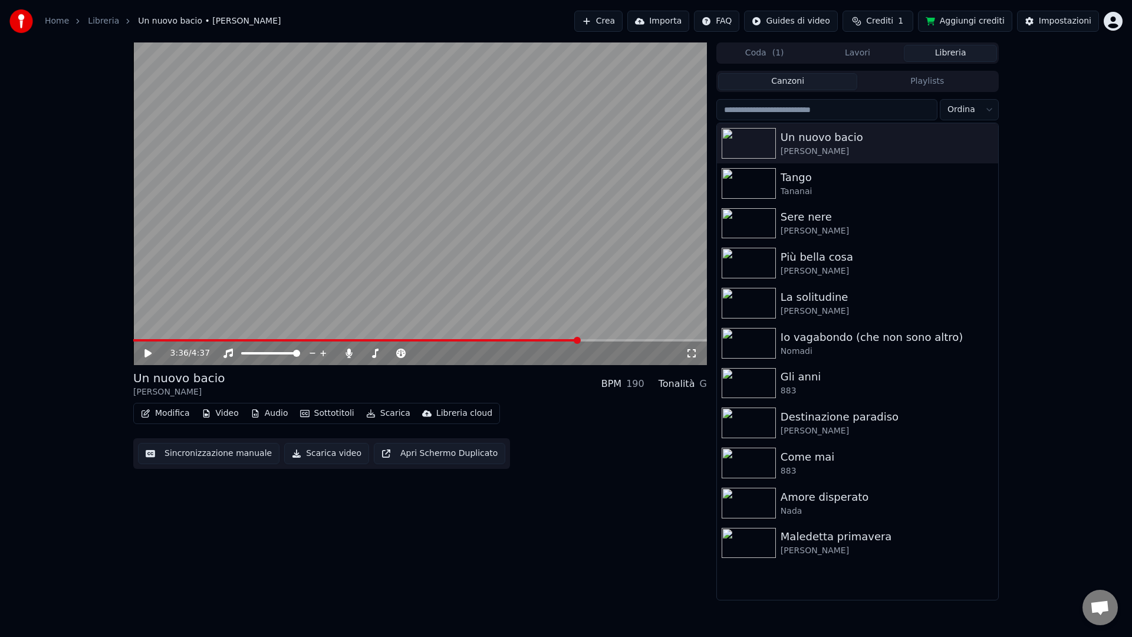
click at [581, 344] on span at bounding box center [577, 340] width 7 height 7
click at [143, 351] on icon at bounding box center [157, 352] width 28 height 9
click at [635, 340] on span at bounding box center [631, 340] width 7 height 7
click at [644, 338] on span at bounding box center [642, 340] width 7 height 7
click at [650, 339] on span at bounding box center [645, 340] width 7 height 7
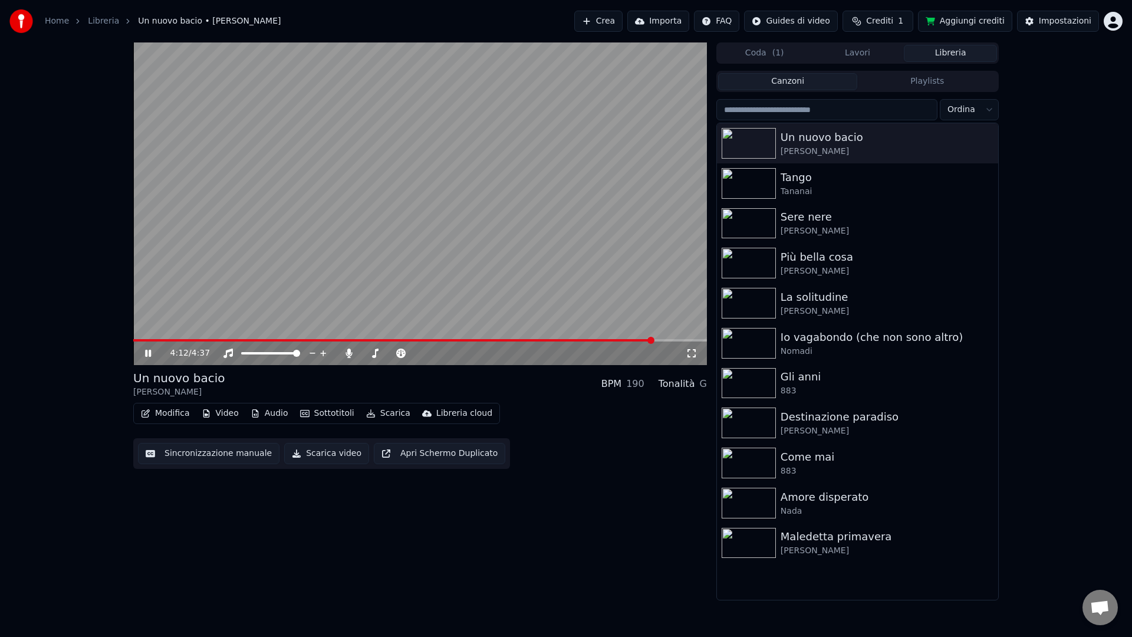
click at [654, 340] on span at bounding box center [650, 340] width 7 height 7
click at [659, 339] on span at bounding box center [656, 340] width 7 height 7
click at [663, 338] on span at bounding box center [660, 340] width 7 height 7
click at [671, 338] on span at bounding box center [668, 340] width 7 height 7
click at [670, 338] on span at bounding box center [666, 340] width 7 height 7
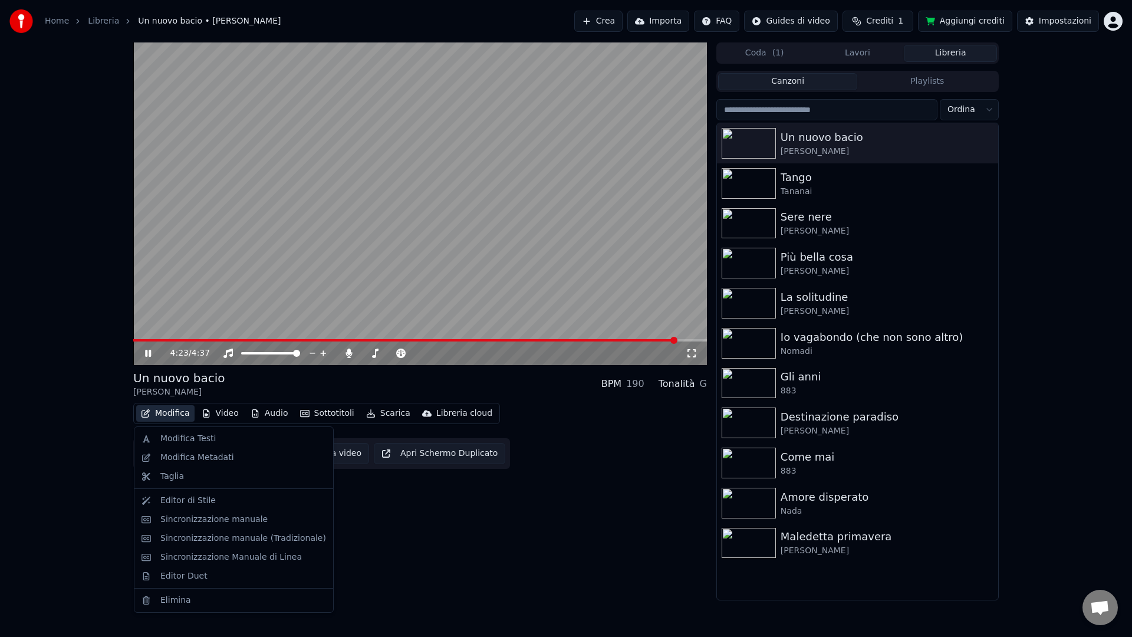
click at [176, 412] on button "Modifica" at bounding box center [165, 413] width 58 height 17
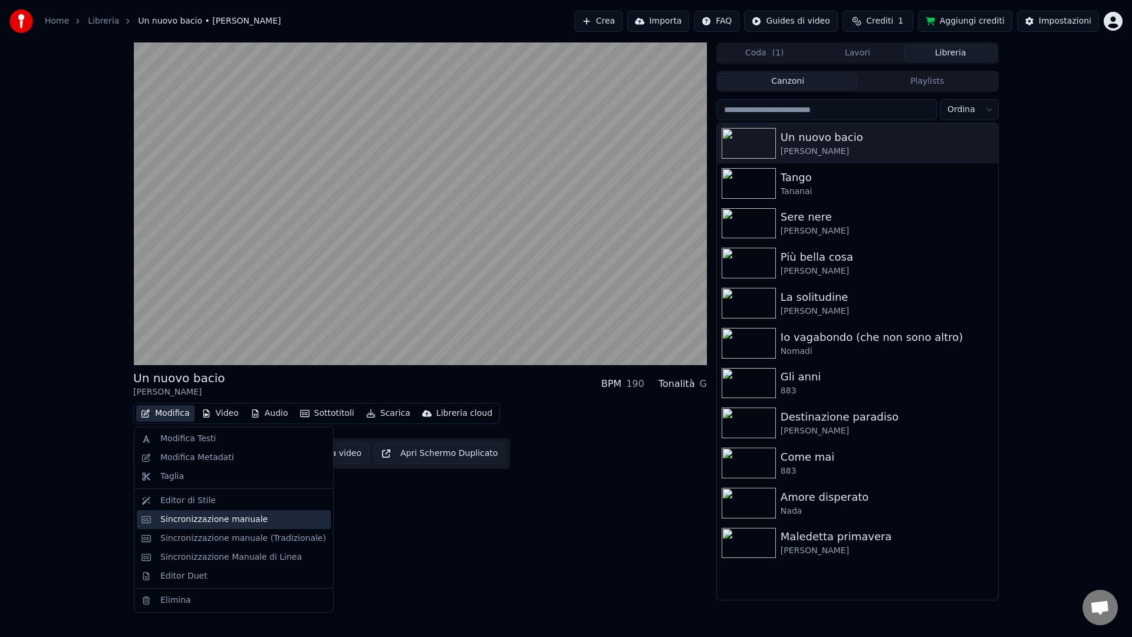
click at [193, 520] on div "Sincronizzazione manuale" at bounding box center [213, 519] width 107 height 12
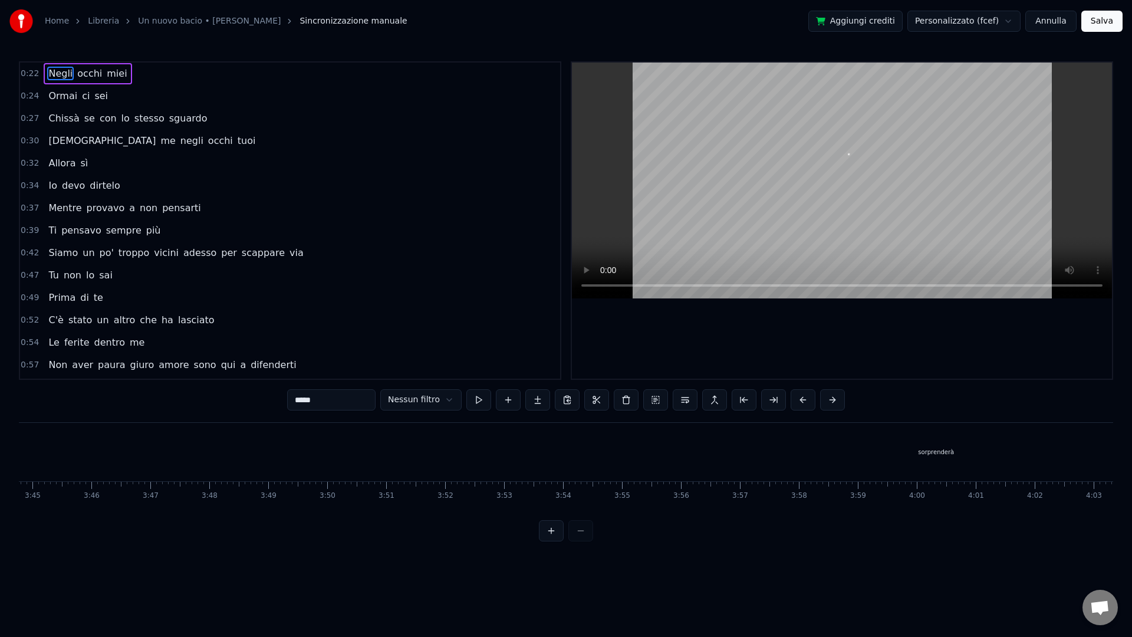
scroll to position [0, 13319]
click at [876, 454] on div "sorprenderà" at bounding box center [865, 451] width 36 height 9
type input "**********"
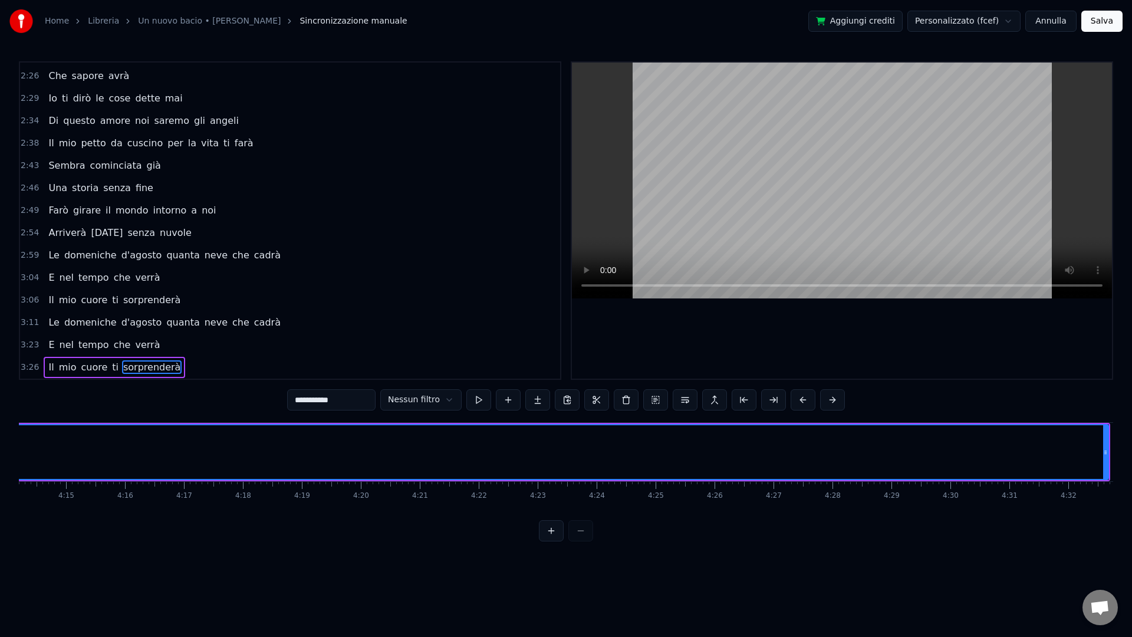
scroll to position [0, 15221]
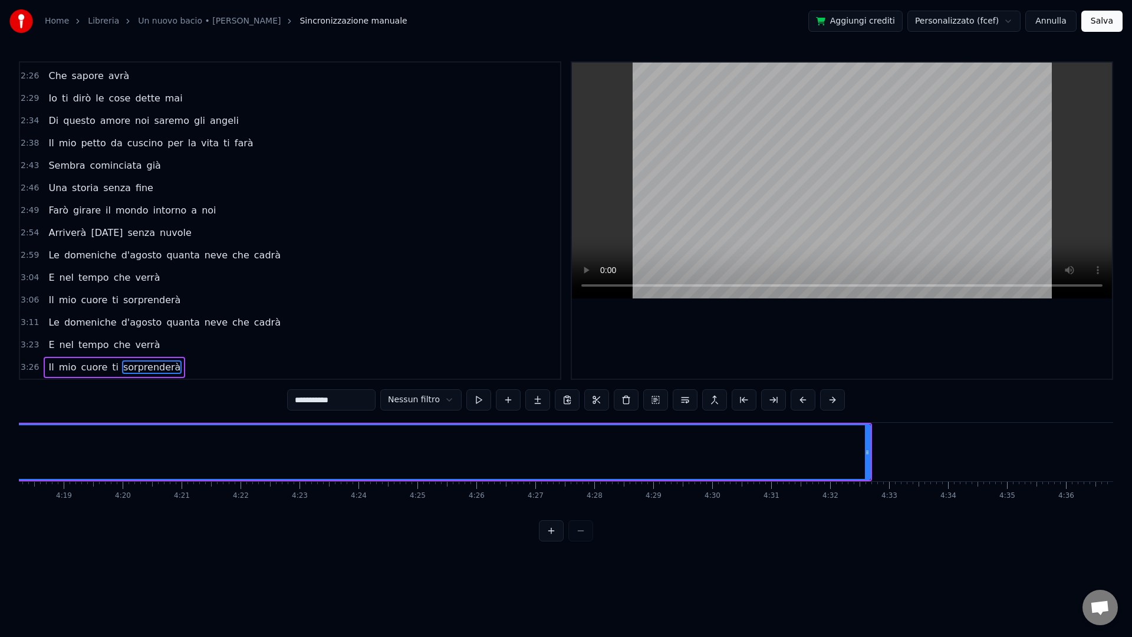
click at [27, 305] on span "3:06" at bounding box center [30, 300] width 18 height 12
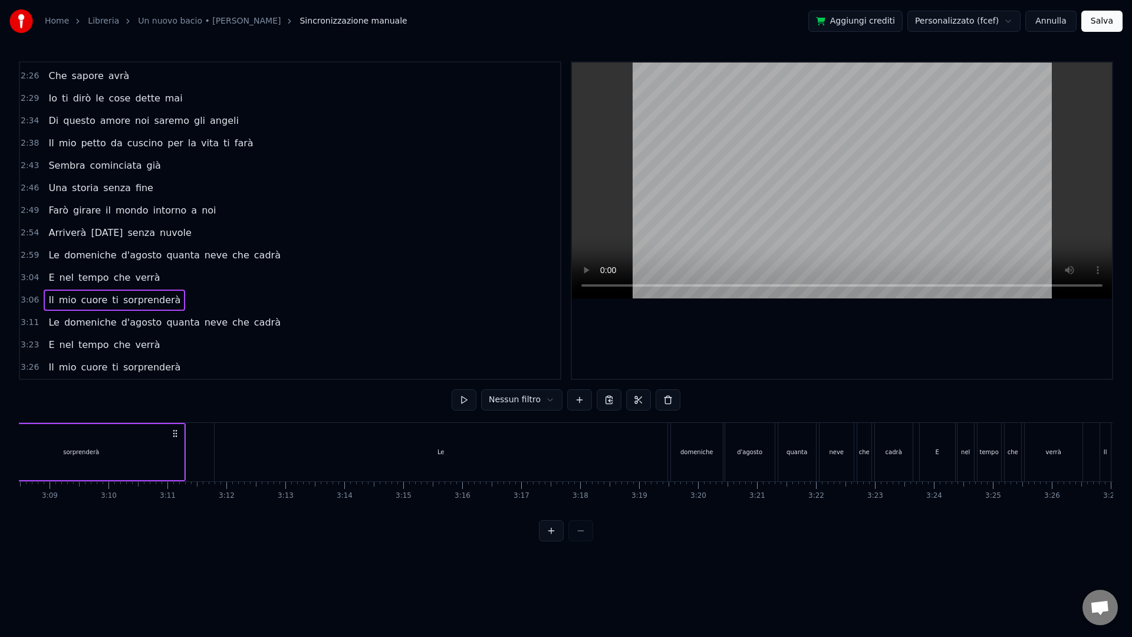
scroll to position [0, 10939]
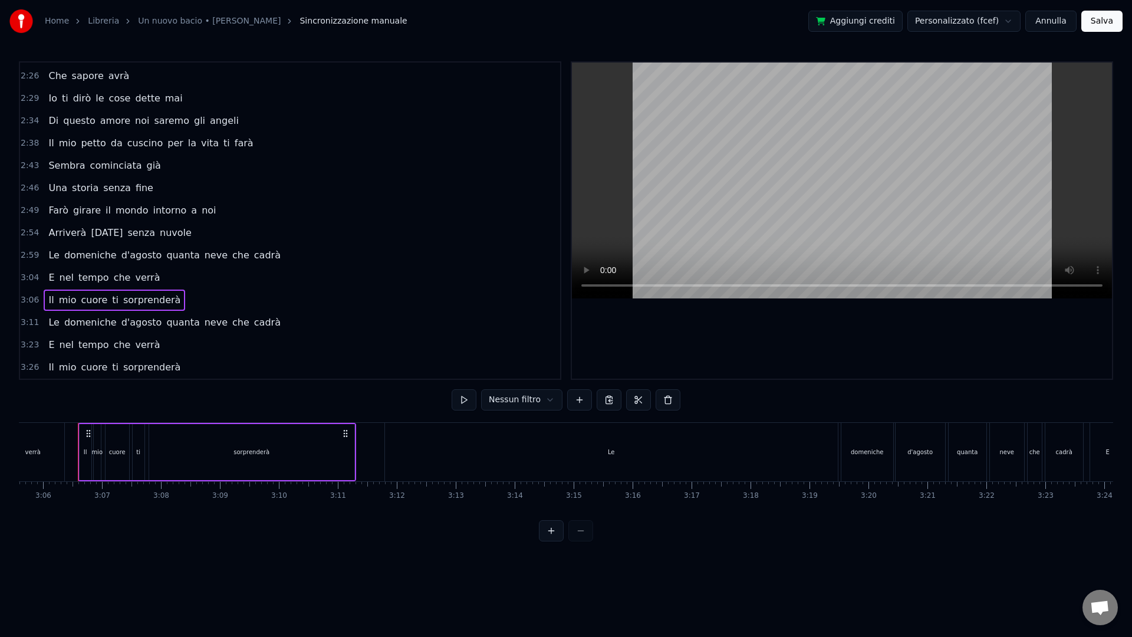
click at [191, 458] on div "sorprenderà" at bounding box center [251, 452] width 205 height 56
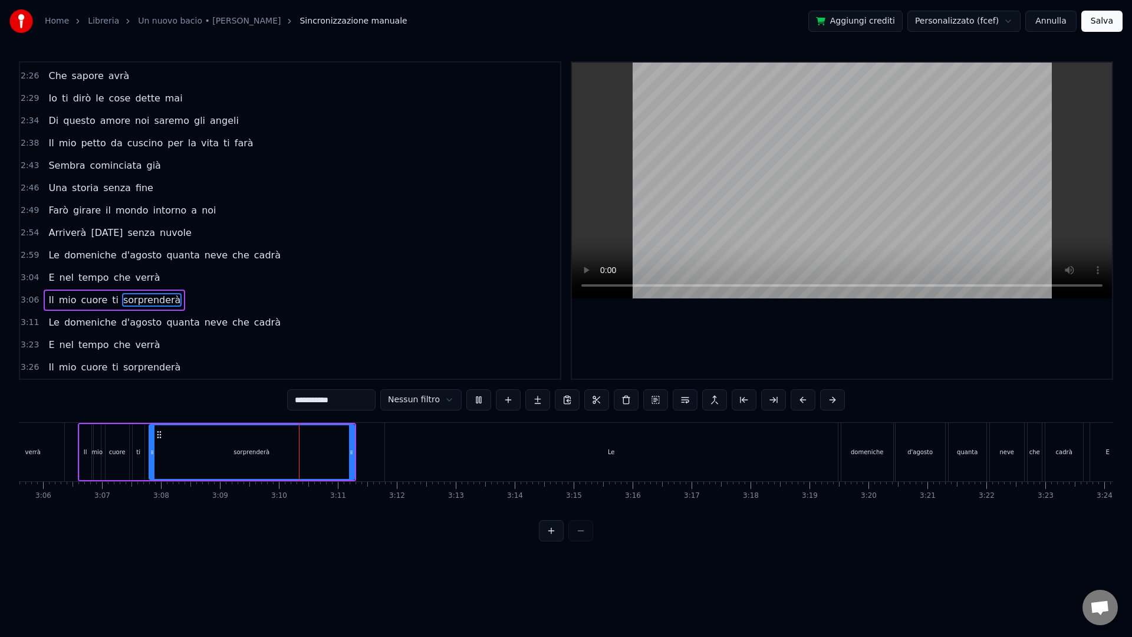
click at [421, 453] on div "Le" at bounding box center [611, 452] width 453 height 58
type input "**"
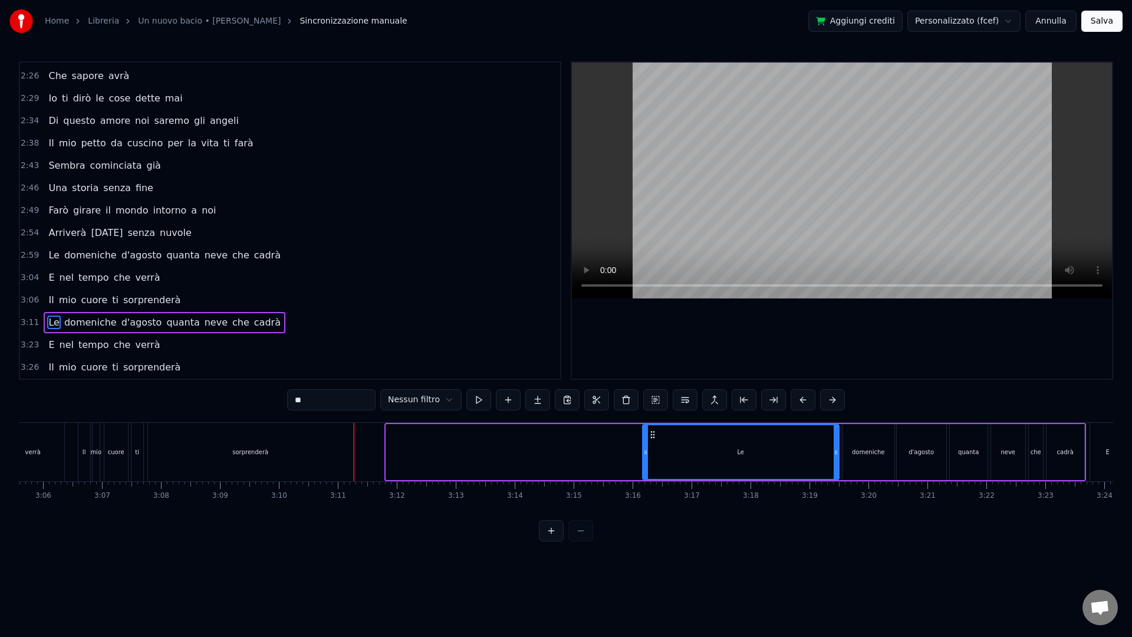
drag, startPoint x: 388, startPoint y: 458, endPoint x: 651, endPoint y: 456, distance: 262.3
click at [648, 456] on div at bounding box center [645, 452] width 5 height 54
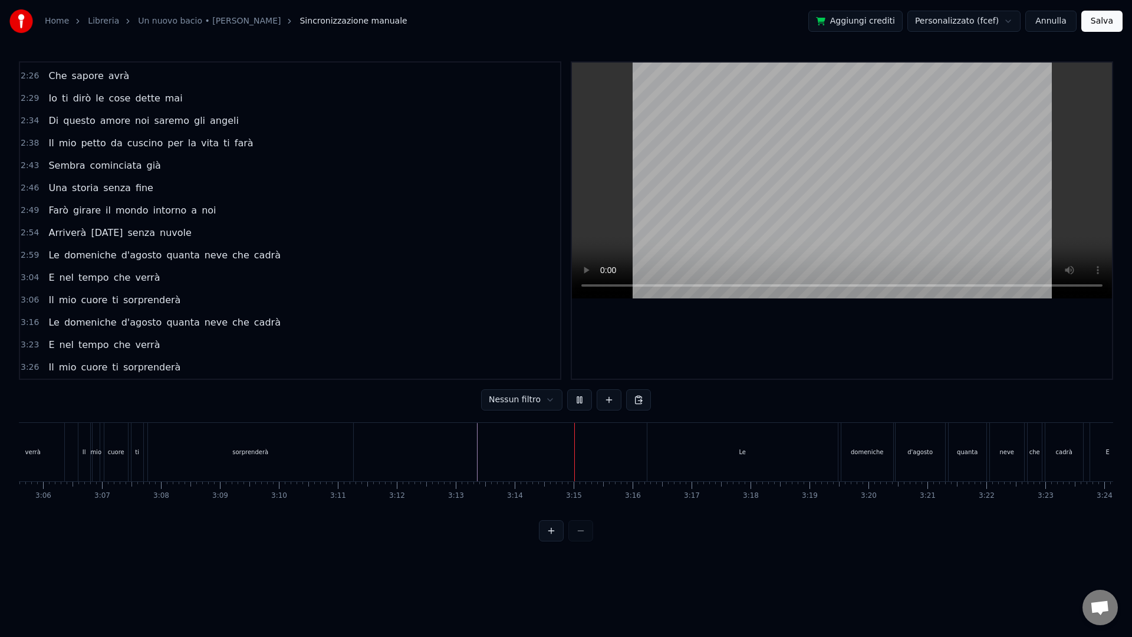
click at [667, 453] on div "Le" at bounding box center [742, 452] width 190 height 58
click at [648, 459] on div "Le" at bounding box center [742, 452] width 190 height 58
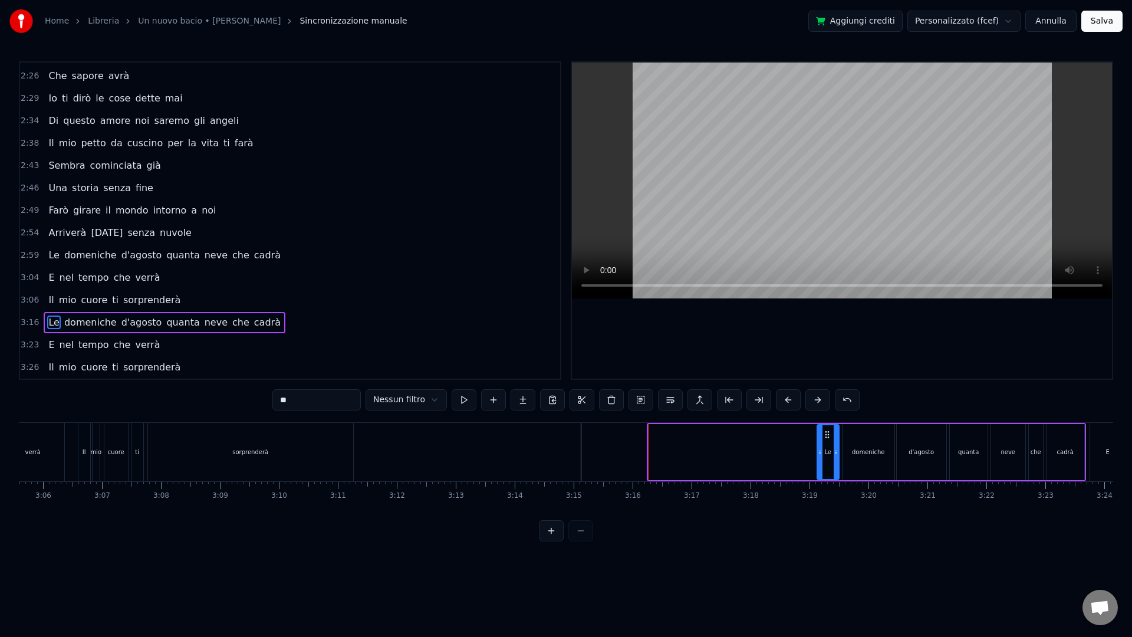
drag, startPoint x: 648, startPoint y: 452, endPoint x: 815, endPoint y: 457, distance: 166.3
click at [818, 457] on div at bounding box center [820, 452] width 5 height 54
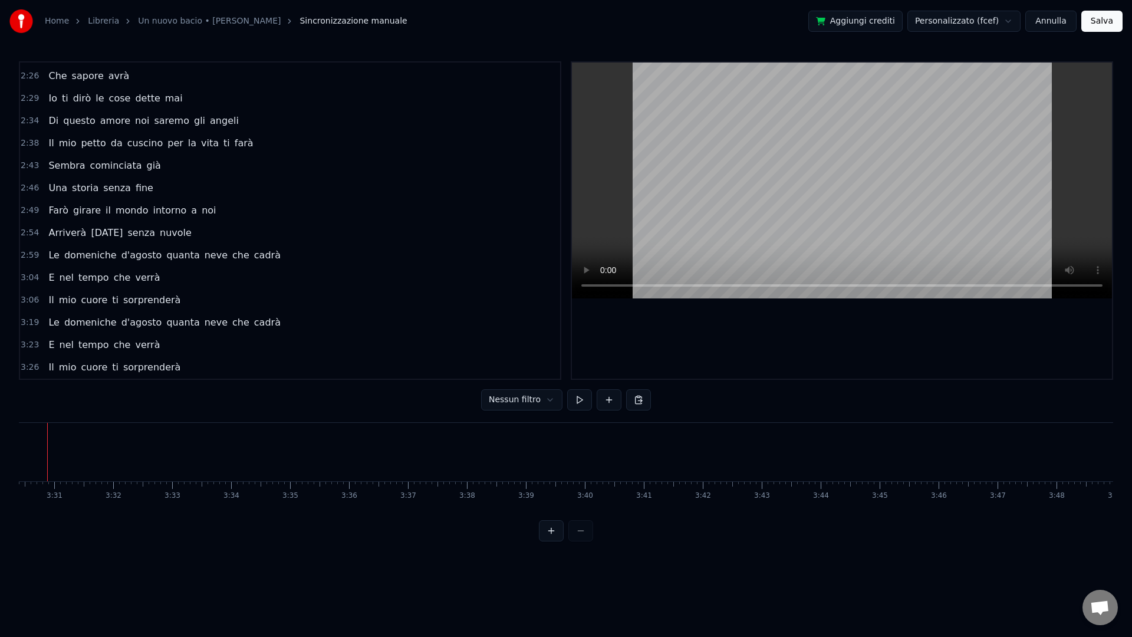
scroll to position [0, 12481]
drag, startPoint x: 805, startPoint y: 444, endPoint x: 817, endPoint y: 443, distance: 12.4
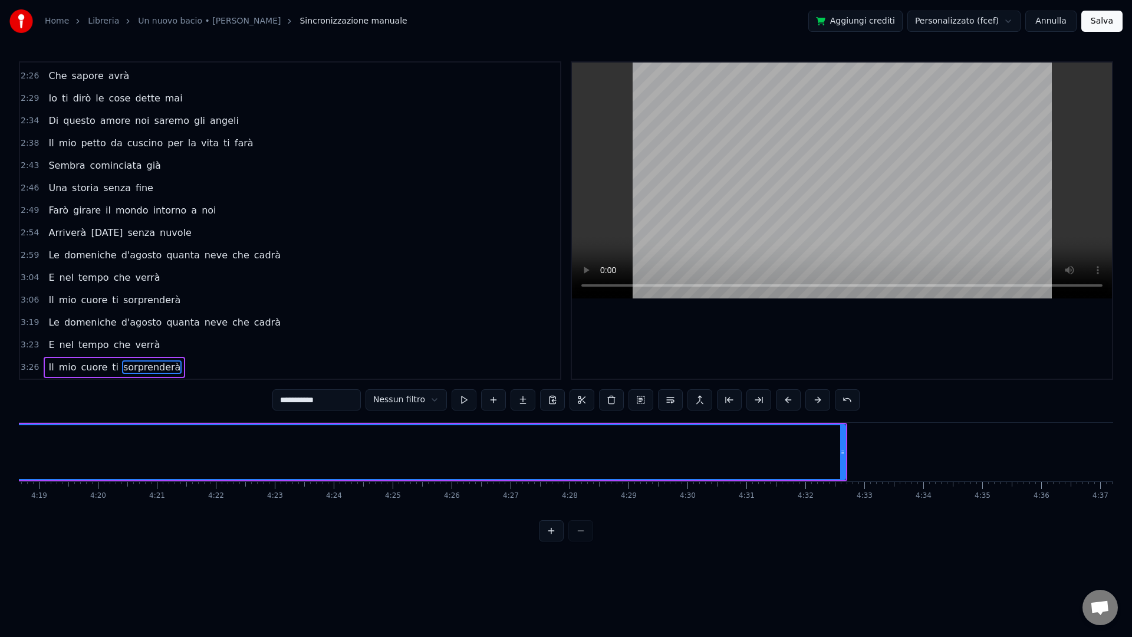
scroll to position [0, 15286]
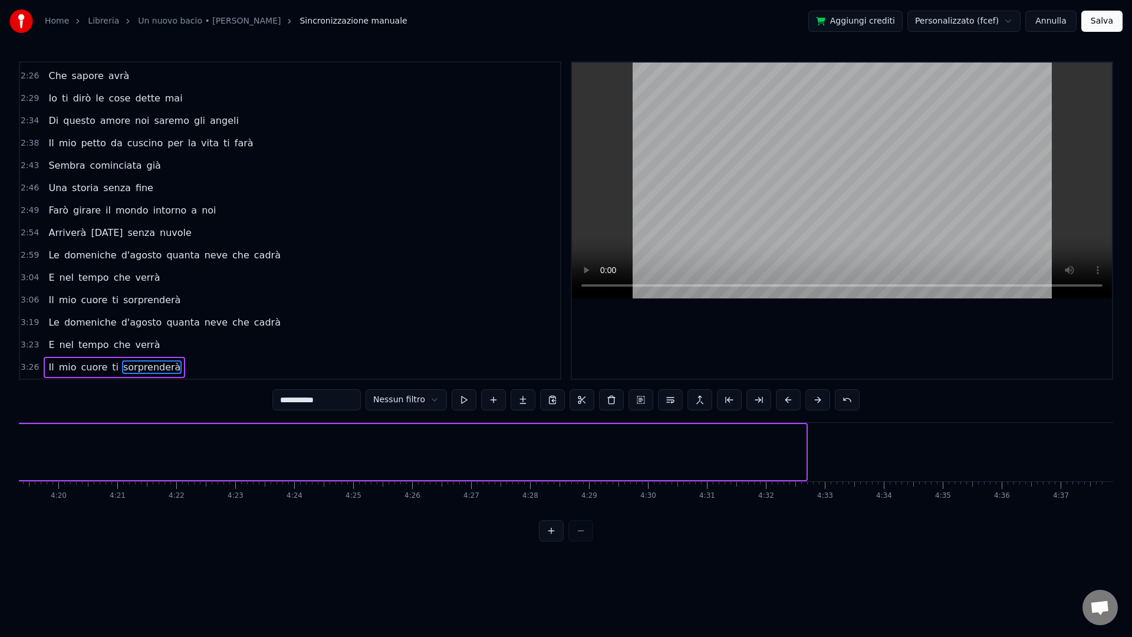
drag, startPoint x: 796, startPoint y: 466, endPoint x: 15, endPoint y: 469, distance: 781.0
click at [10, 470] on div "Home Libreria Un nuovo bacio • Gigi d'[PERSON_NAME] manuale Aggiungi crediti Pe…" at bounding box center [566, 270] width 1132 height 541
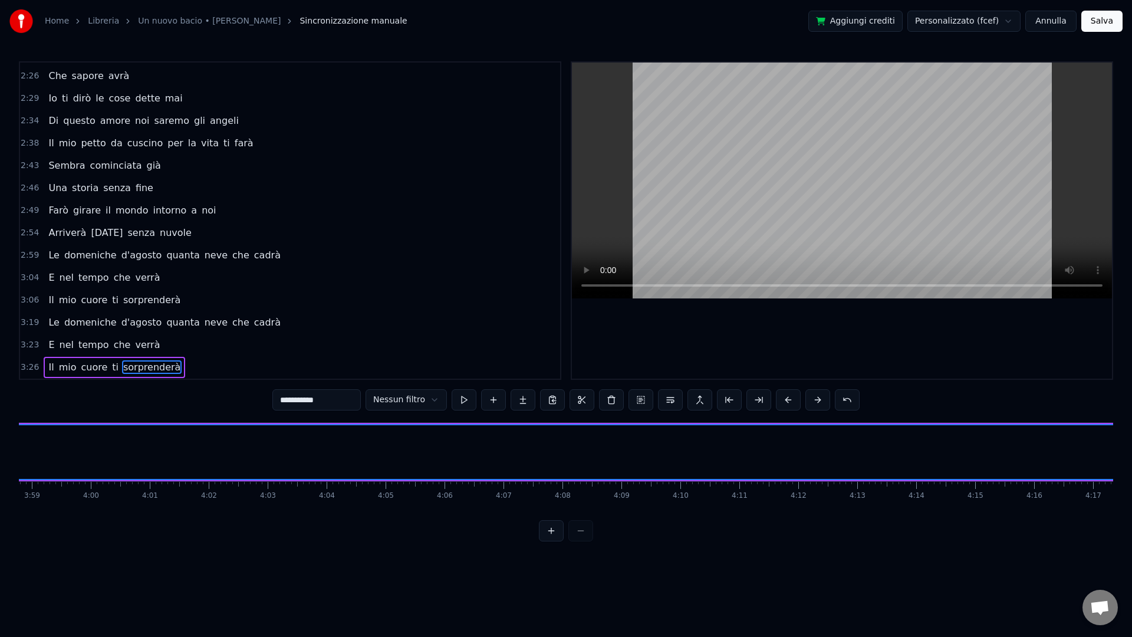
scroll to position [0, 14321]
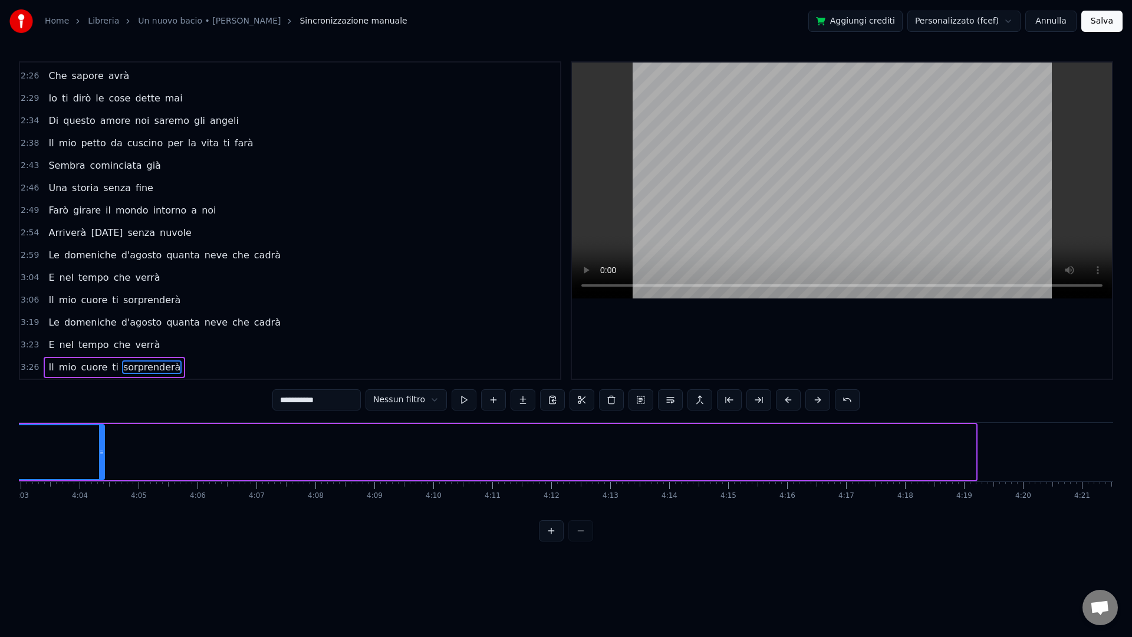
drag, startPoint x: 973, startPoint y: 461, endPoint x: 104, endPoint y: 453, distance: 868.3
click at [101, 454] on div at bounding box center [101, 452] width 5 height 54
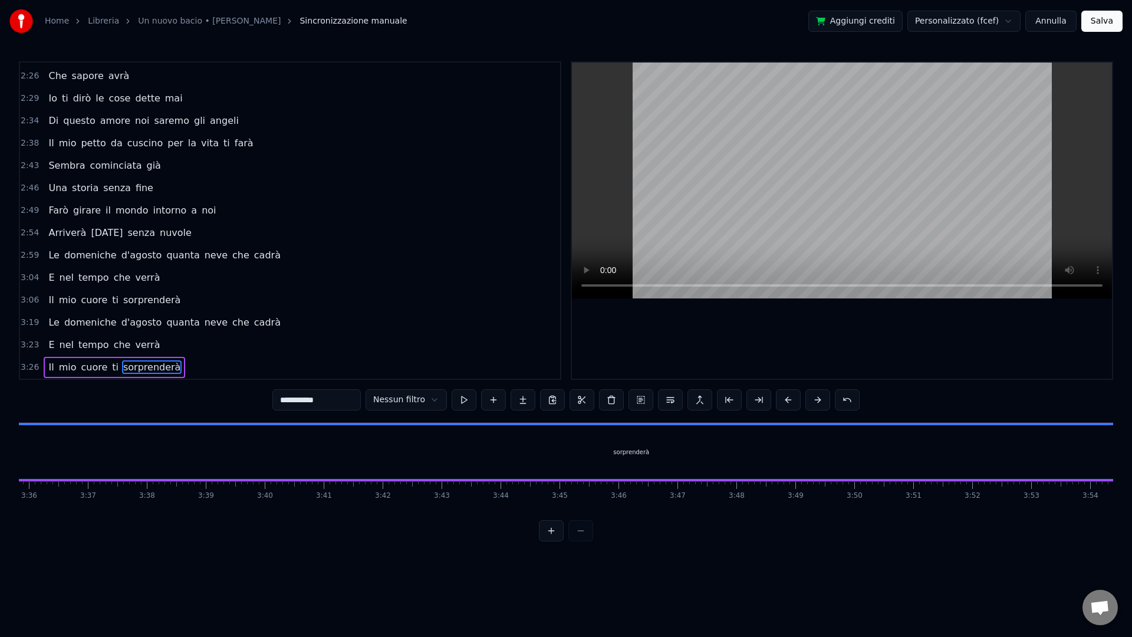
scroll to position [0, 13490]
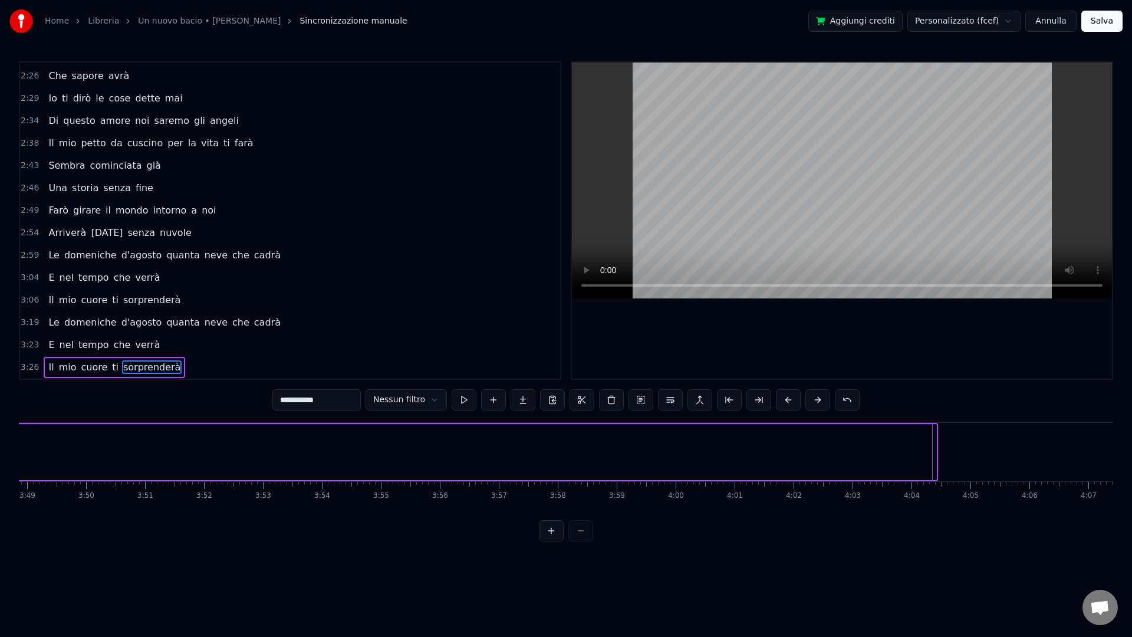
drag, startPoint x: 934, startPoint y: 459, endPoint x: 15, endPoint y: 460, distance: 918.9
click at [15, 460] on div "Home Libreria Un nuovo bacio • Gigi d'[PERSON_NAME] manuale Aggiungi crediti Pe…" at bounding box center [566, 270] width 1132 height 541
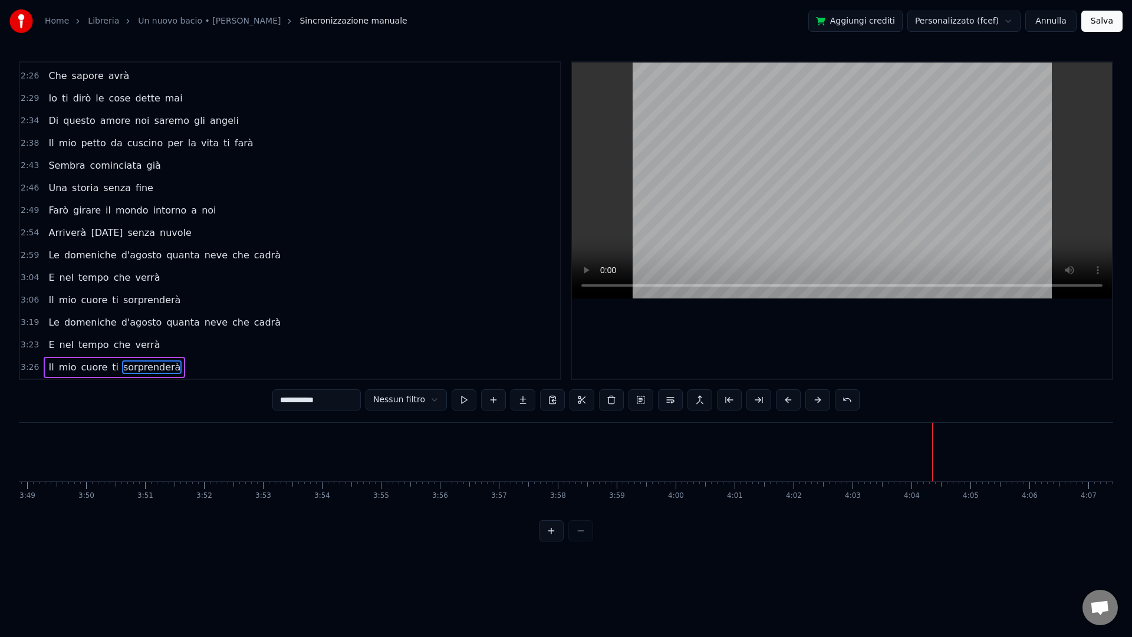
click at [15, 460] on div "Home Libreria Un nuovo bacio • Gigi d'[PERSON_NAME] manuale Aggiungi crediti Pe…" at bounding box center [566, 270] width 1132 height 541
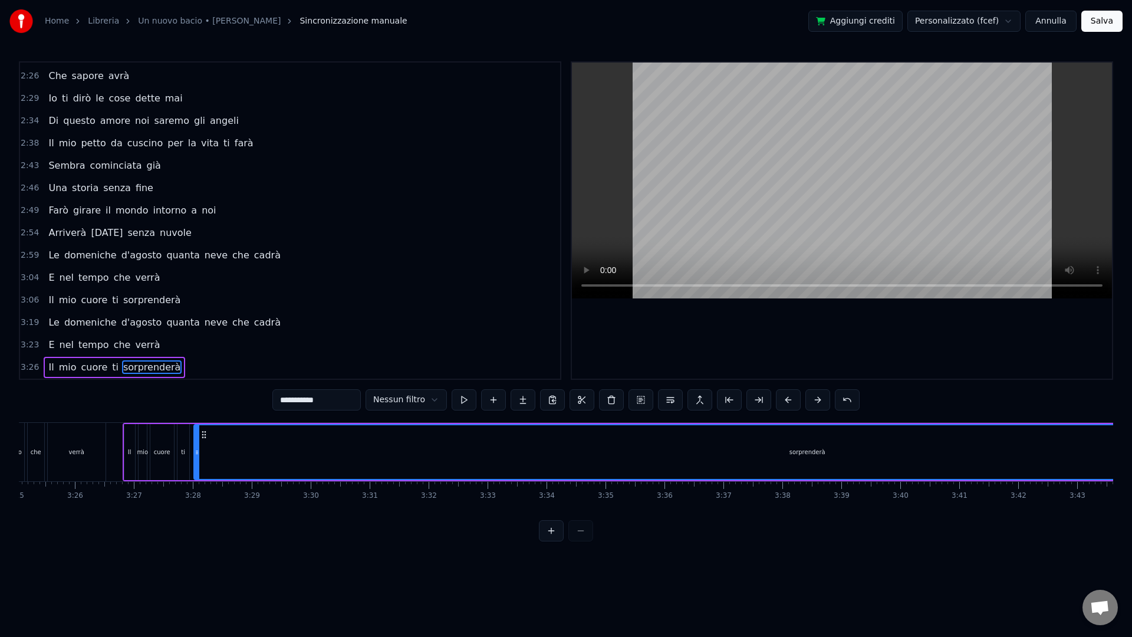
scroll to position [0, 12113]
click at [227, 446] on div "sorprenderà" at bounding box center [780, 452] width 1225 height 54
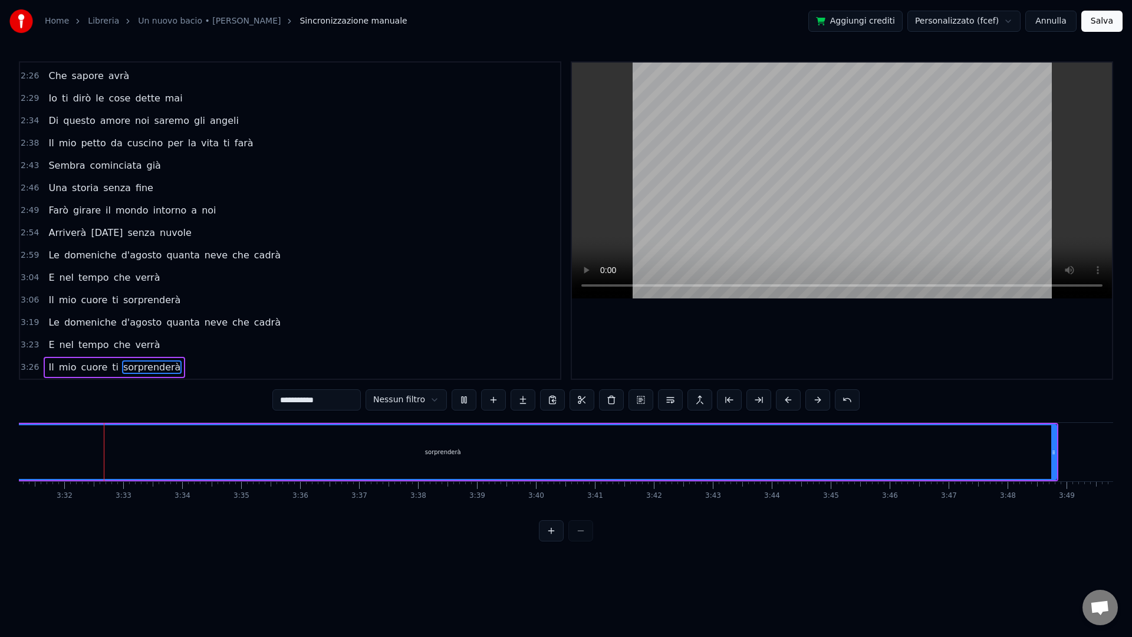
scroll to position [0, 12477]
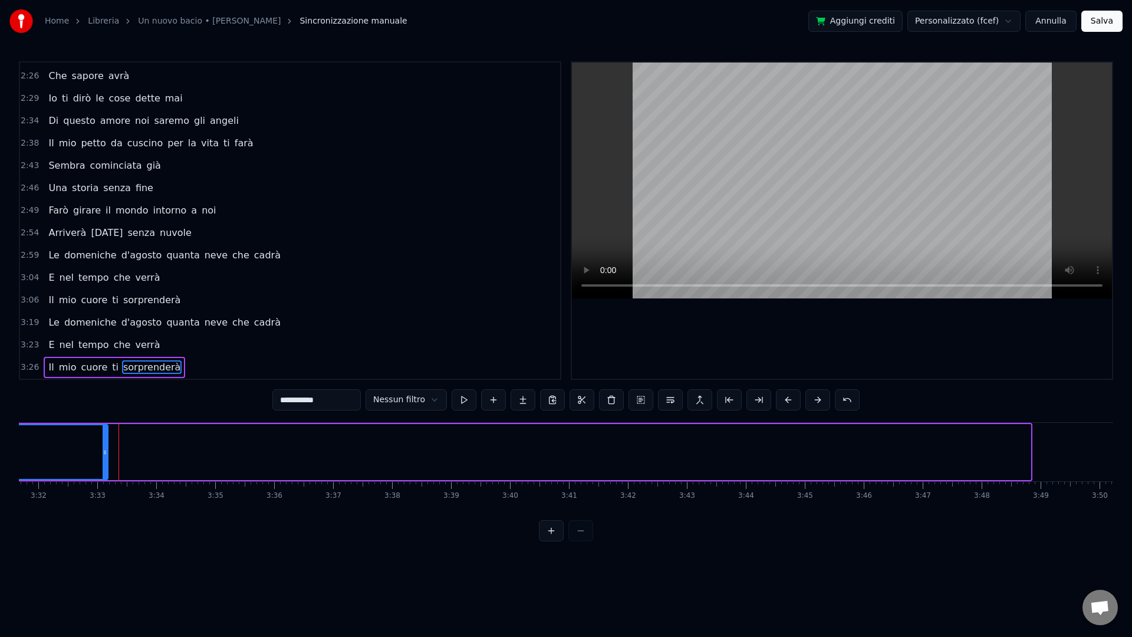
drag, startPoint x: 1026, startPoint y: 462, endPoint x: 104, endPoint y: 435, distance: 922.3
click at [104, 435] on div at bounding box center [105, 452] width 5 height 54
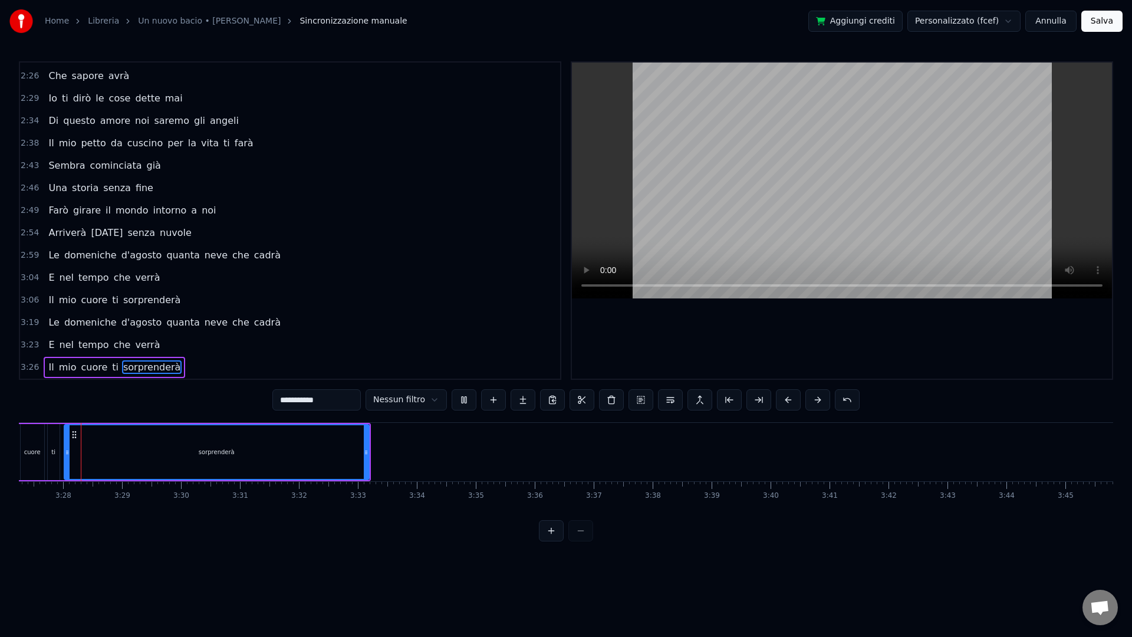
scroll to position [0, 12213]
drag, startPoint x: 371, startPoint y: 460, endPoint x: 348, endPoint y: 459, distance: 23.0
click at [348, 459] on div at bounding box center [346, 452] width 5 height 54
click at [224, 451] on div "sorprenderà" at bounding box center [208, 451] width 36 height 9
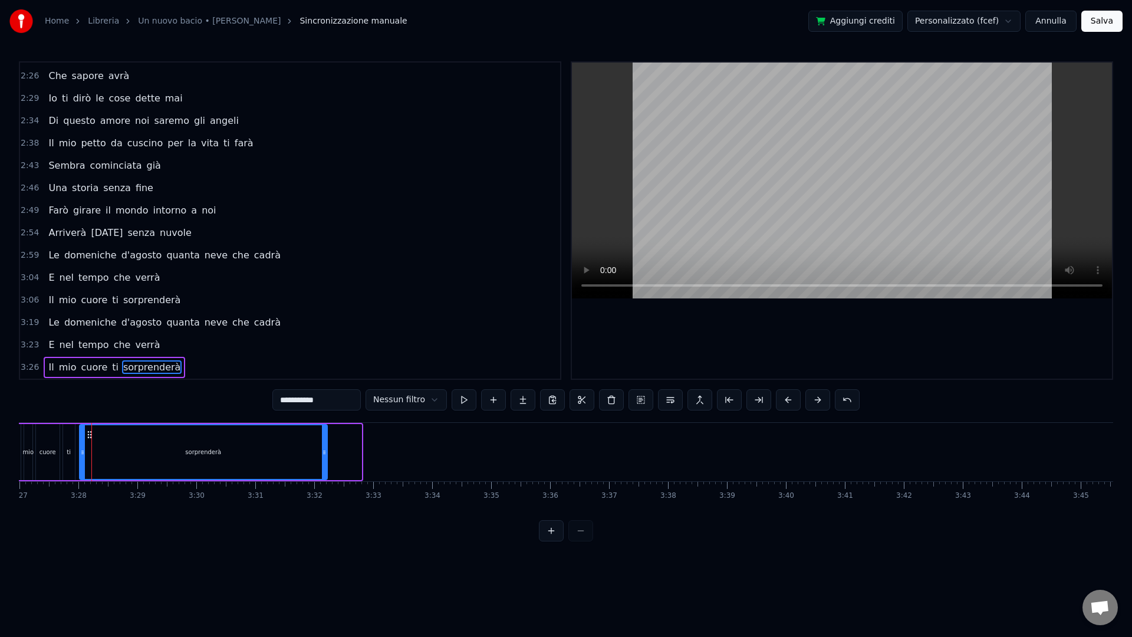
drag, startPoint x: 359, startPoint y: 456, endPoint x: 325, endPoint y: 455, distance: 34.2
click at [325, 455] on icon at bounding box center [324, 451] width 5 height 9
click at [1108, 28] on button "Salva" at bounding box center [1101, 21] width 41 height 21
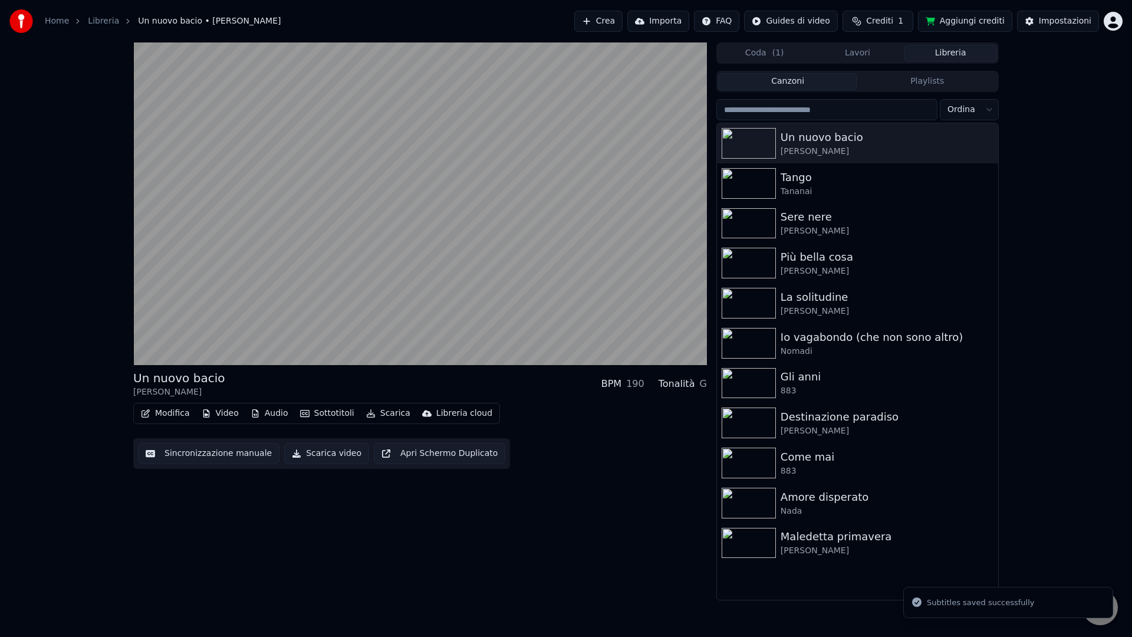
click at [314, 453] on button "Scarica video" at bounding box center [326, 453] width 85 height 21
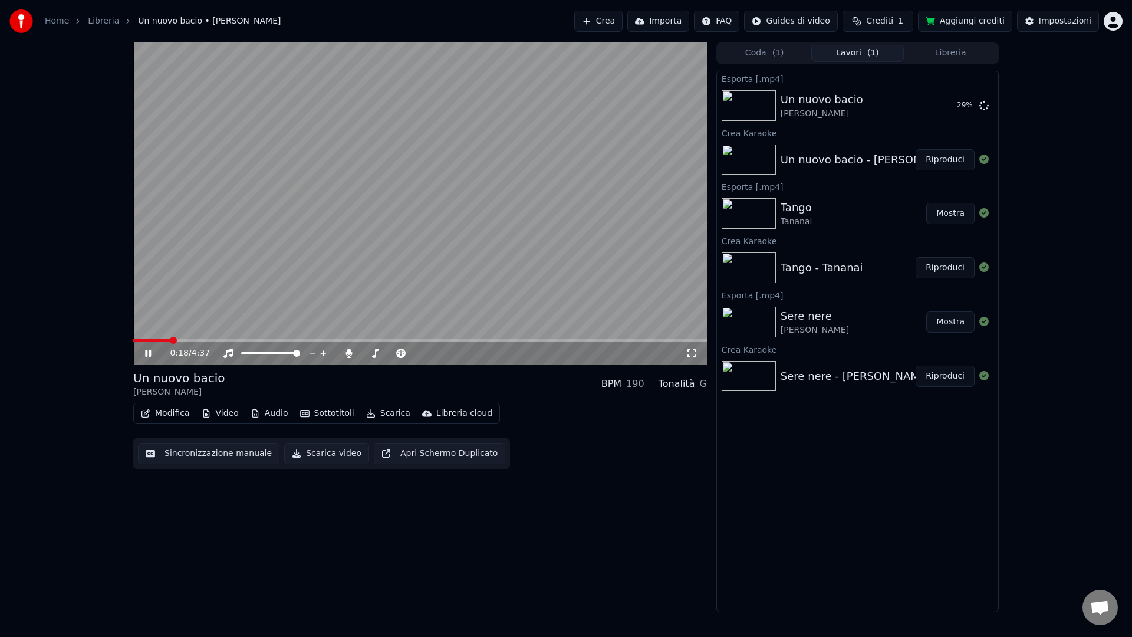
click at [431, 220] on video at bounding box center [420, 203] width 574 height 322
click at [1114, 21] on html "Home Libreria Un nuovo bacio • [PERSON_NAME] Importa FAQ Guides di video Credit…" at bounding box center [566, 318] width 1132 height 637
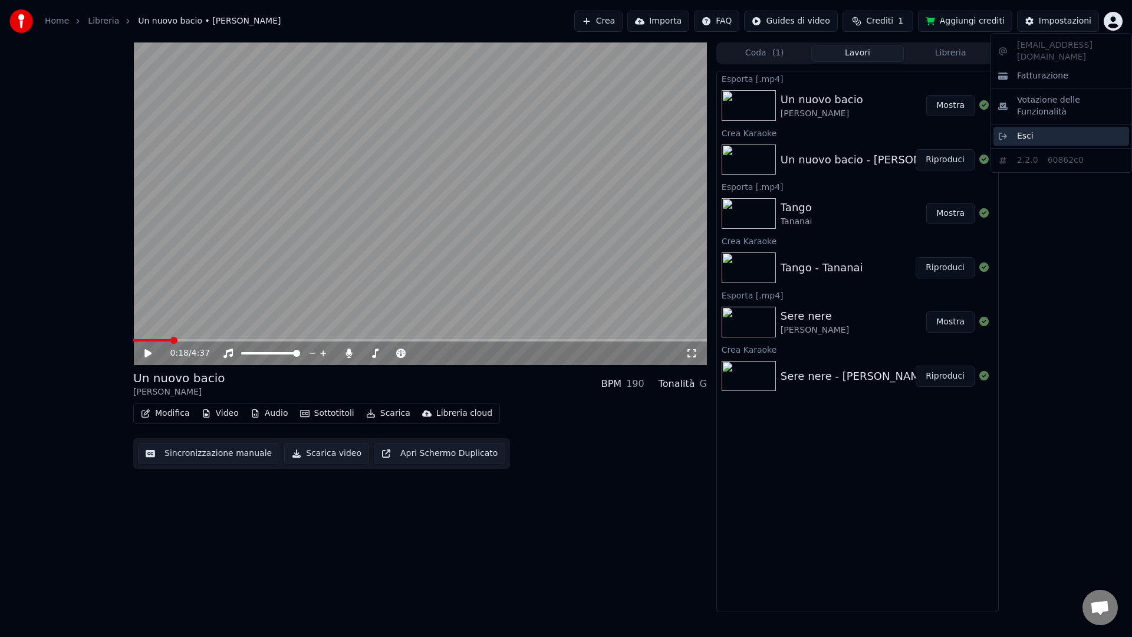
click at [1057, 127] on div "Esci" at bounding box center [1061, 136] width 136 height 19
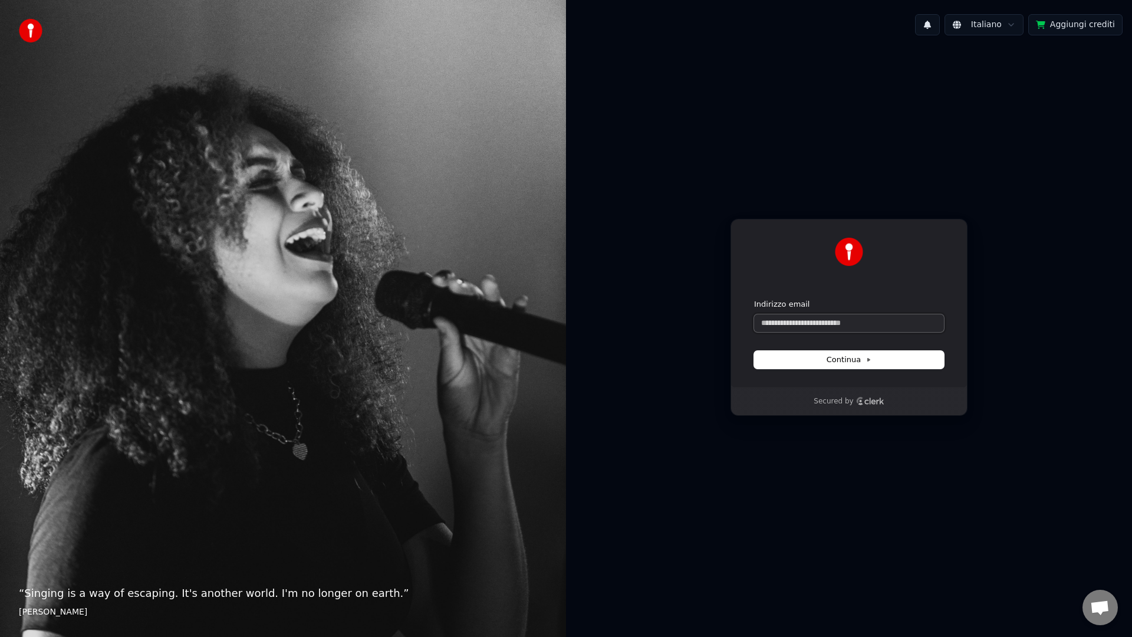
click at [775, 329] on input "Indirizzo email" at bounding box center [849, 323] width 190 height 18
type input "*"
click at [861, 359] on span "Continua" at bounding box center [848, 359] width 45 height 11
type input "**********"
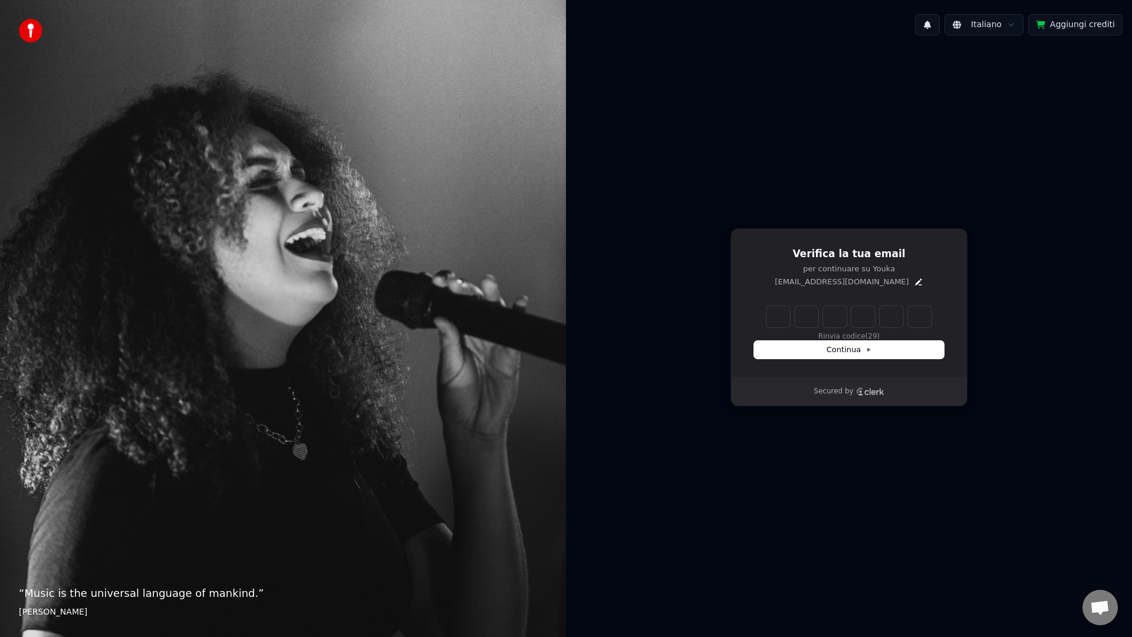
click at [778, 319] on input "Enter verification code" at bounding box center [848, 316] width 165 height 21
type input "******"
